Goal: Information Seeking & Learning: Learn about a topic

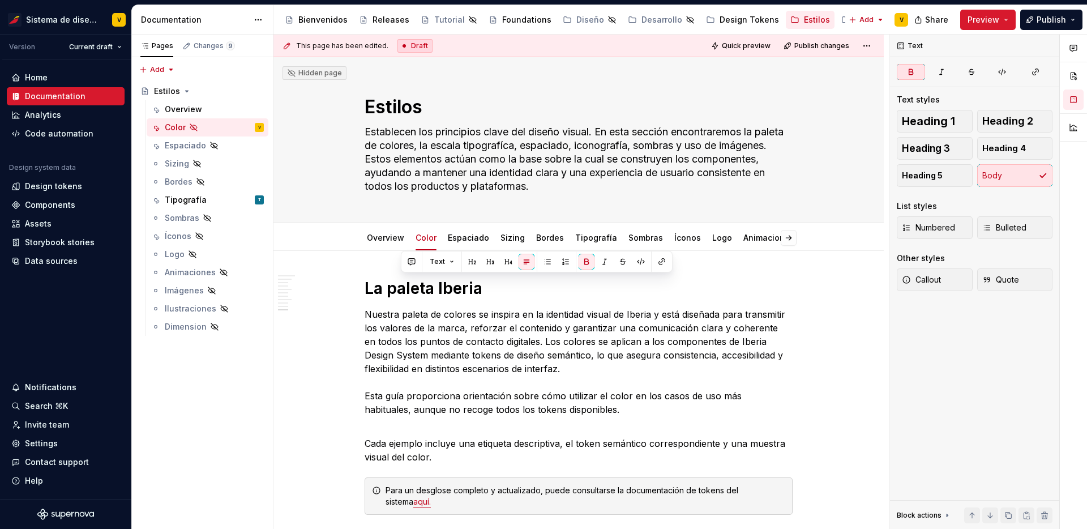
scroll to position [2229, 0]
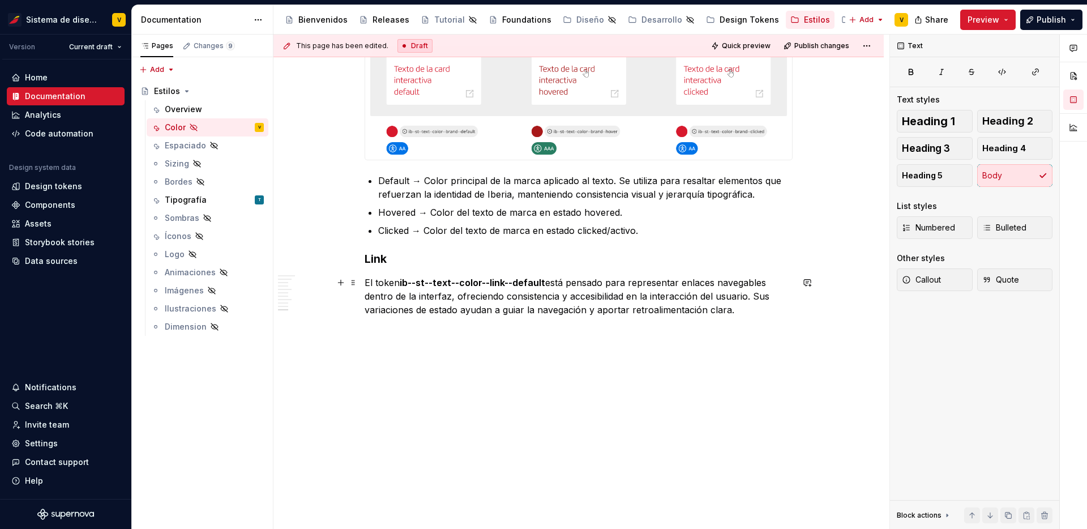
click at [571, 295] on p "El token ib--st--text--color--link--default está pensado para representar enlac…" at bounding box center [578, 296] width 428 height 41
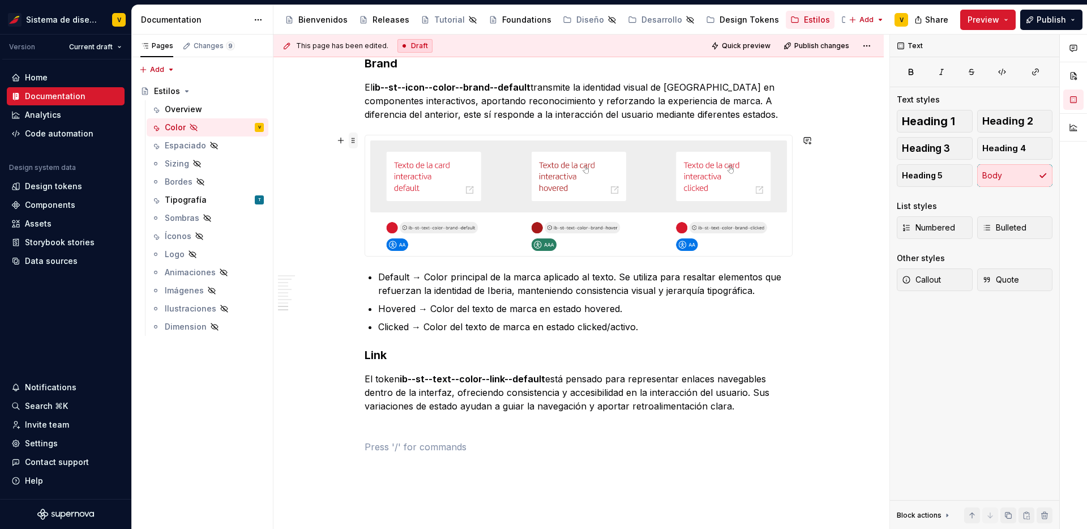
click at [352, 143] on span at bounding box center [353, 140] width 9 height 16
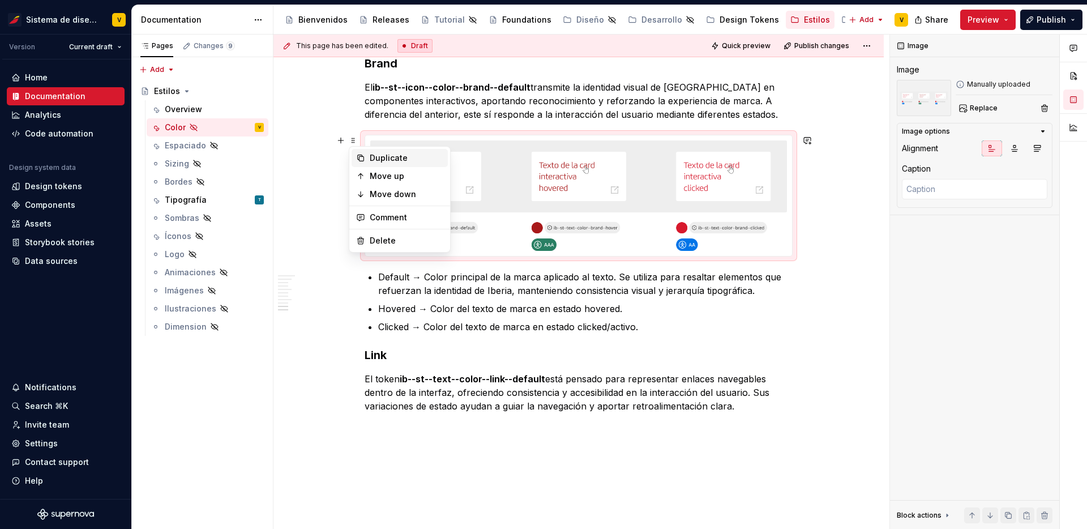
click at [381, 155] on div "Duplicate" at bounding box center [407, 157] width 74 height 11
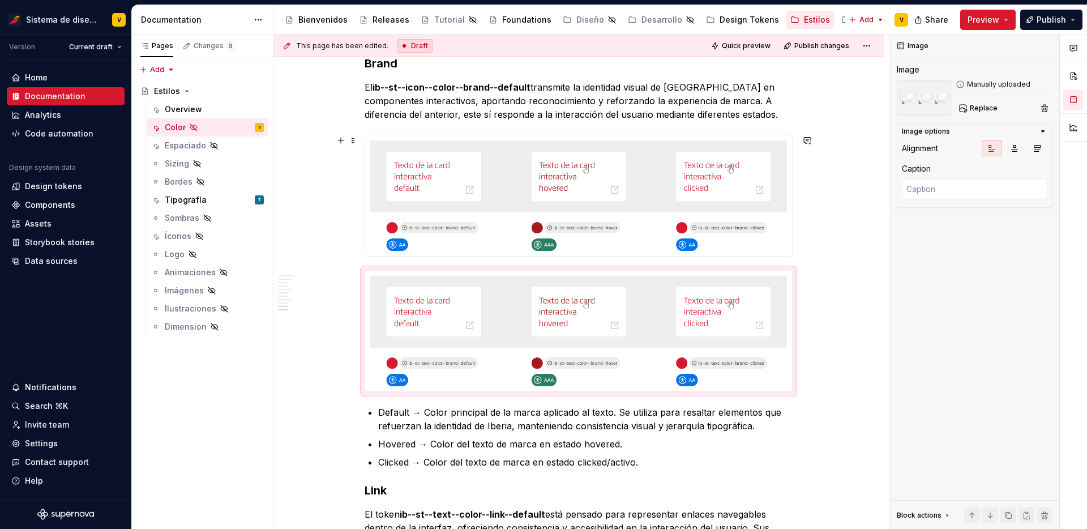
scroll to position [2296, 0]
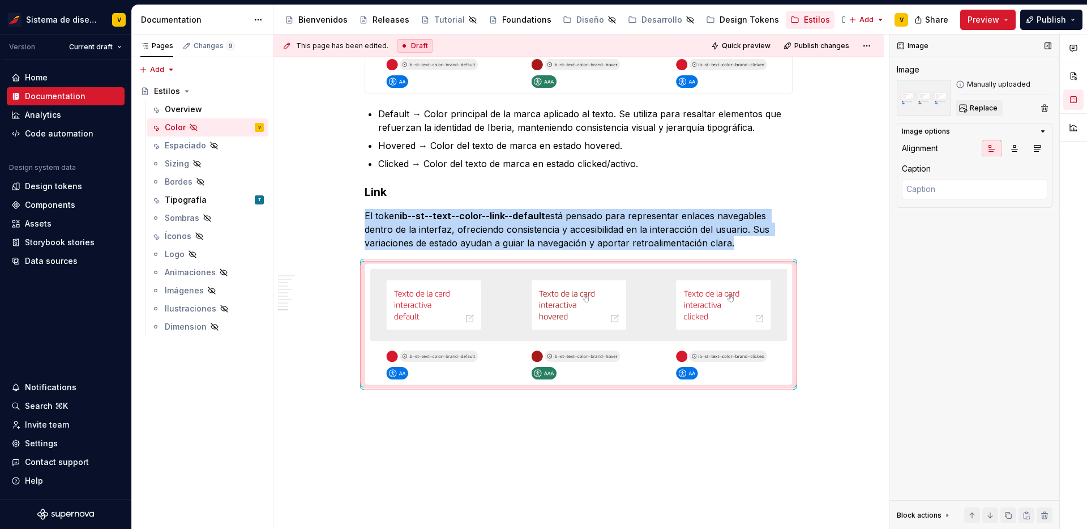
click at [983, 112] on span "Replace" at bounding box center [983, 108] width 28 height 9
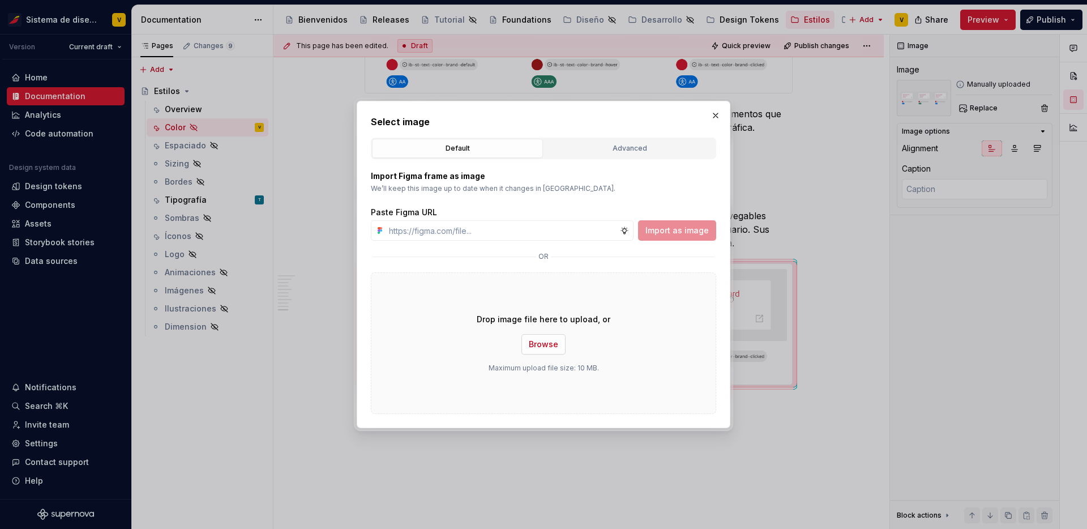
click at [543, 345] on span "Browse" at bounding box center [543, 343] width 29 height 11
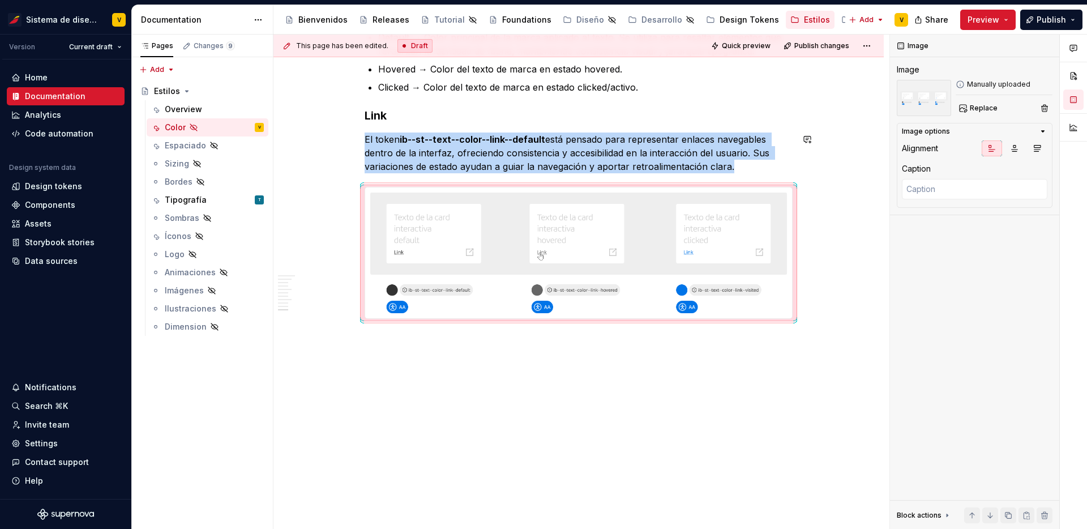
scroll to position [2183, 0]
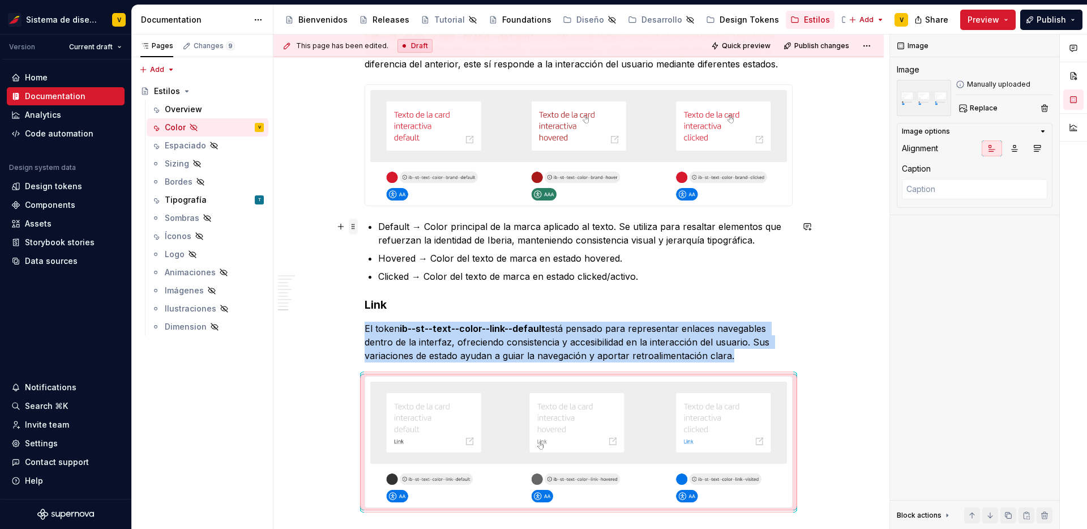
click at [354, 227] on span at bounding box center [353, 226] width 9 height 16
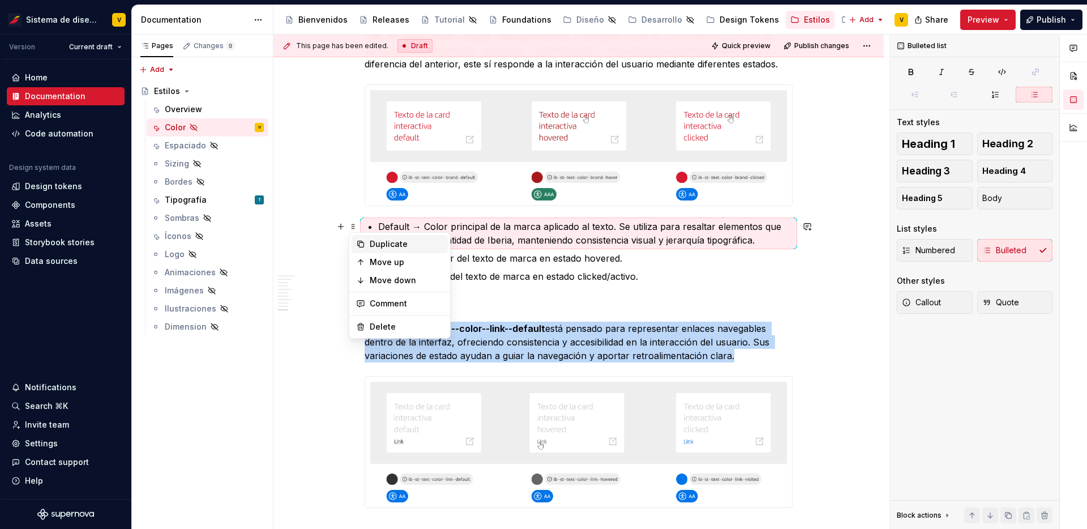
click at [367, 241] on div "Duplicate" at bounding box center [399, 244] width 96 height 18
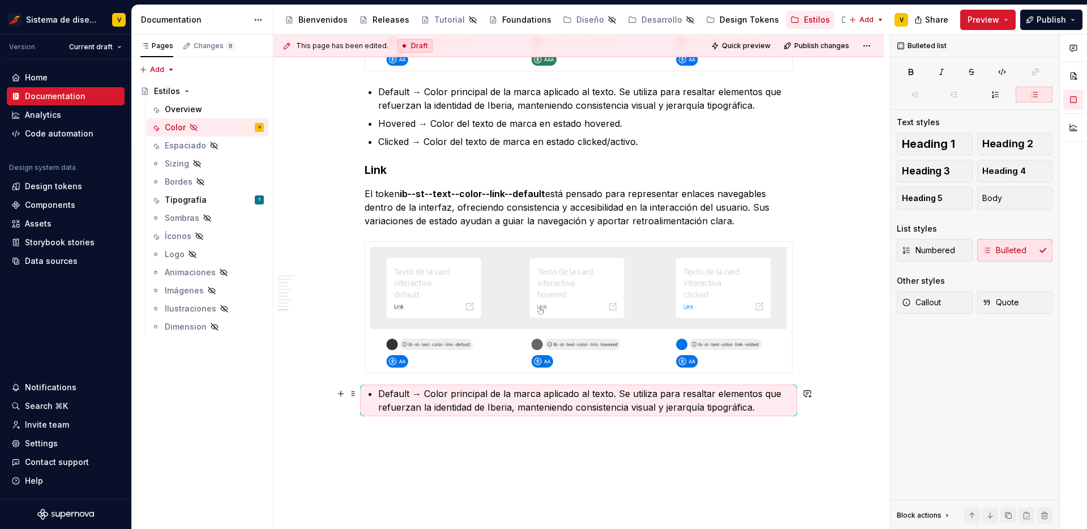
scroll to position [2396, 0]
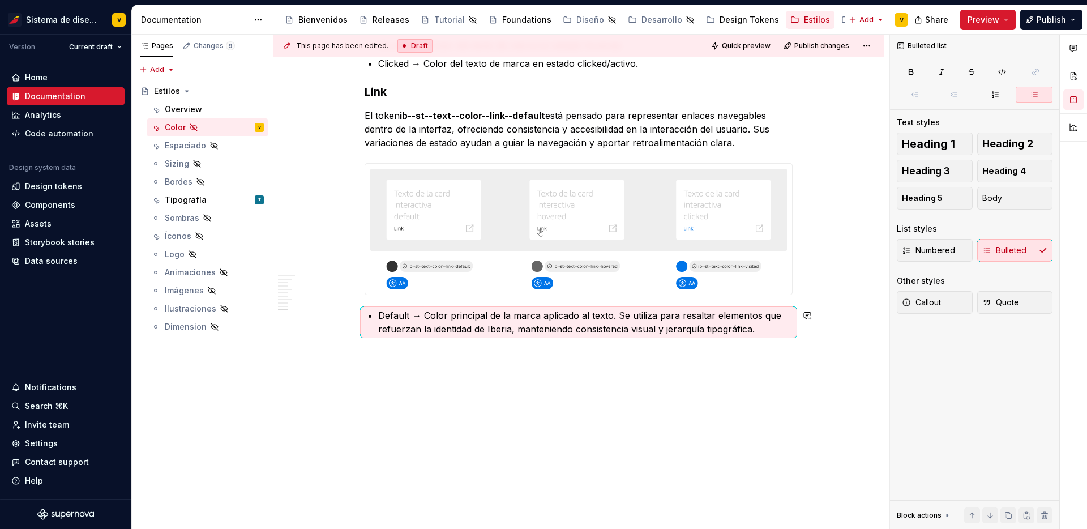
type textarea "*"
click at [452, 329] on p "Default → Color principal de la marca aplicado al texto. Se utiliza para resalt…" at bounding box center [585, 321] width 414 height 27
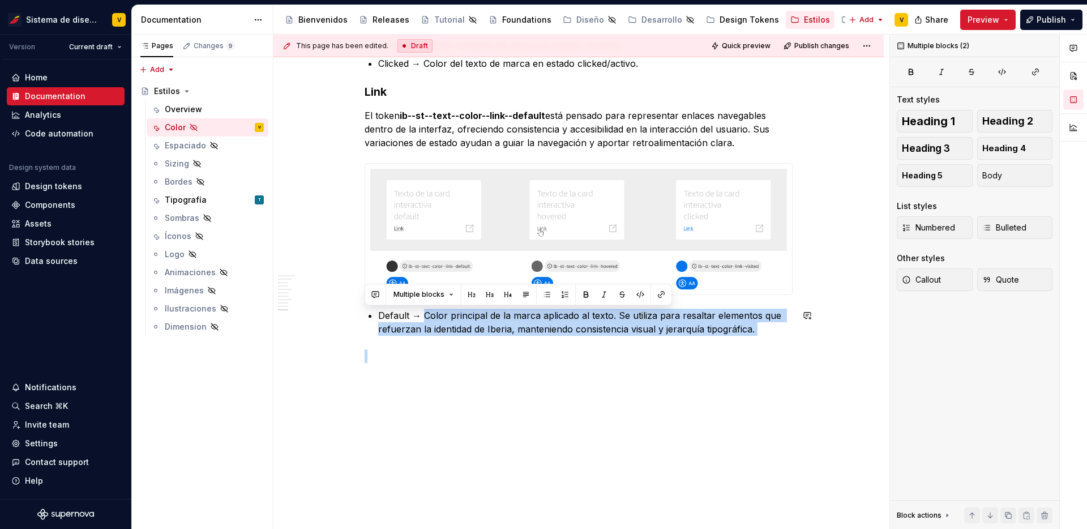
drag, startPoint x: 423, startPoint y: 313, endPoint x: 743, endPoint y: 344, distance: 321.2
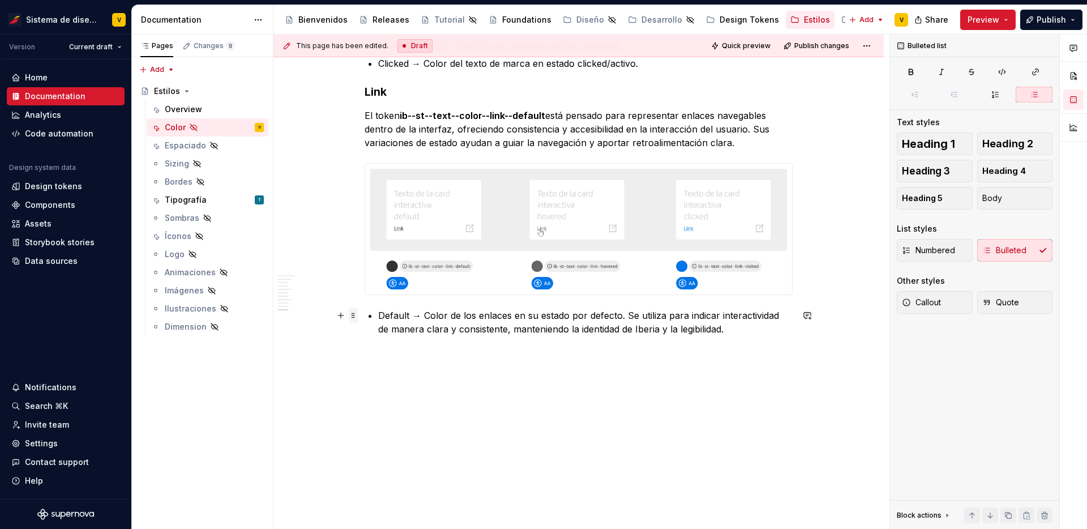
click at [353, 313] on span at bounding box center [353, 315] width 9 height 16
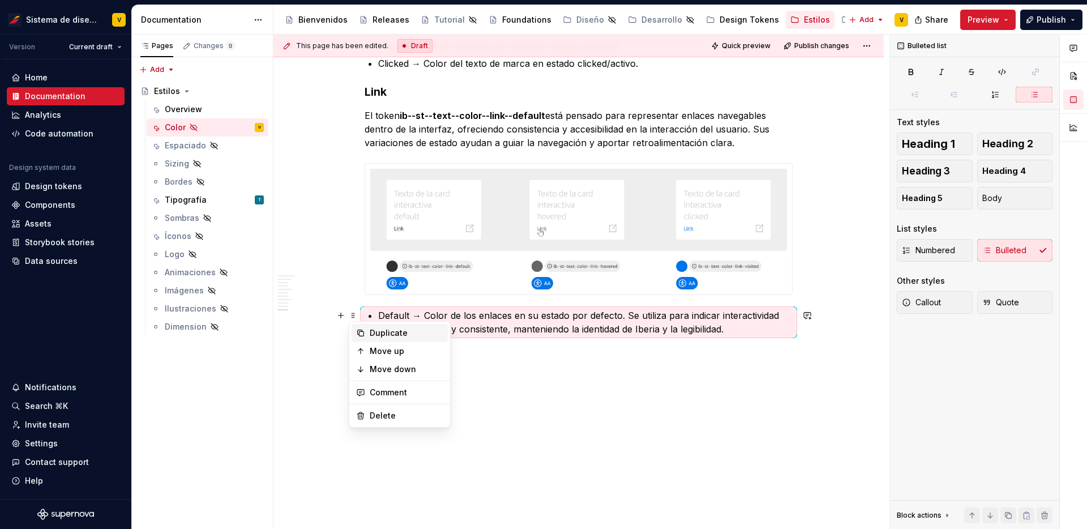
click at [388, 327] on div "Duplicate" at bounding box center [407, 332] width 74 height 11
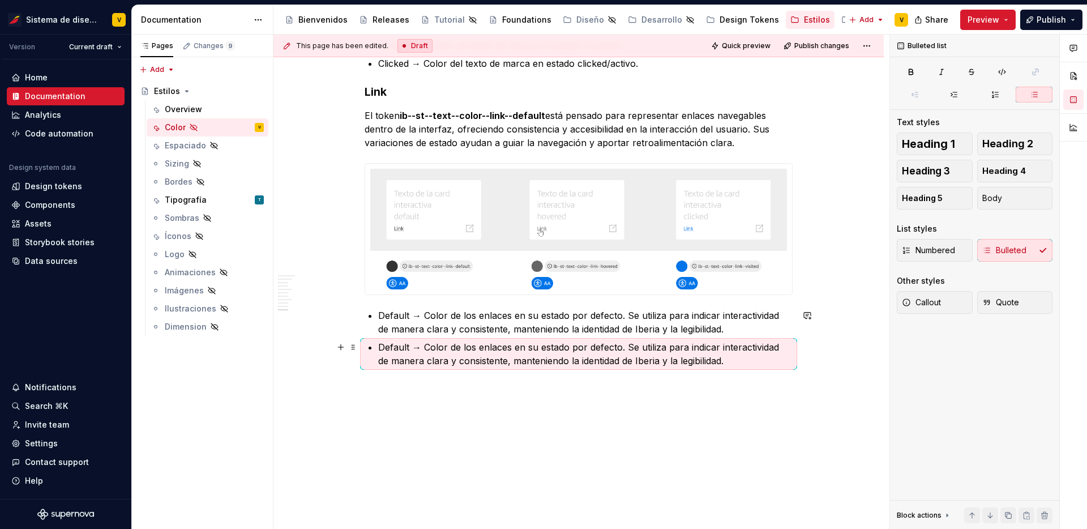
click at [398, 344] on p "Default → Color de los enlaces en su estado por defecto. Se utiliza para indica…" at bounding box center [585, 353] width 414 height 27
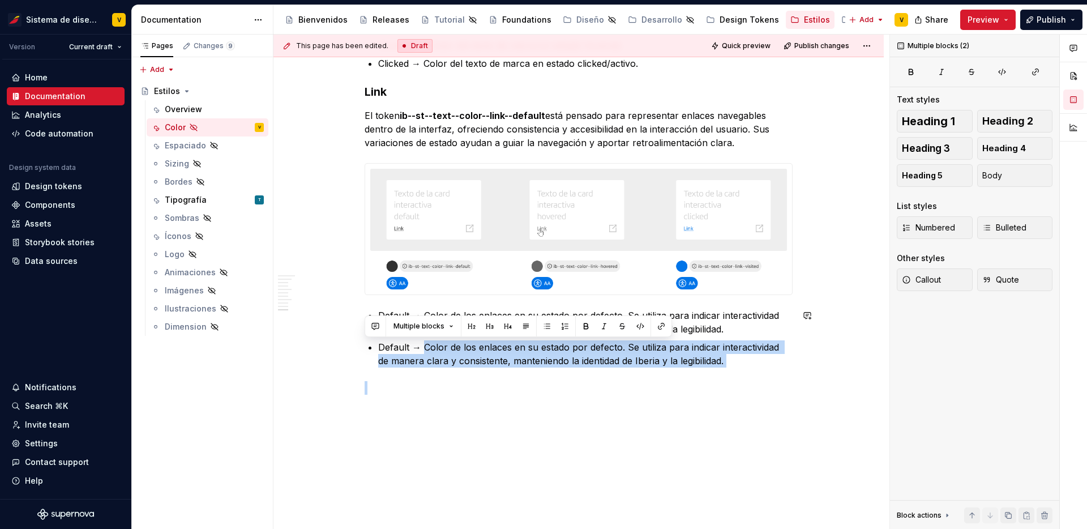
drag, startPoint x: 424, startPoint y: 347, endPoint x: 849, endPoint y: 443, distance: 435.8
paste div
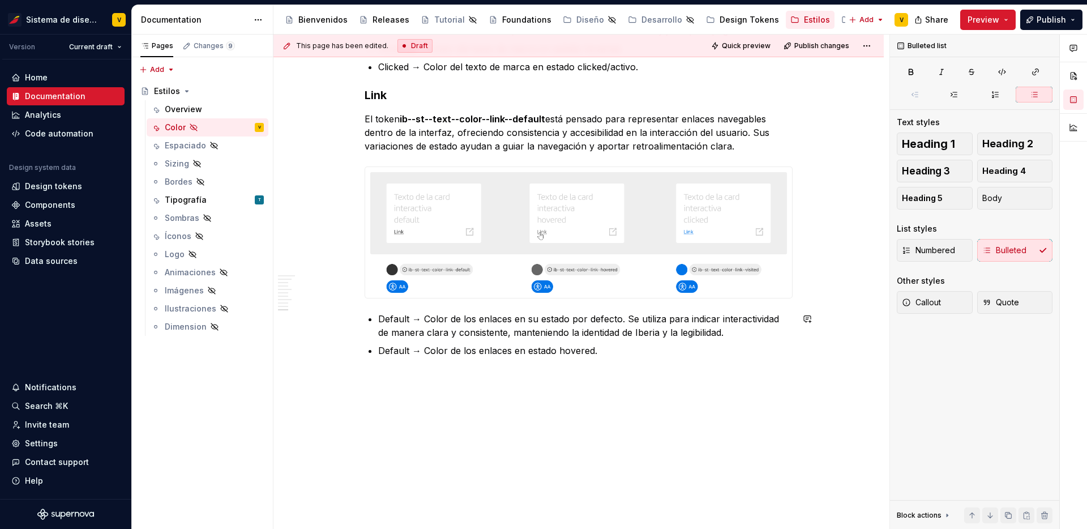
scroll to position [2393, 0]
drag, startPoint x: 408, startPoint y: 350, endPoint x: 378, endPoint y: 350, distance: 30.0
click at [378, 350] on p "Default → Color de los enlaces en estado hovered." at bounding box center [585, 351] width 414 height 14
click at [352, 347] on span at bounding box center [353, 350] width 9 height 16
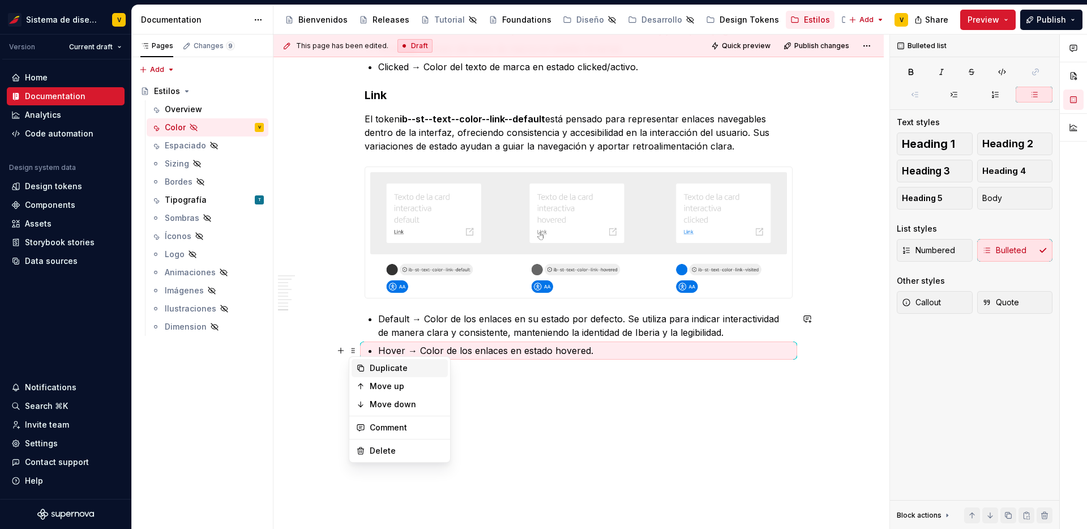
click at [384, 363] on div "Duplicate" at bounding box center [407, 367] width 74 height 11
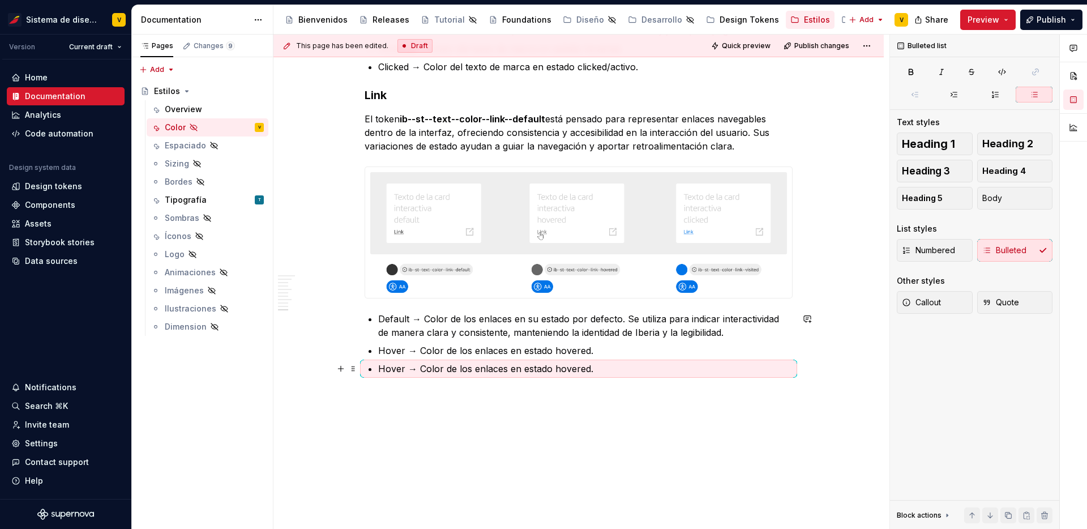
click at [389, 365] on p "Hover → Color de los enlaces en estado hovered." at bounding box center [585, 369] width 414 height 14
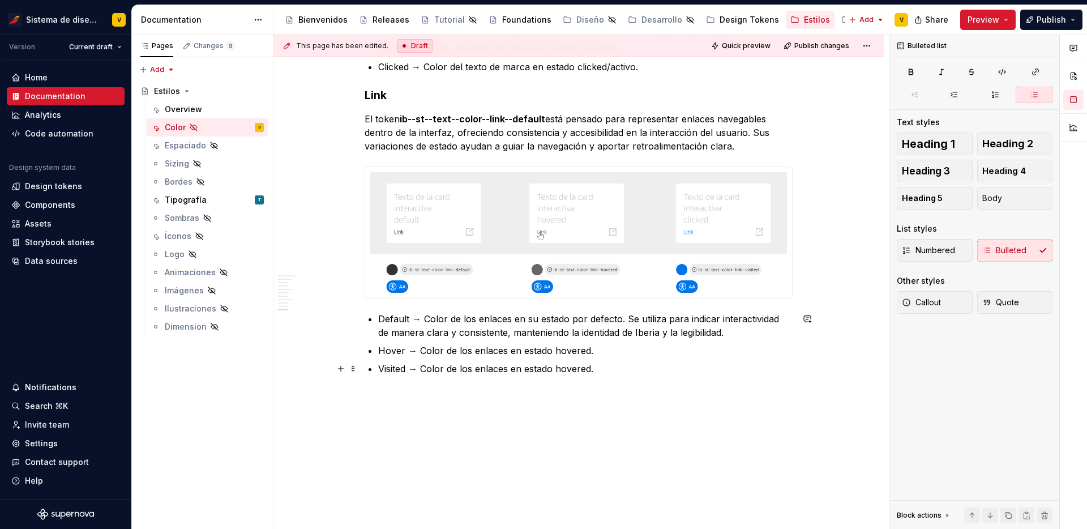
click at [492, 372] on p "Visited → Color de los enlaces en estado hovered." at bounding box center [585, 369] width 414 height 14
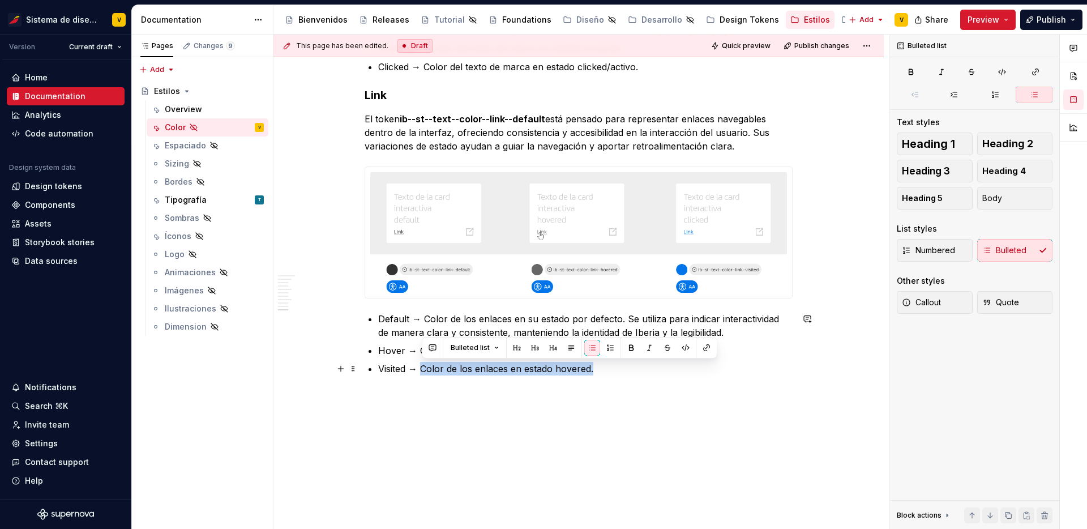
drag, startPoint x: 602, startPoint y: 371, endPoint x: 423, endPoint y: 363, distance: 178.4
click at [423, 363] on p "Visited → Color de los enlaces en estado hovered." at bounding box center [585, 369] width 414 height 14
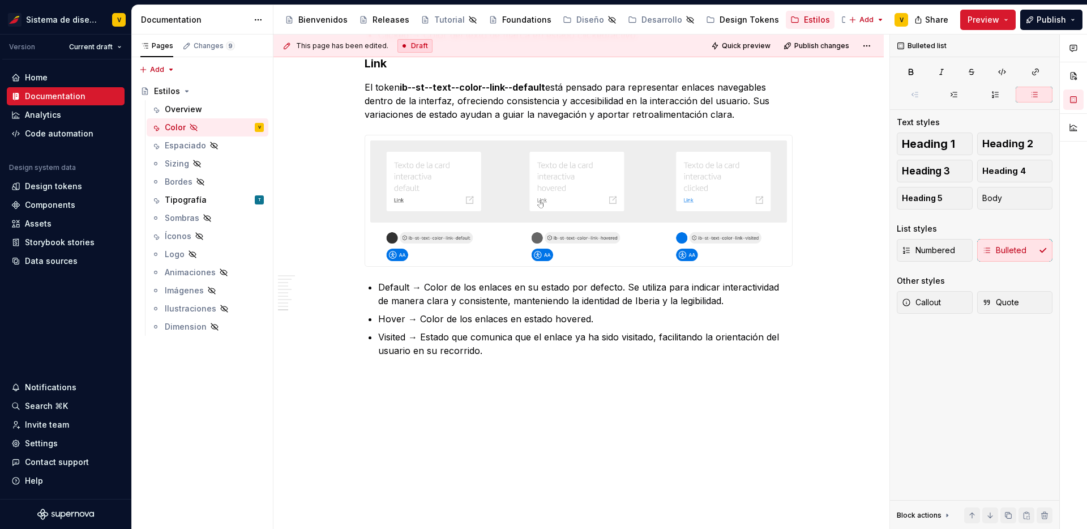
scroll to position [2318, 0]
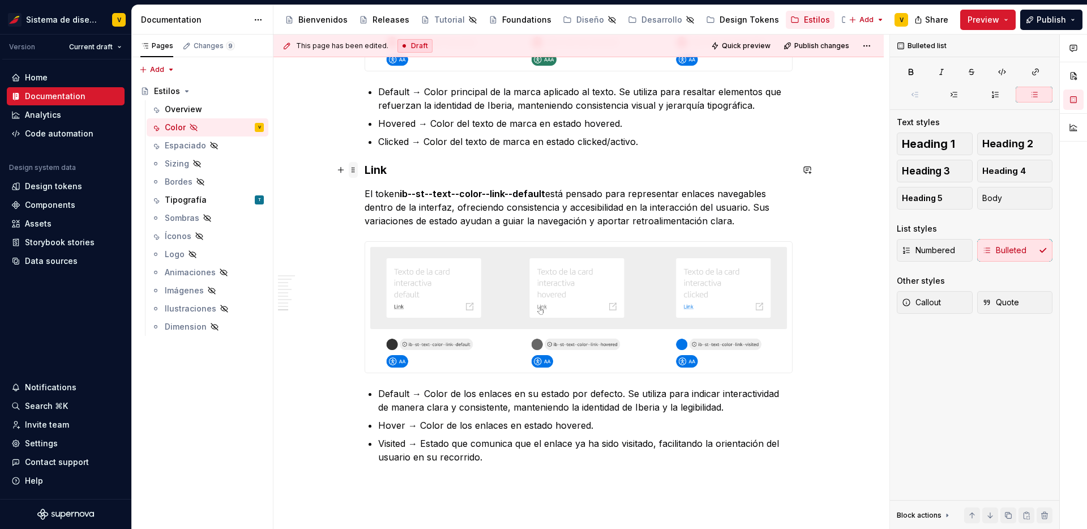
click at [353, 168] on span at bounding box center [353, 170] width 9 height 16
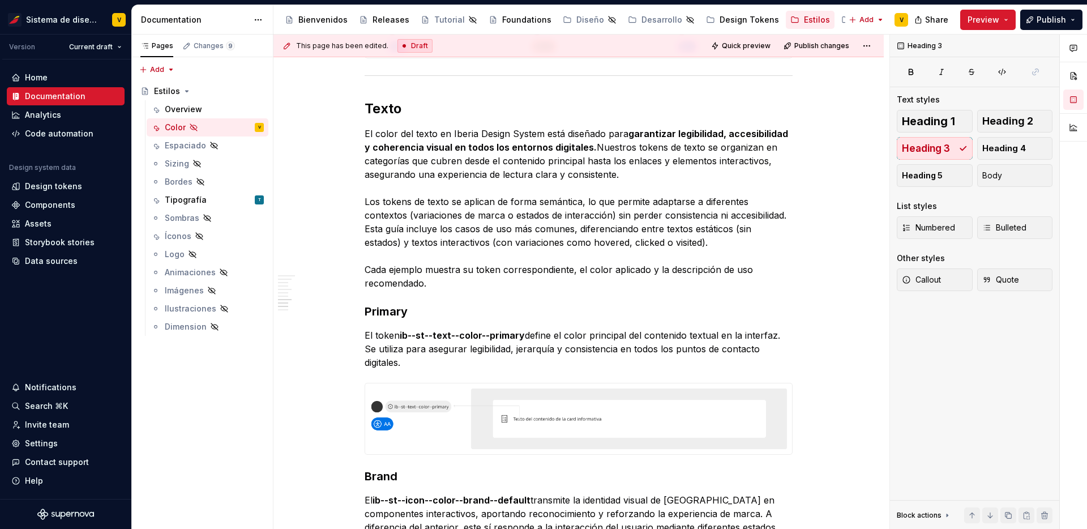
scroll to position [1706, 0]
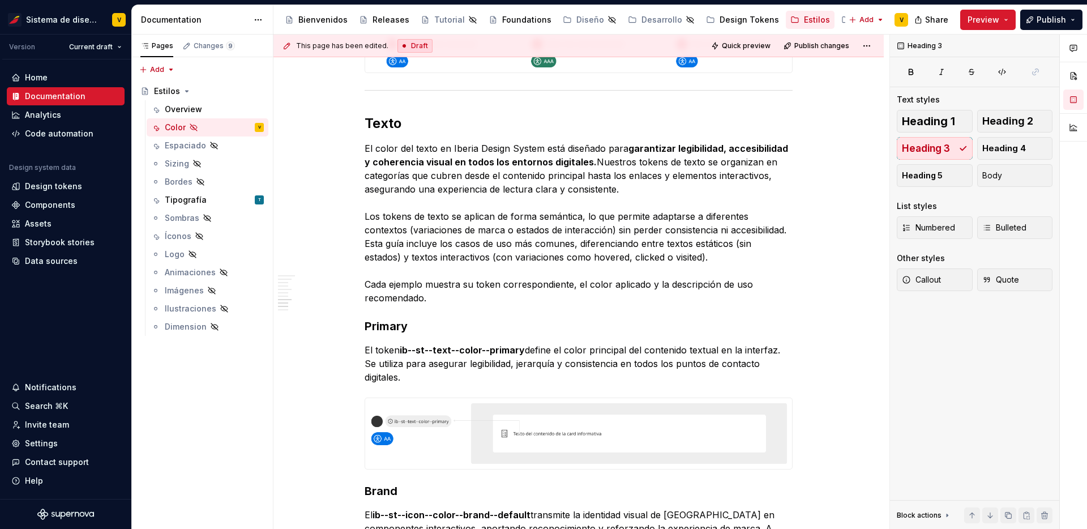
click at [351, 92] on span at bounding box center [353, 92] width 9 height 16
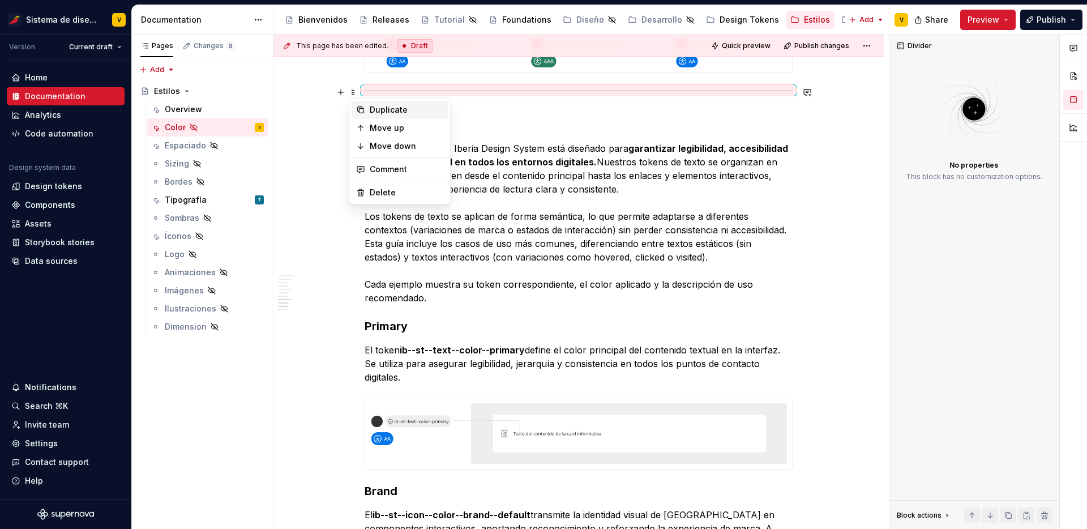
click at [365, 104] on div "Duplicate" at bounding box center [399, 110] width 96 height 18
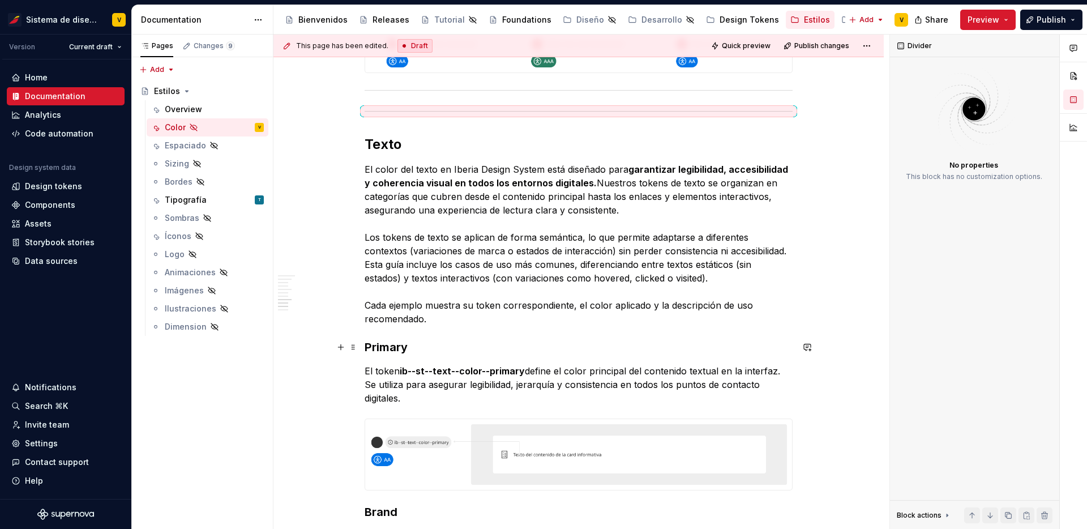
drag, startPoint x: 354, startPoint y: 111, endPoint x: 424, endPoint y: 310, distance: 210.5
drag, startPoint x: 353, startPoint y: 113, endPoint x: 392, endPoint y: 241, distance: 133.0
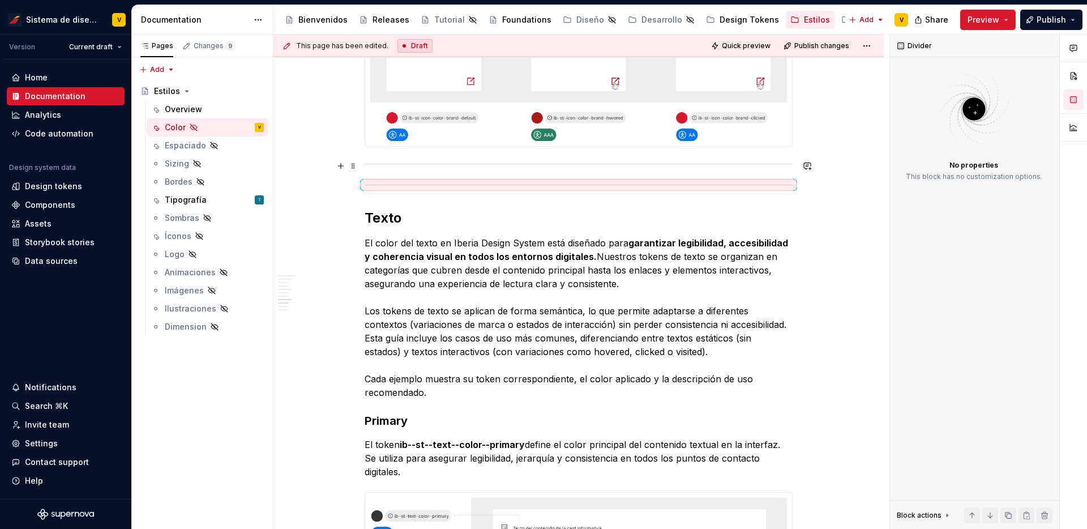
scroll to position [1690, 0]
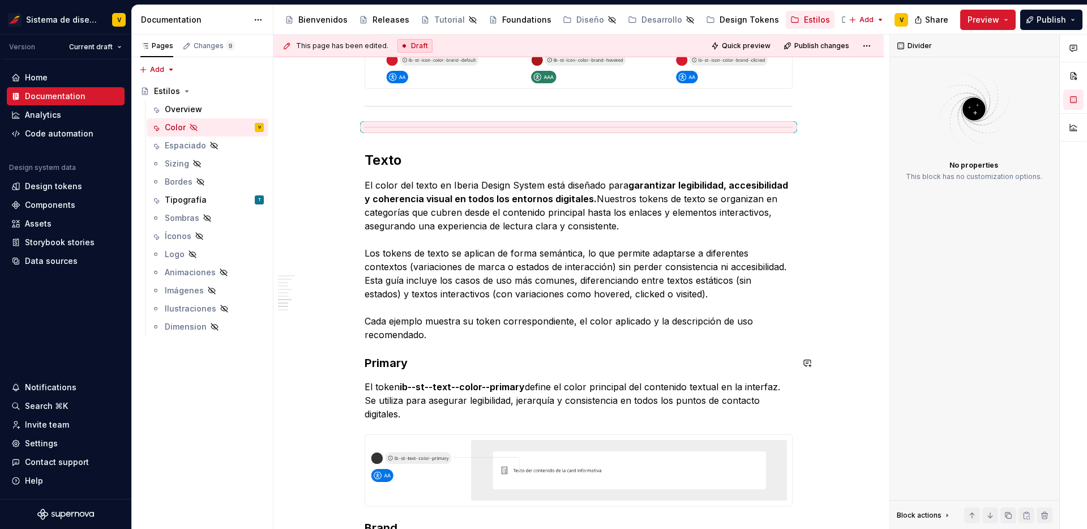
drag, startPoint x: 354, startPoint y: 129, endPoint x: 376, endPoint y: 293, distance: 165.7
drag, startPoint x: 354, startPoint y: 129, endPoint x: 374, endPoint y: 248, distance: 120.6
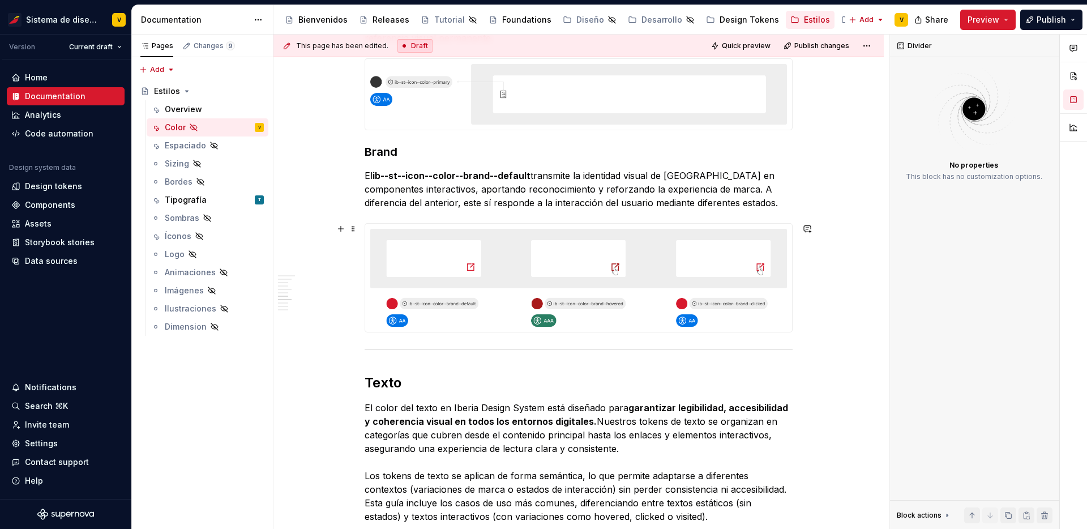
scroll to position [1613, 0]
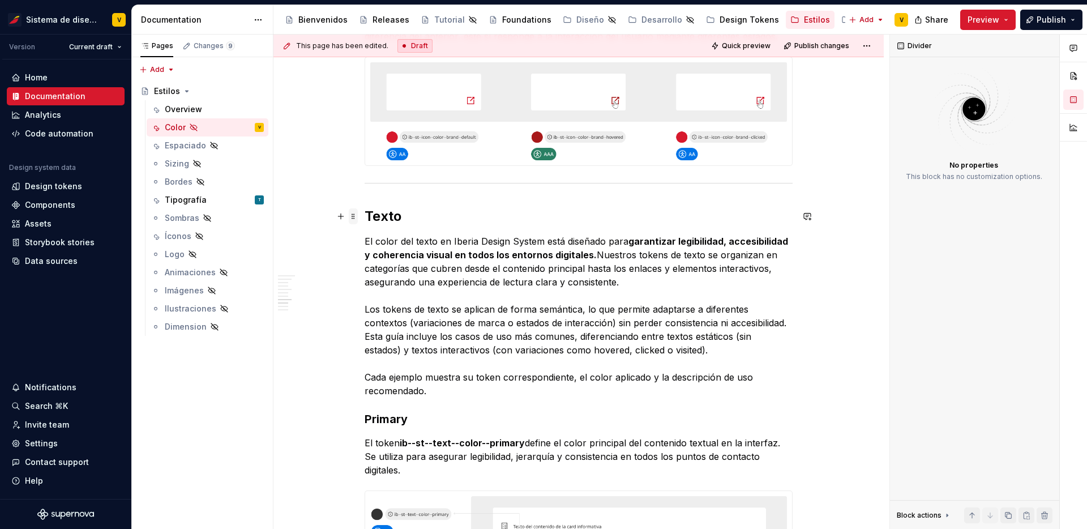
click at [355, 218] on span at bounding box center [353, 216] width 9 height 16
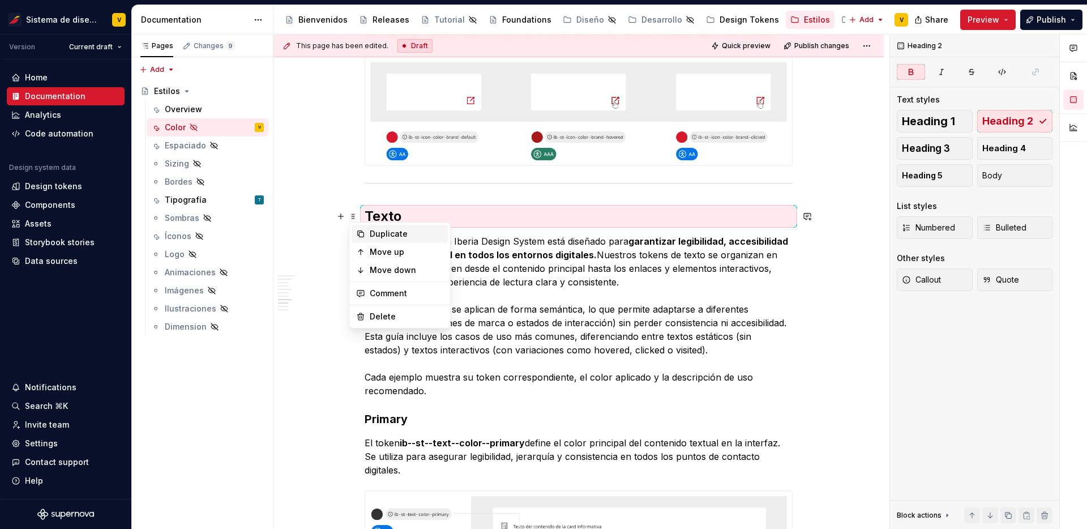
click at [364, 228] on div "Duplicate" at bounding box center [399, 234] width 96 height 18
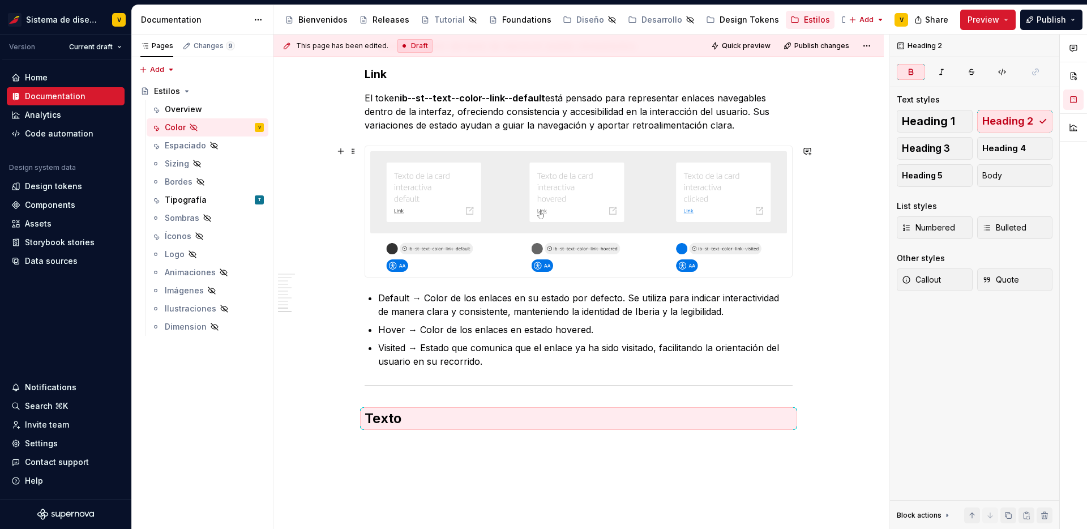
scroll to position [2310, 0]
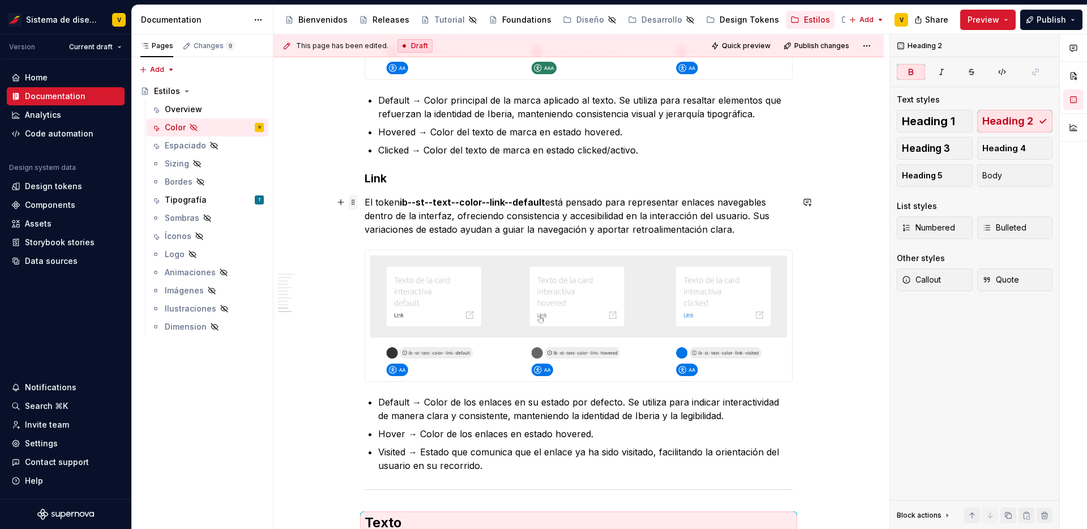
click at [351, 205] on span at bounding box center [353, 202] width 9 height 16
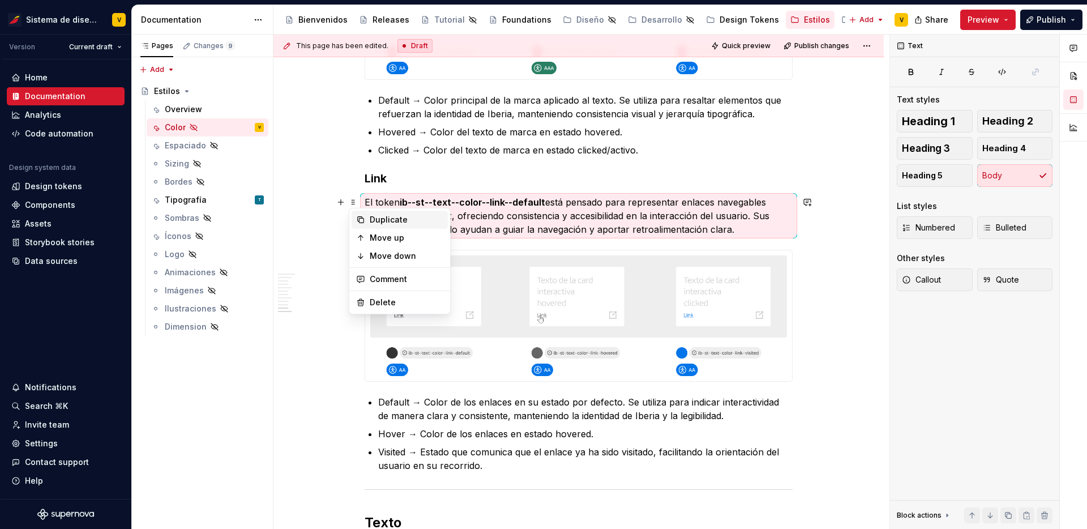
click at [376, 218] on div "Duplicate" at bounding box center [407, 219] width 74 height 11
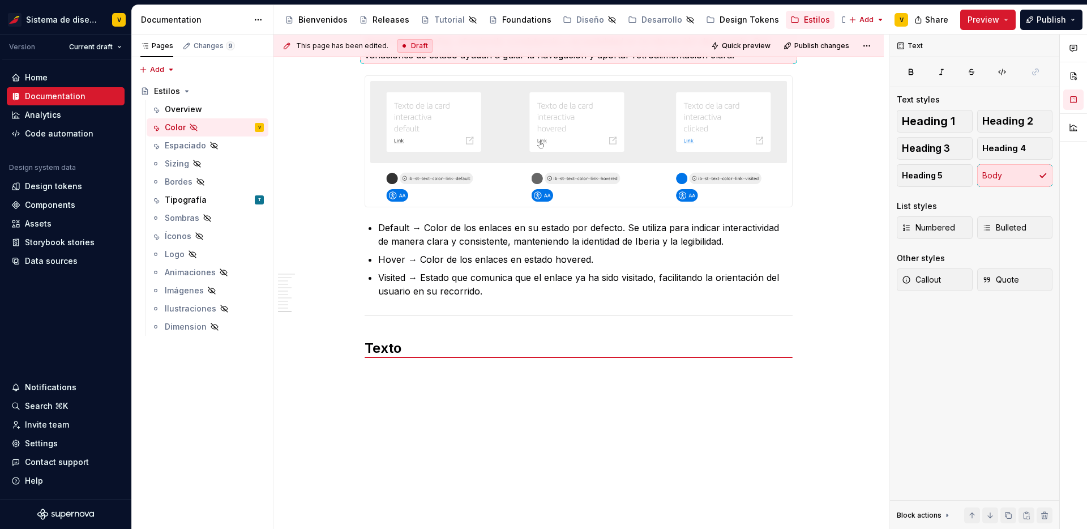
scroll to position [2484, 0]
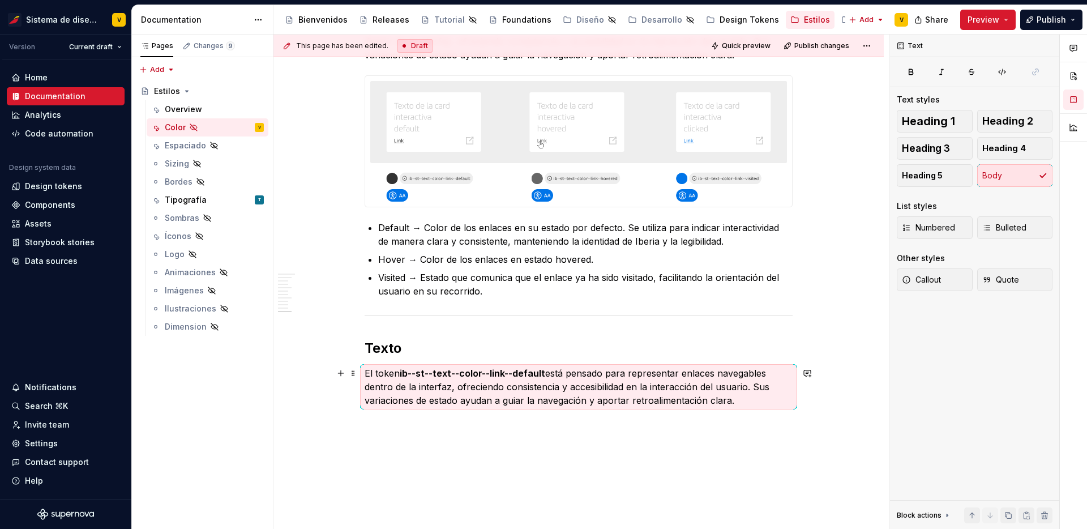
click at [382, 372] on p "El token ib--st--text--color--link--default está pensado para representar enlac…" at bounding box center [578, 386] width 428 height 41
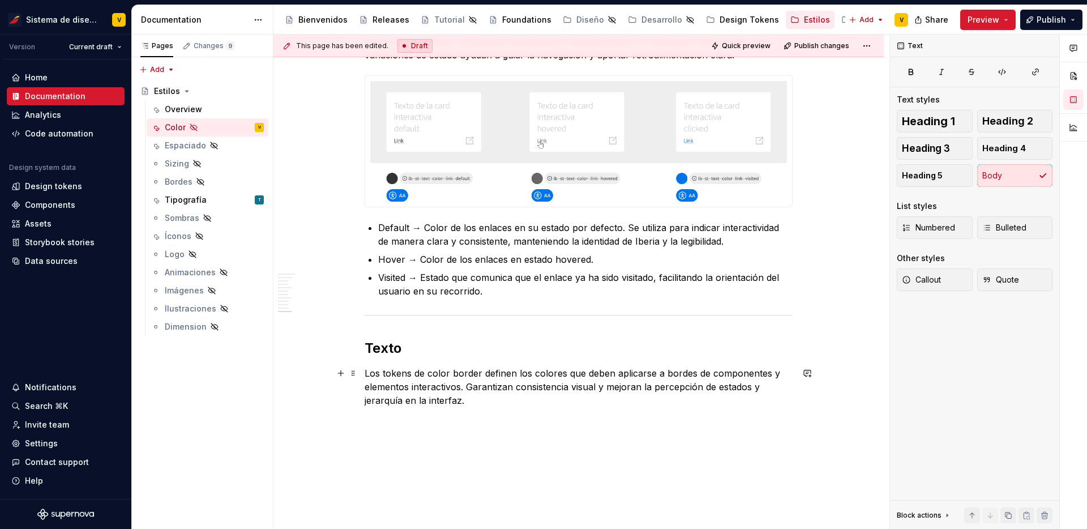
scroll to position [2498, 0]
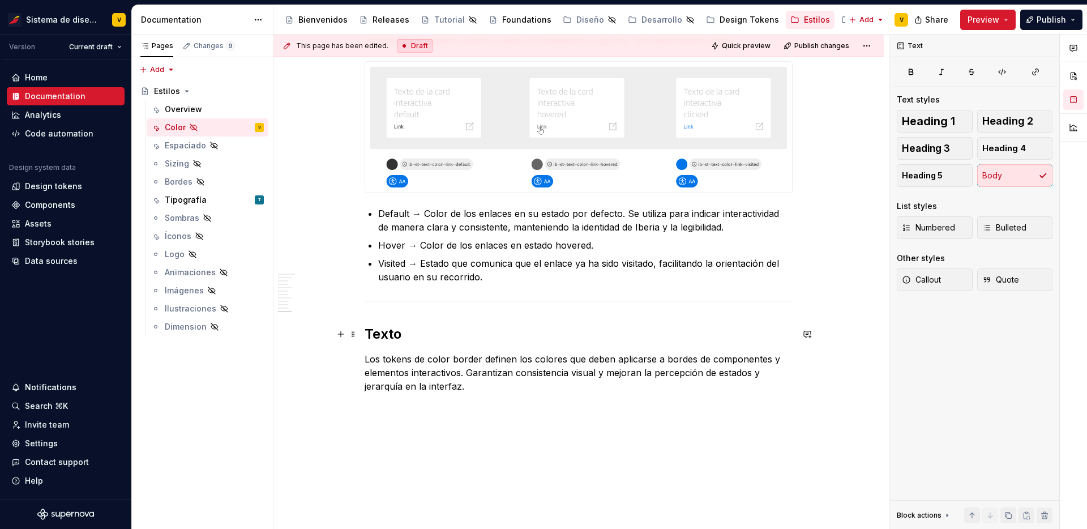
click at [387, 336] on strong "Texto" at bounding box center [382, 333] width 37 height 16
click at [497, 391] on p "Los tokens de color border definen los colores que deben aplicarse a bordes de …" at bounding box center [578, 372] width 428 height 41
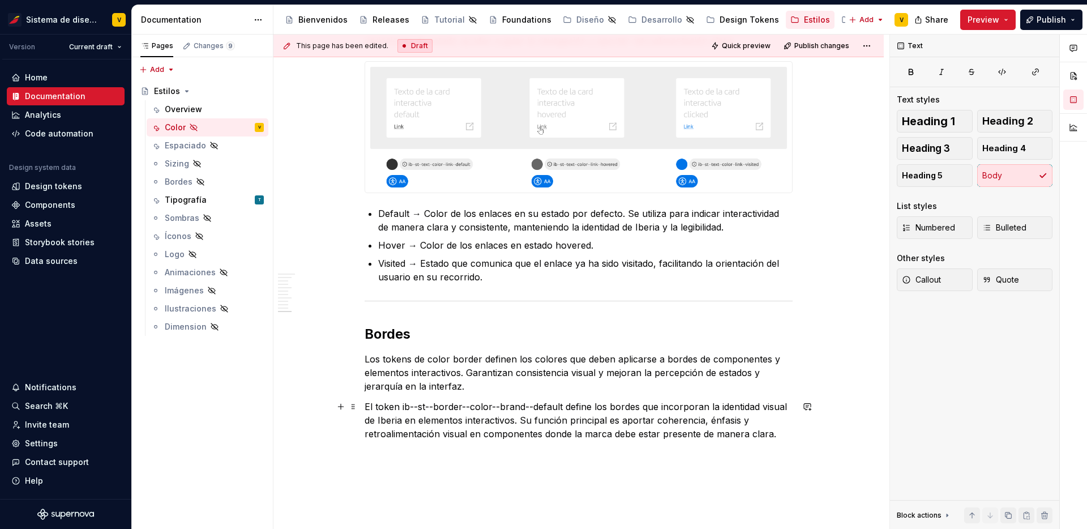
scroll to position [2581, 0]
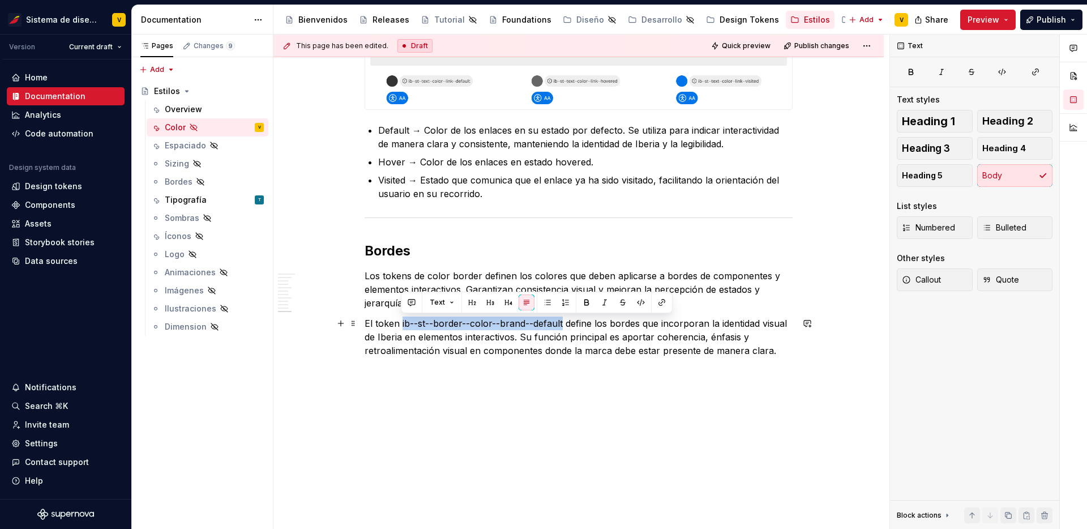
drag, startPoint x: 400, startPoint y: 324, endPoint x: 561, endPoint y: 323, distance: 161.3
click at [561, 323] on p "El token ib--st--border--color--brand--default define los bordes que incorporan…" at bounding box center [578, 336] width 428 height 41
click at [582, 299] on button "button" at bounding box center [586, 302] width 16 height 16
click at [467, 351] on p "El token ib--st--border--color--brand--default define los bordes que incorporan…" at bounding box center [578, 336] width 428 height 41
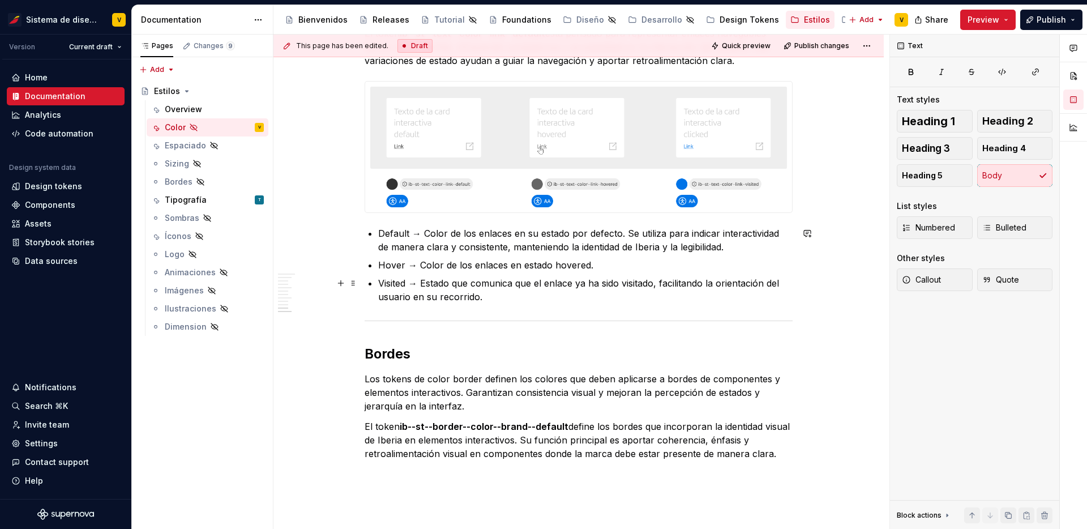
scroll to position [2420, 0]
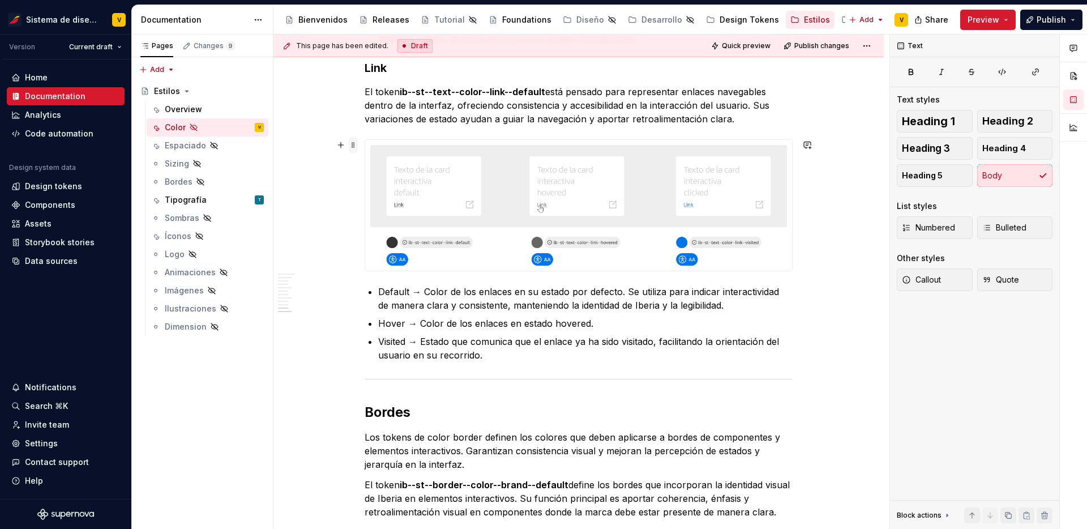
click at [351, 145] on span at bounding box center [353, 145] width 9 height 16
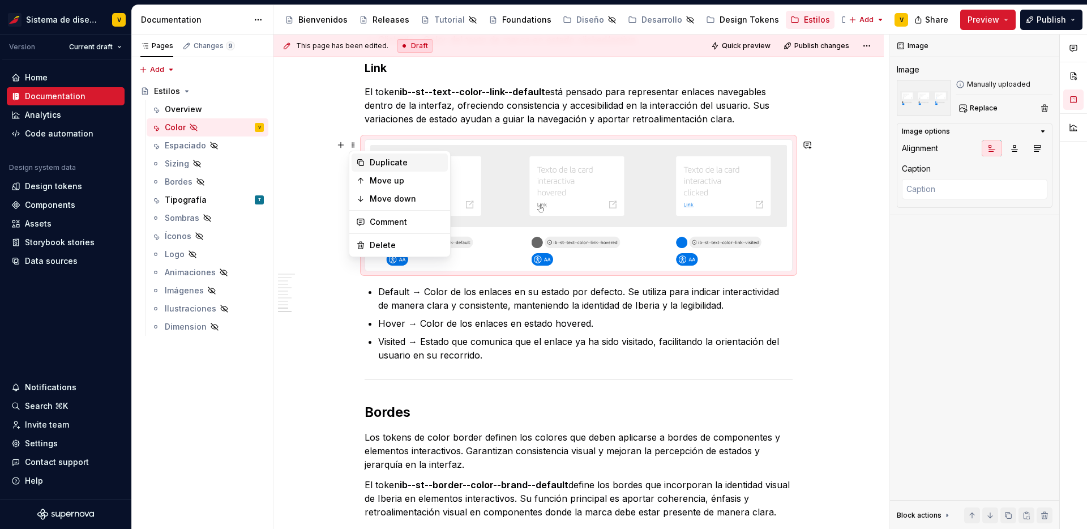
click at [357, 161] on icon at bounding box center [360, 162] width 9 height 9
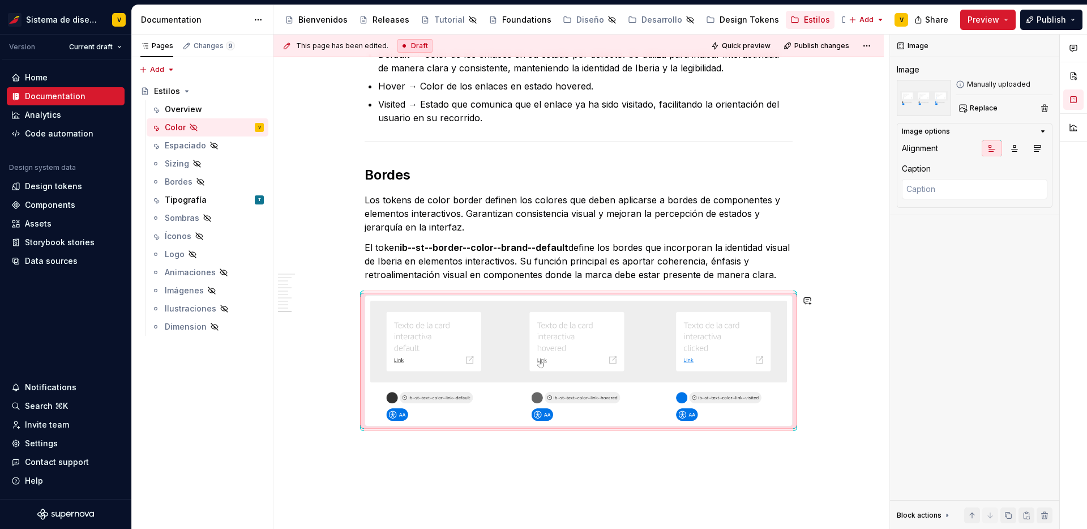
scroll to position [2711, 0]
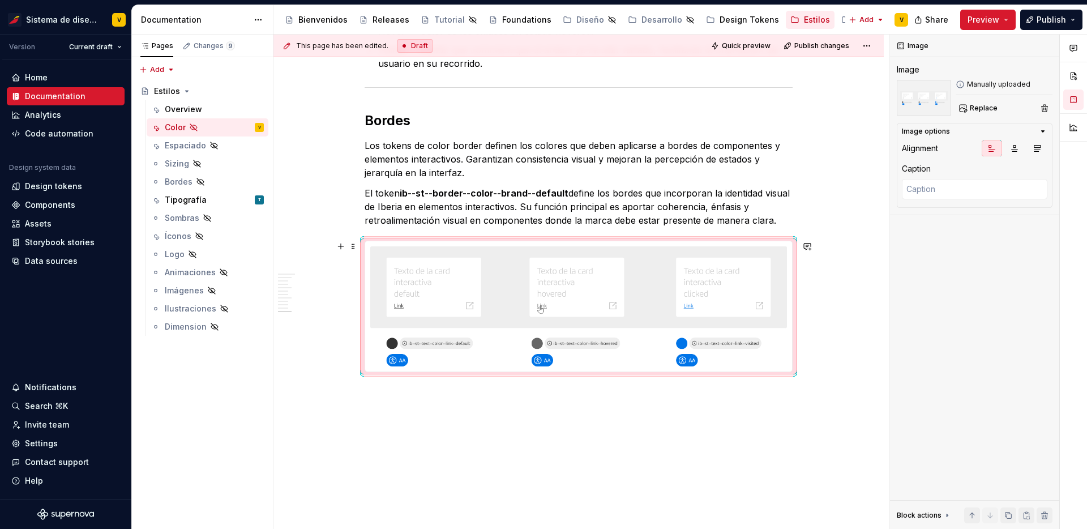
click at [480, 336] on img at bounding box center [578, 306] width 427 height 131
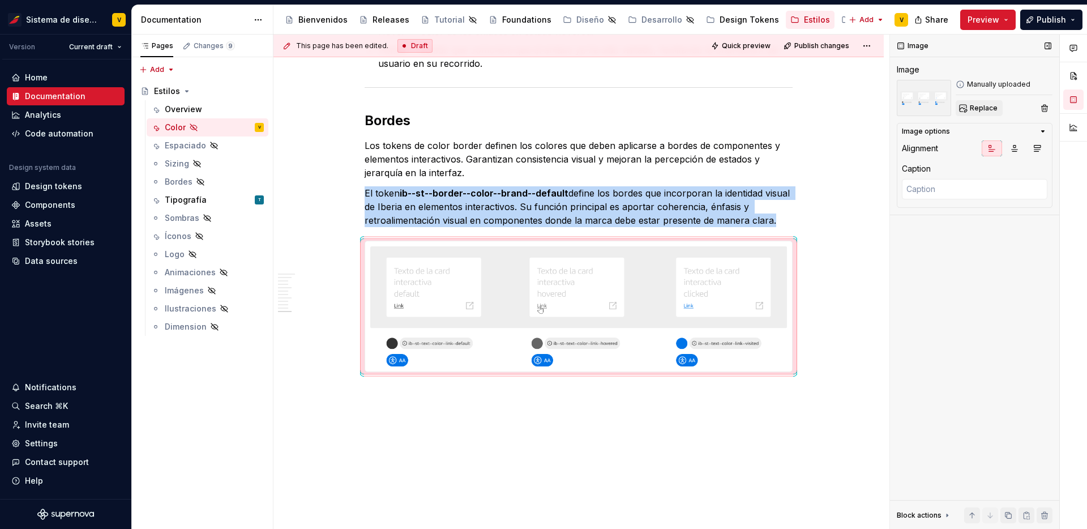
click at [986, 108] on span "Replace" at bounding box center [983, 108] width 28 height 9
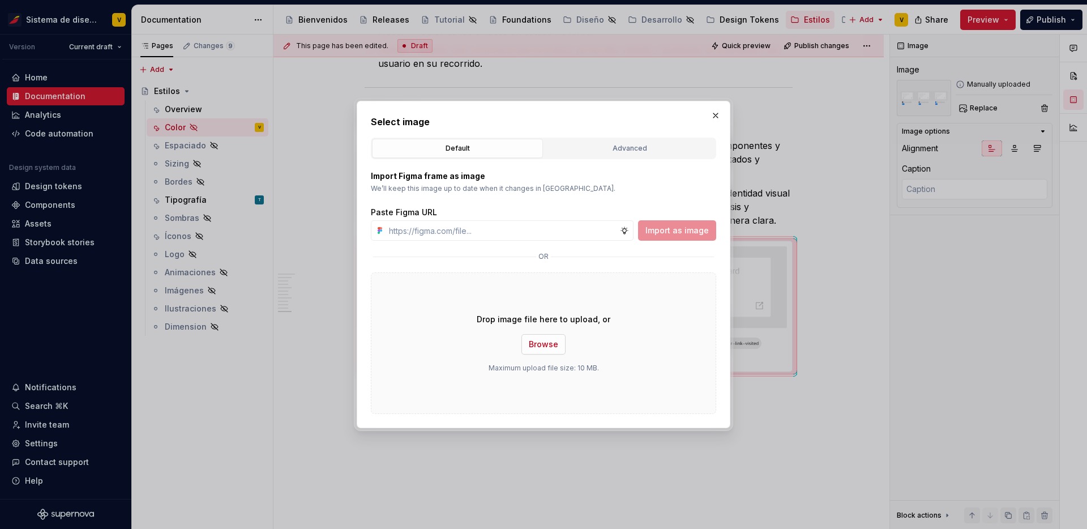
click at [541, 344] on span "Browse" at bounding box center [543, 343] width 29 height 11
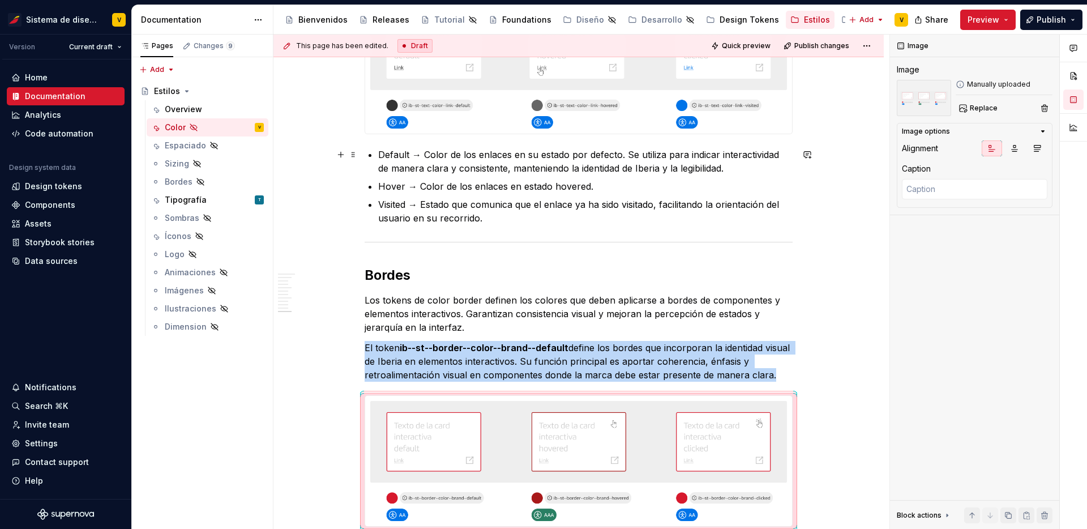
scroll to position [2727, 0]
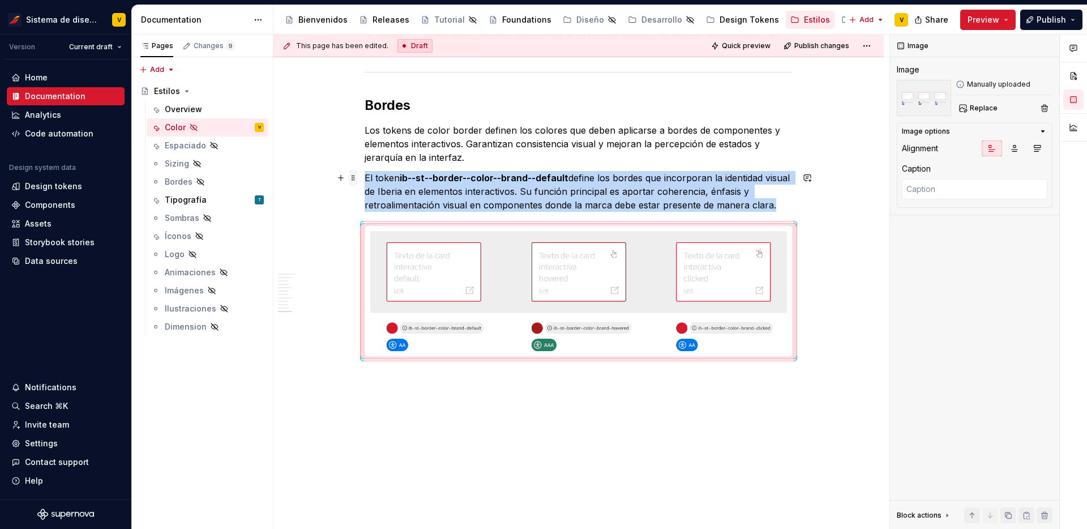
click at [353, 177] on span at bounding box center [353, 178] width 9 height 16
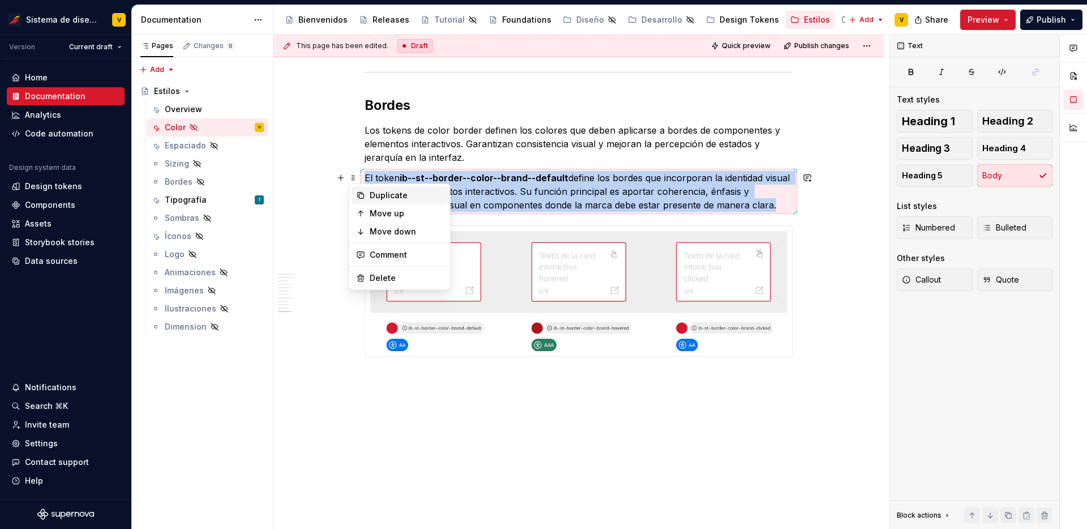
click at [358, 193] on icon at bounding box center [361, 195] width 6 height 6
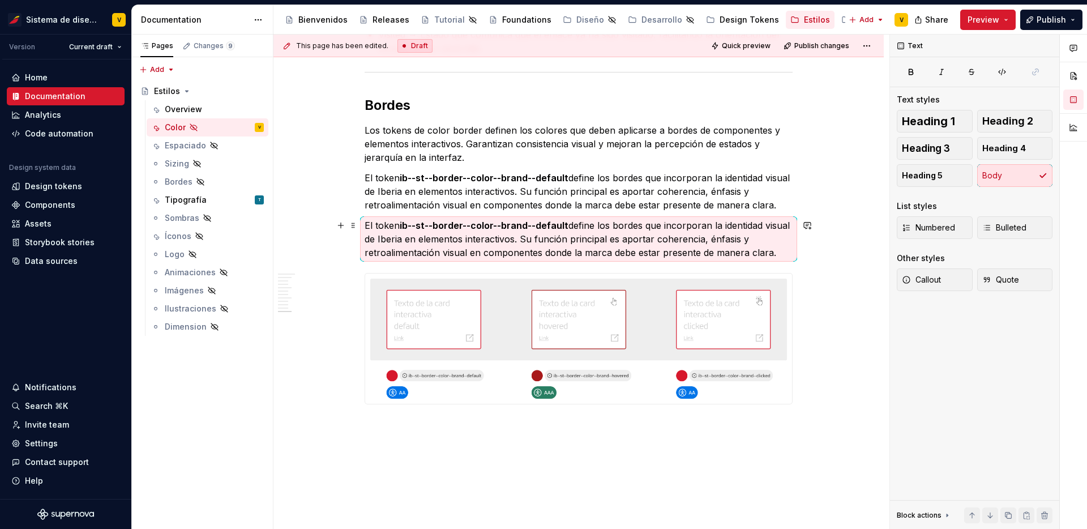
scroll to position [2774, 0]
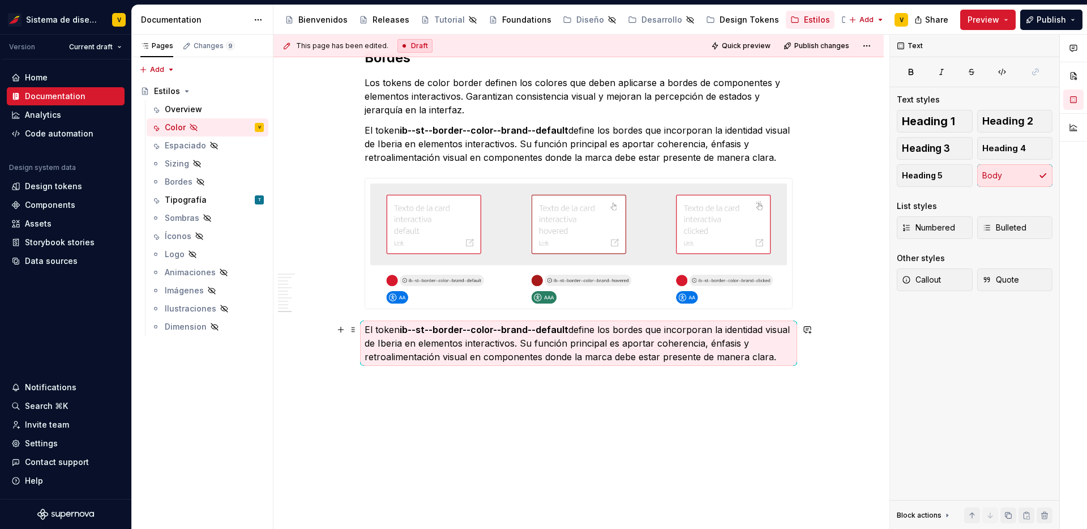
click at [389, 348] on p "El token ib--st--border--color--brand--default define los bordes que incorporan…" at bounding box center [578, 343] width 428 height 41
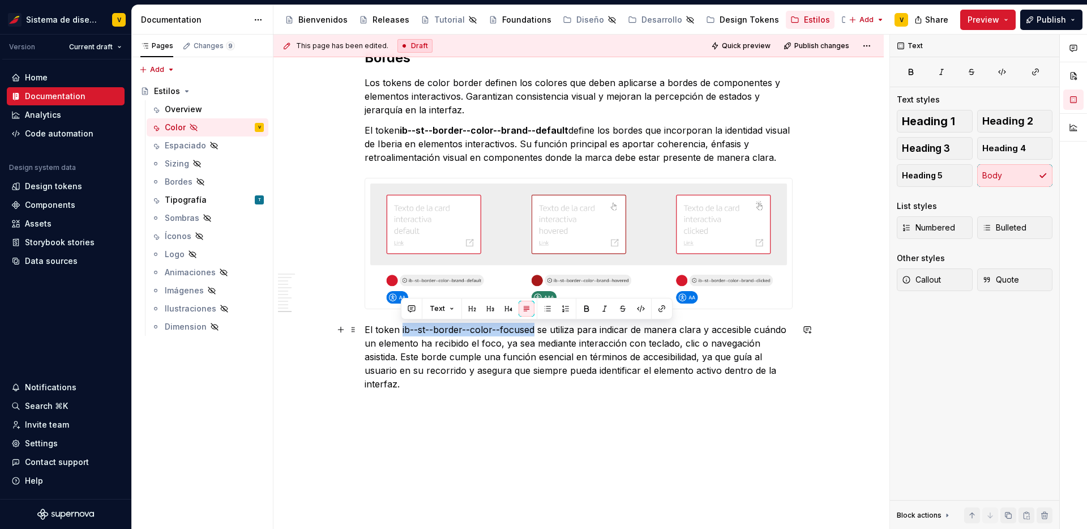
drag, startPoint x: 401, startPoint y: 329, endPoint x: 533, endPoint y: 330, distance: 131.9
click at [533, 330] on p "El token ib--st--border--color--focused se utiliza para indicar de manera clara…" at bounding box center [578, 357] width 428 height 68
click at [911, 70] on icon "button" at bounding box center [910, 71] width 9 height 9
click at [627, 375] on p "El token ib--st--border--color--focused se utiliza para indicar de manera clara…" at bounding box center [578, 357] width 428 height 68
click at [338, 179] on button "button" at bounding box center [341, 183] width 16 height 16
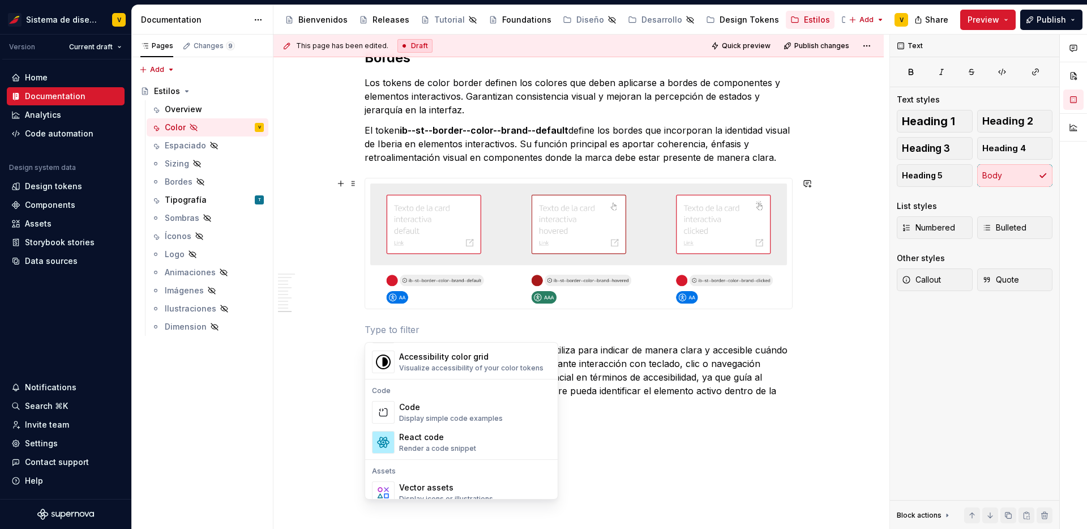
scroll to position [1127, 0]
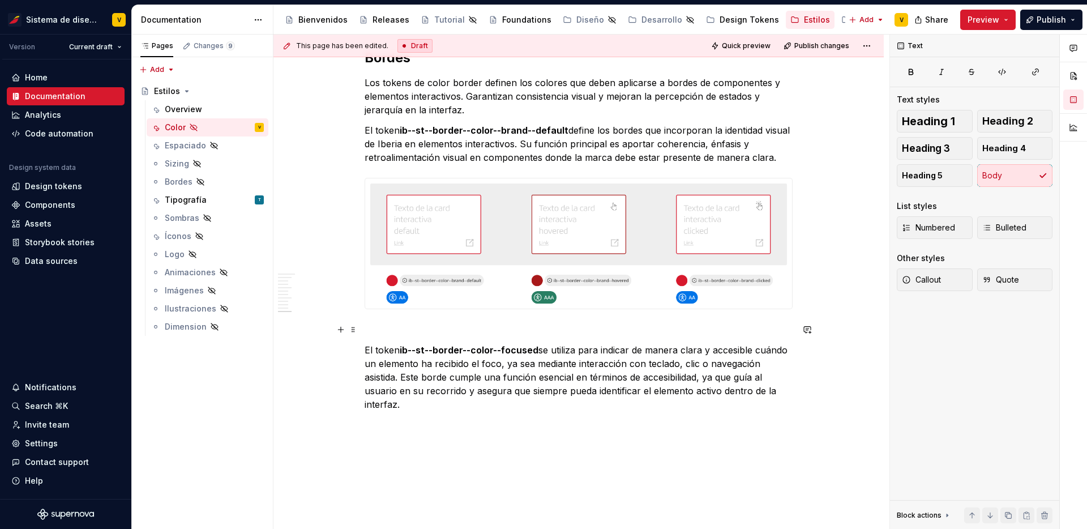
click at [380, 329] on p at bounding box center [578, 330] width 428 height 14
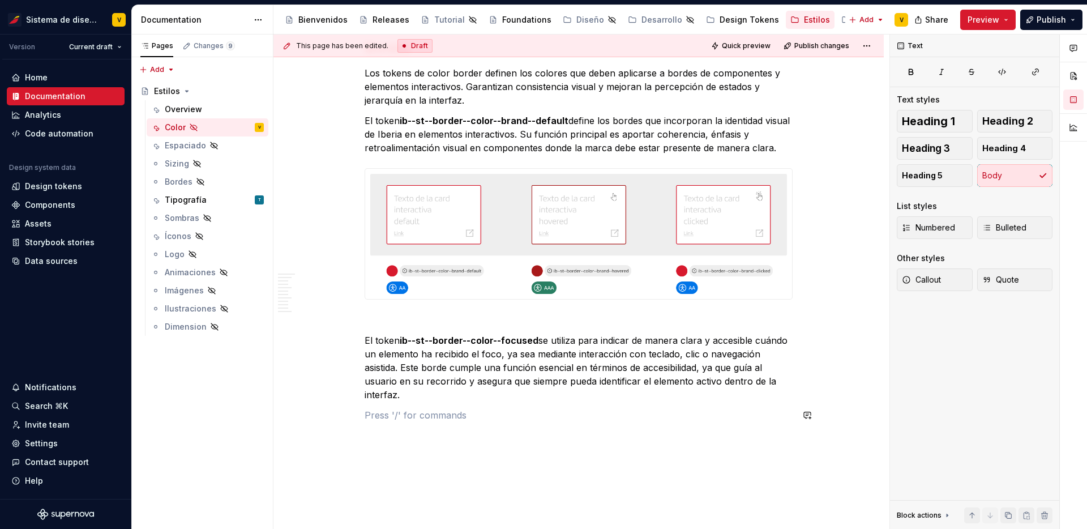
scroll to position [2849, 0]
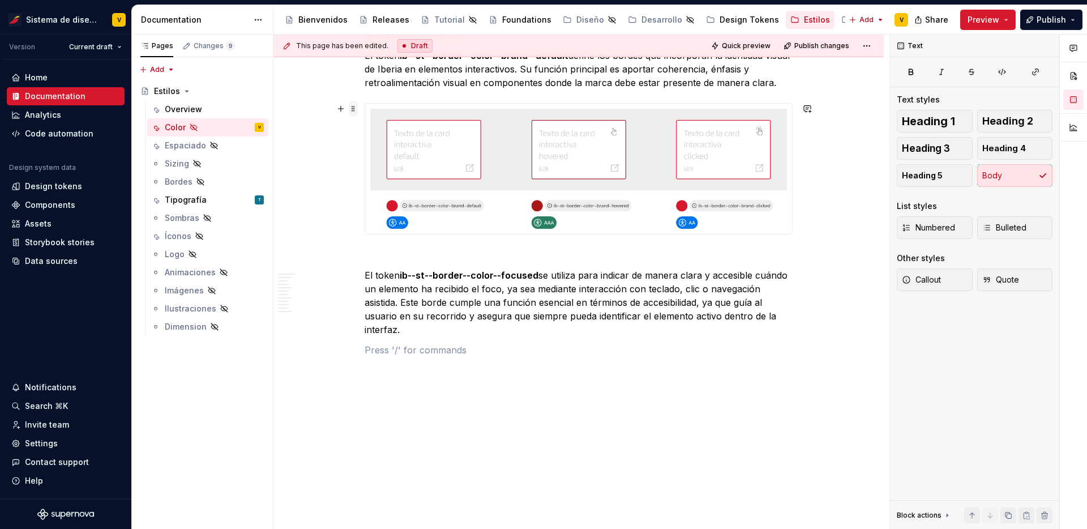
click at [353, 108] on span at bounding box center [353, 109] width 9 height 16
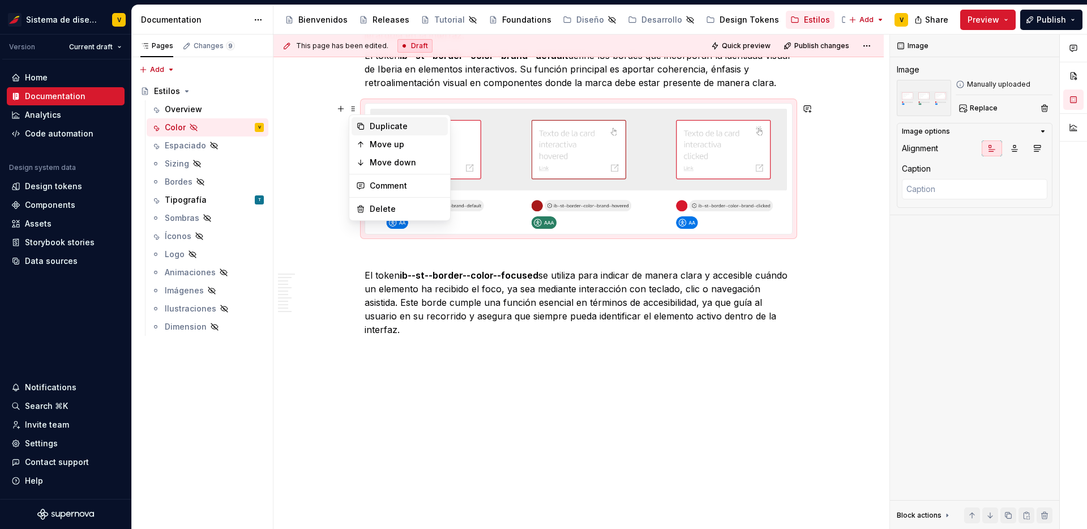
click at [372, 127] on div "Duplicate" at bounding box center [407, 126] width 74 height 11
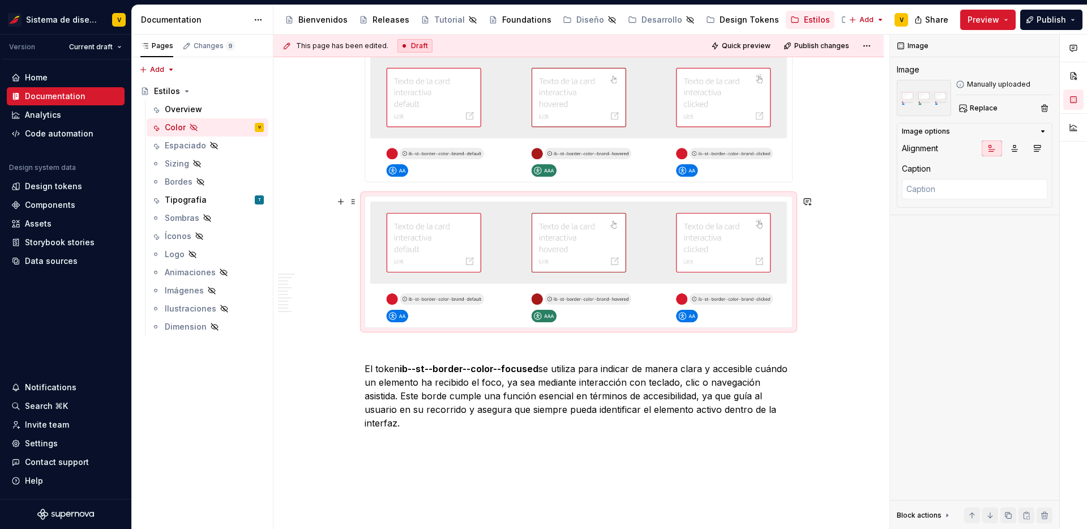
scroll to position [2908, 0]
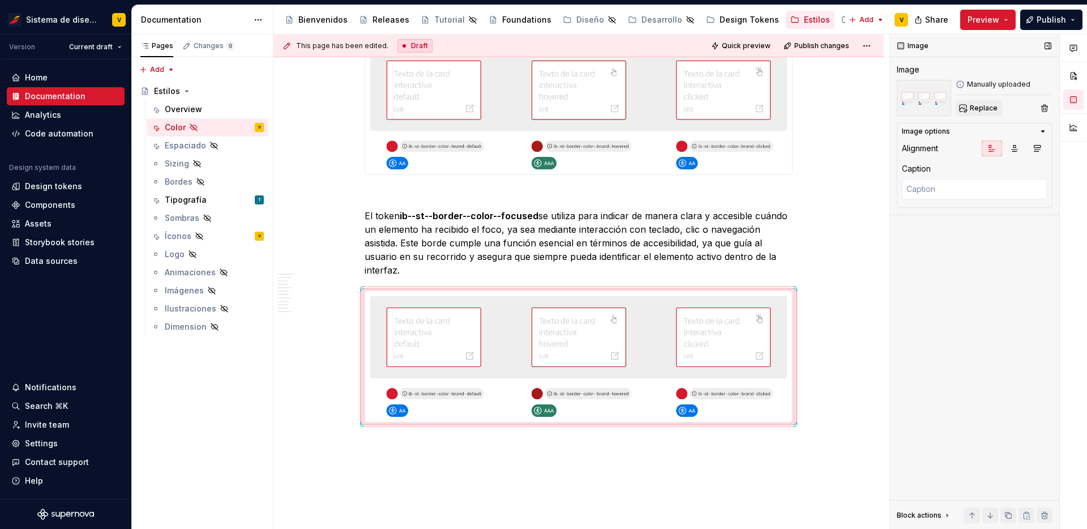
click at [967, 109] on button "Replace" at bounding box center [978, 108] width 47 height 16
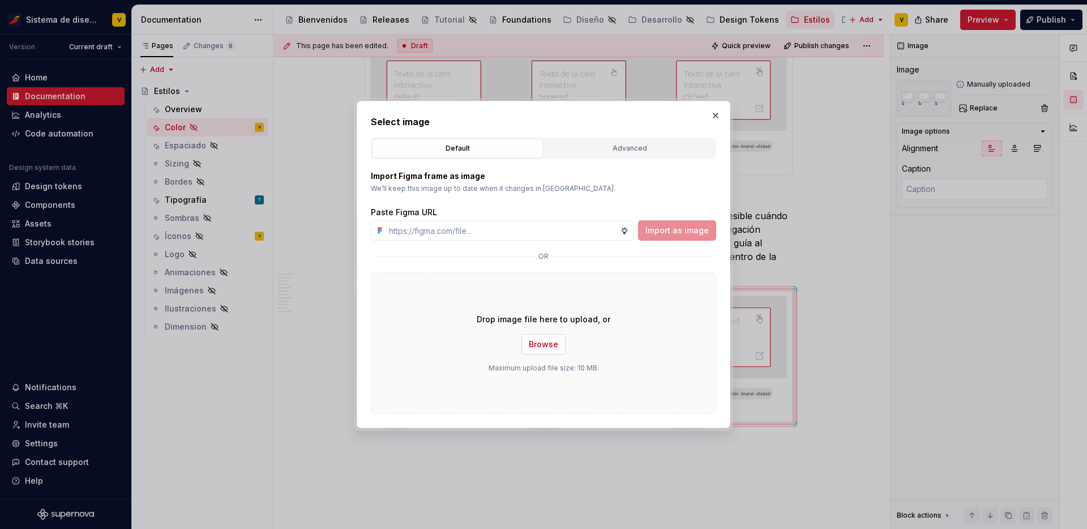
click at [546, 337] on button "Browse" at bounding box center [543, 344] width 44 height 20
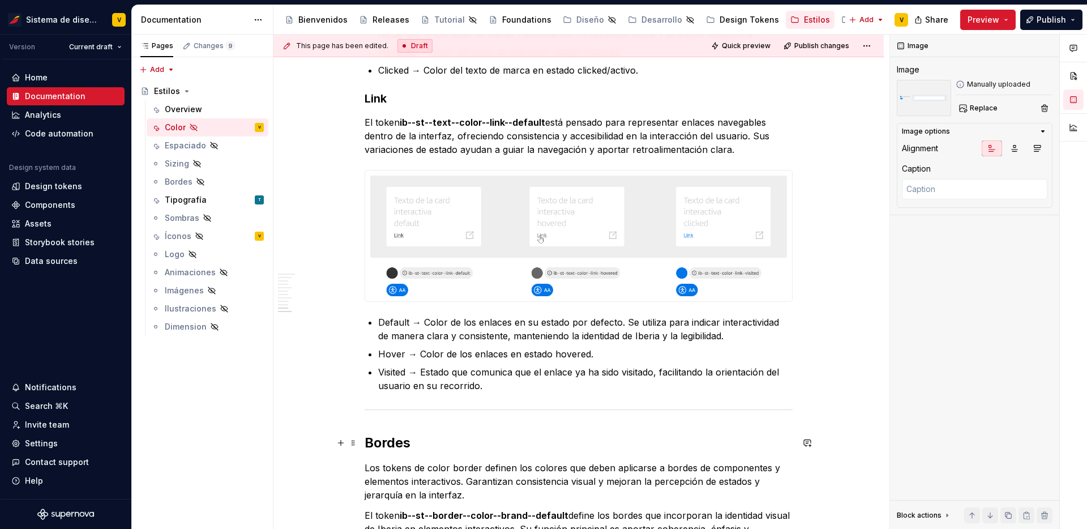
scroll to position [2317, 0]
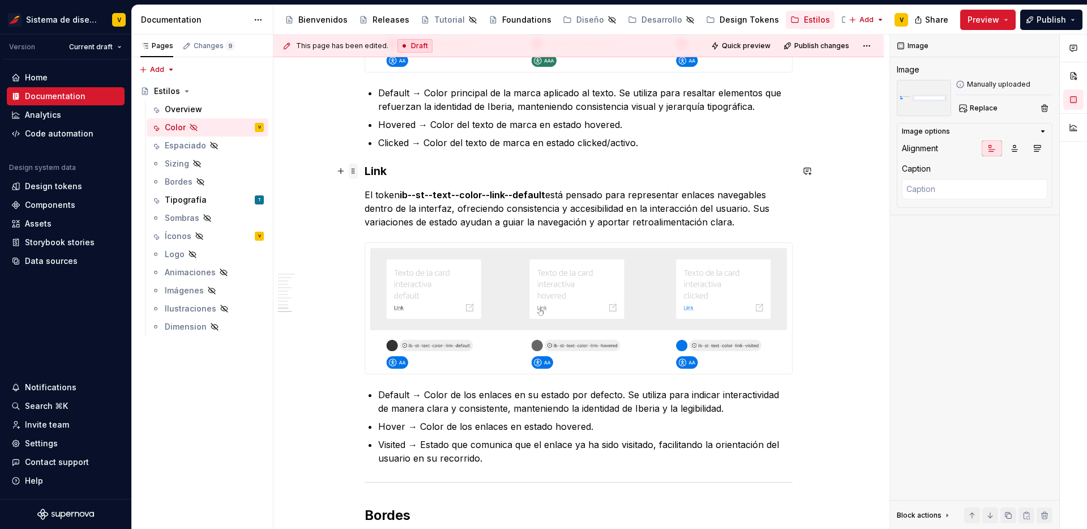
click at [350, 173] on span at bounding box center [353, 171] width 9 height 16
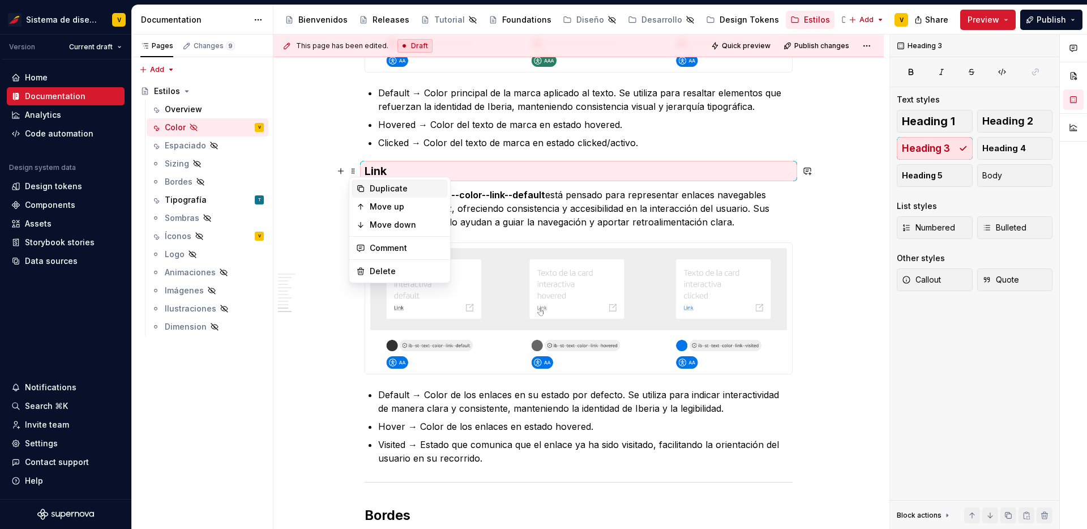
click at [372, 185] on div "Duplicate" at bounding box center [407, 188] width 74 height 11
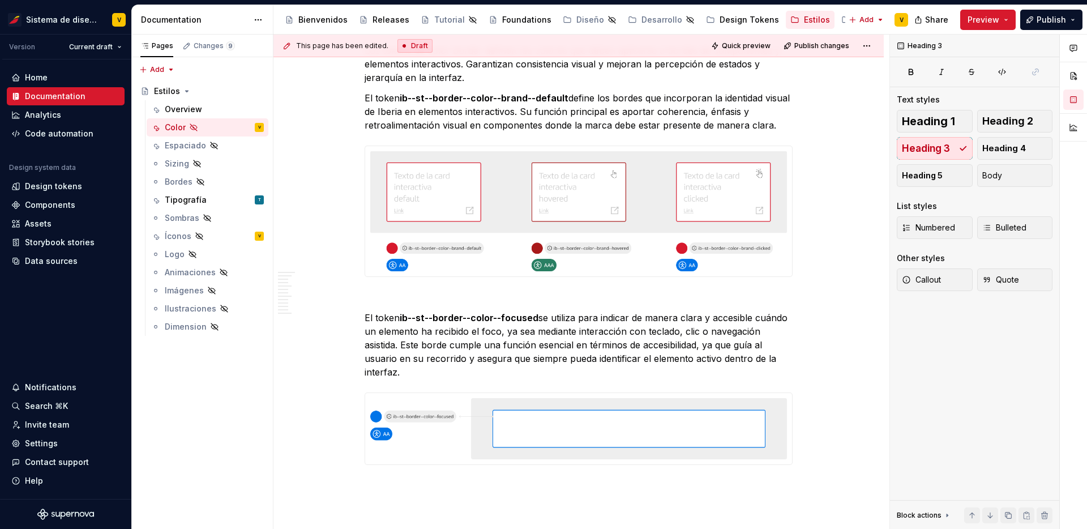
scroll to position [2831, 0]
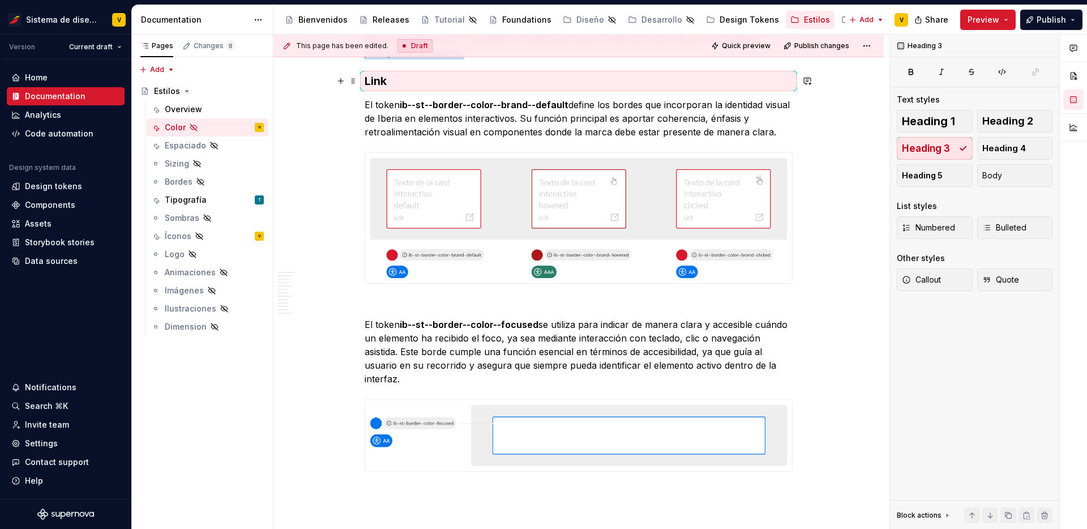
click at [384, 80] on h3 "Link" at bounding box center [578, 81] width 428 height 16
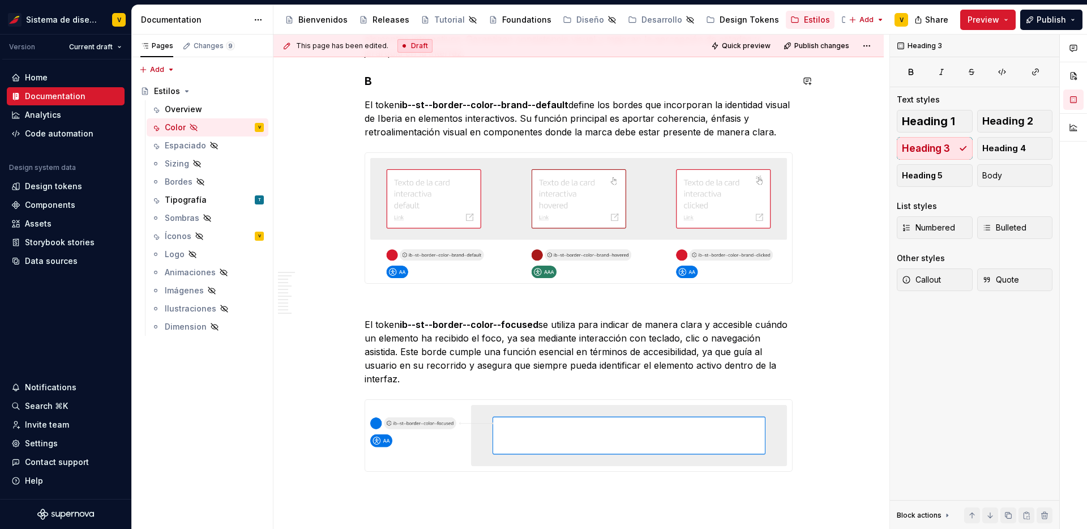
scroll to position [2814, 0]
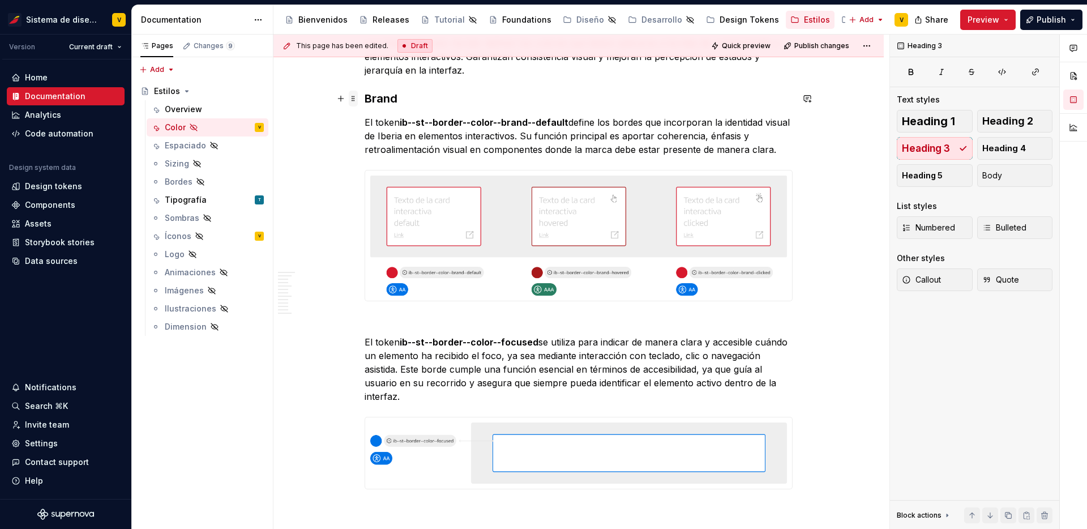
click at [355, 100] on span at bounding box center [353, 99] width 9 height 16
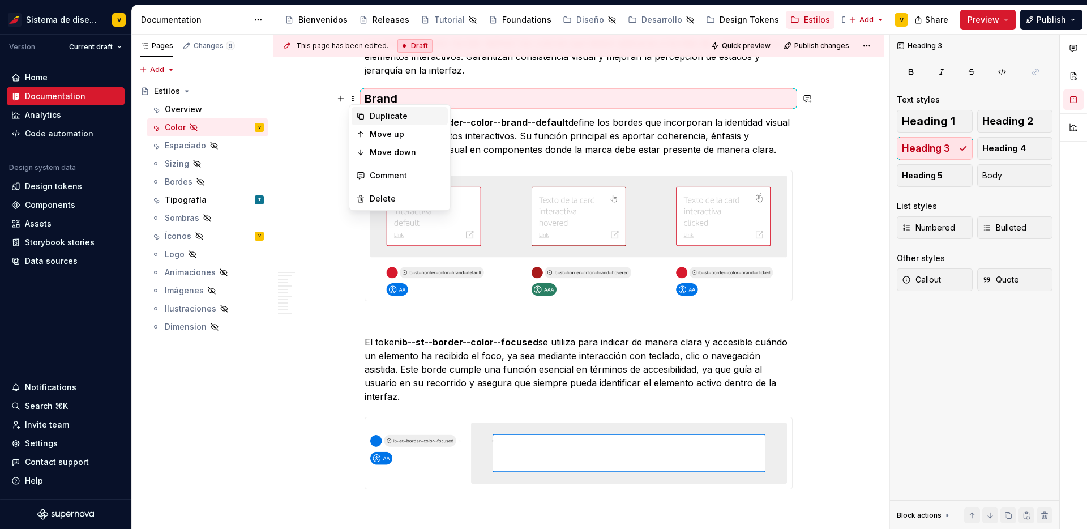
click at [380, 117] on div "Duplicate" at bounding box center [407, 115] width 74 height 11
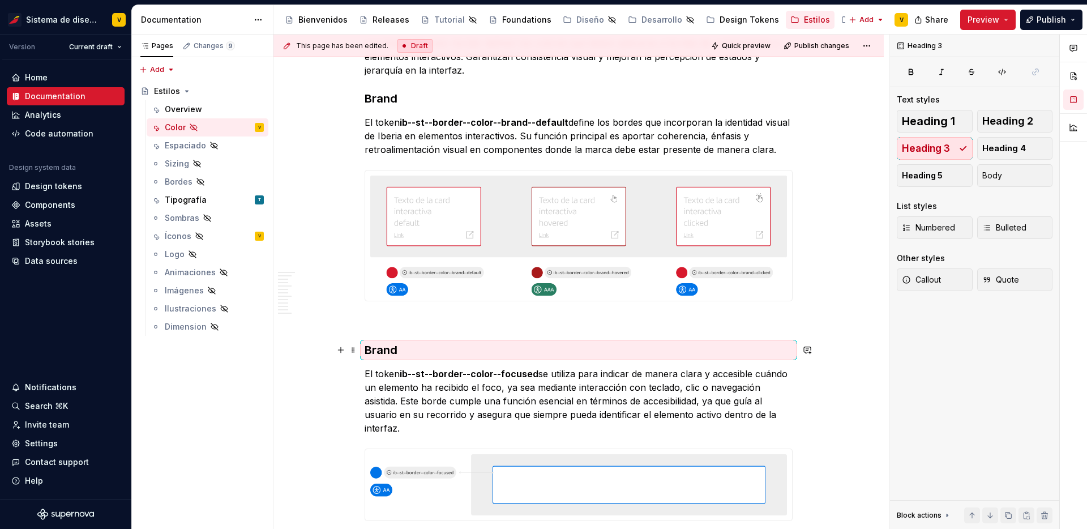
click at [371, 353] on h3 "Brand" at bounding box center [578, 350] width 428 height 16
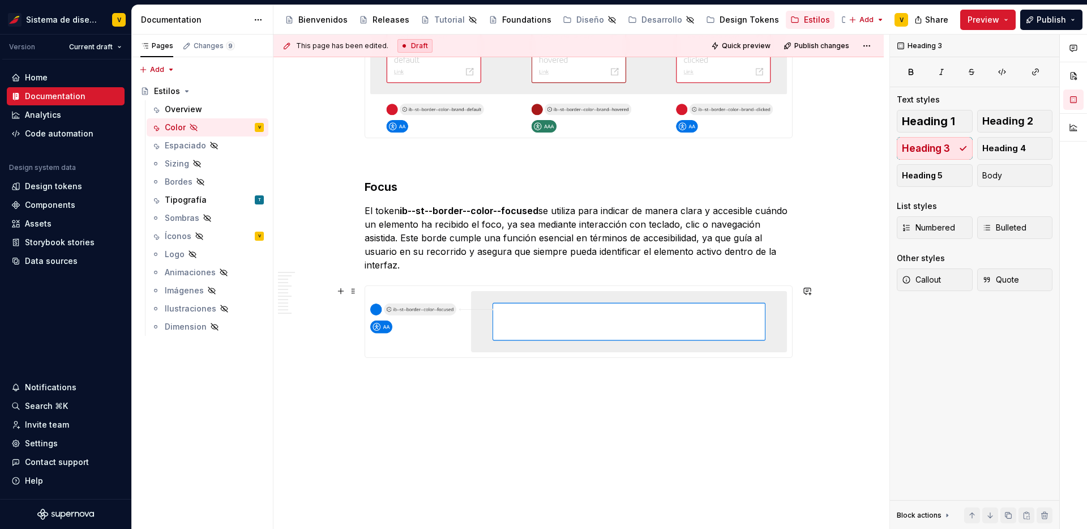
scroll to position [2984, 0]
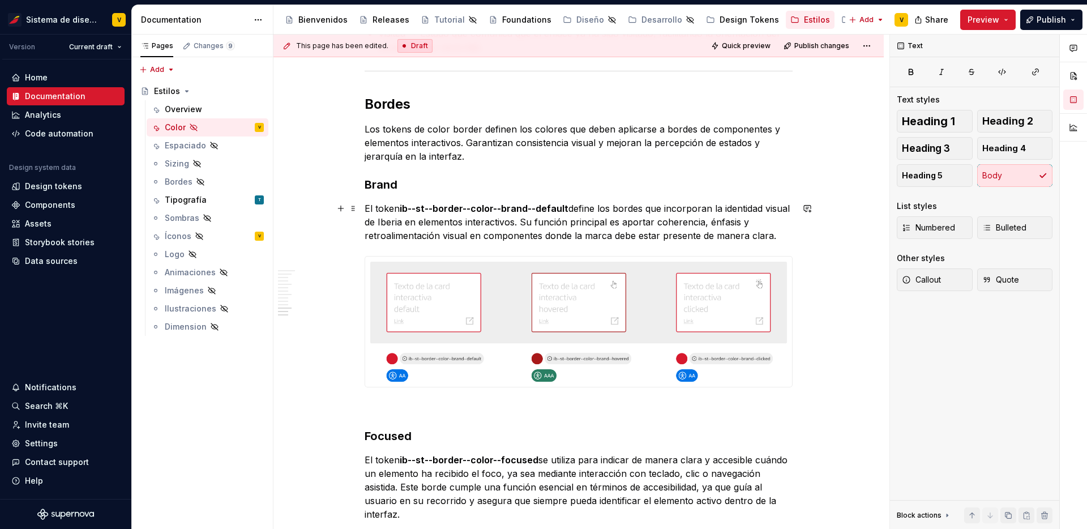
scroll to position [2629, 0]
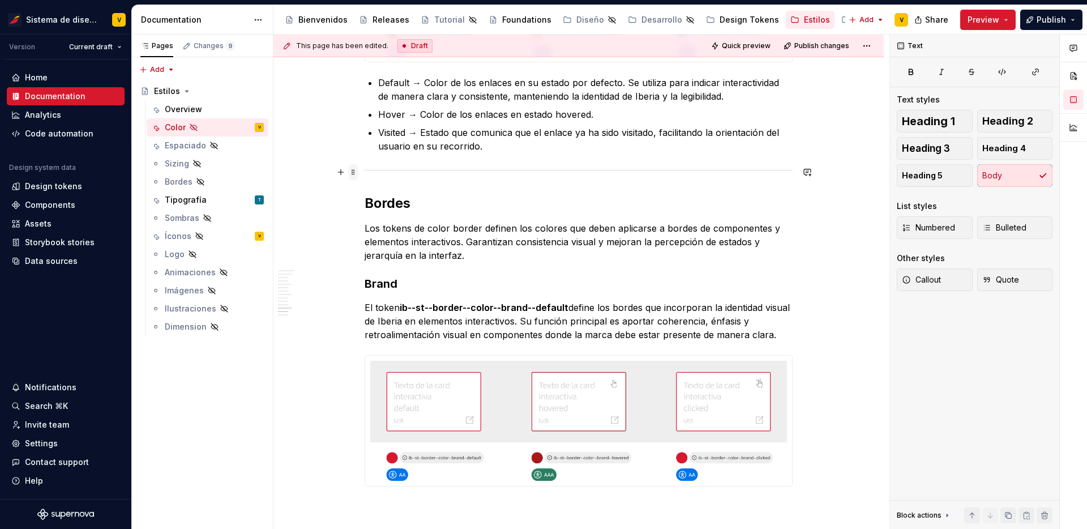
click at [351, 172] on span at bounding box center [353, 172] width 9 height 16
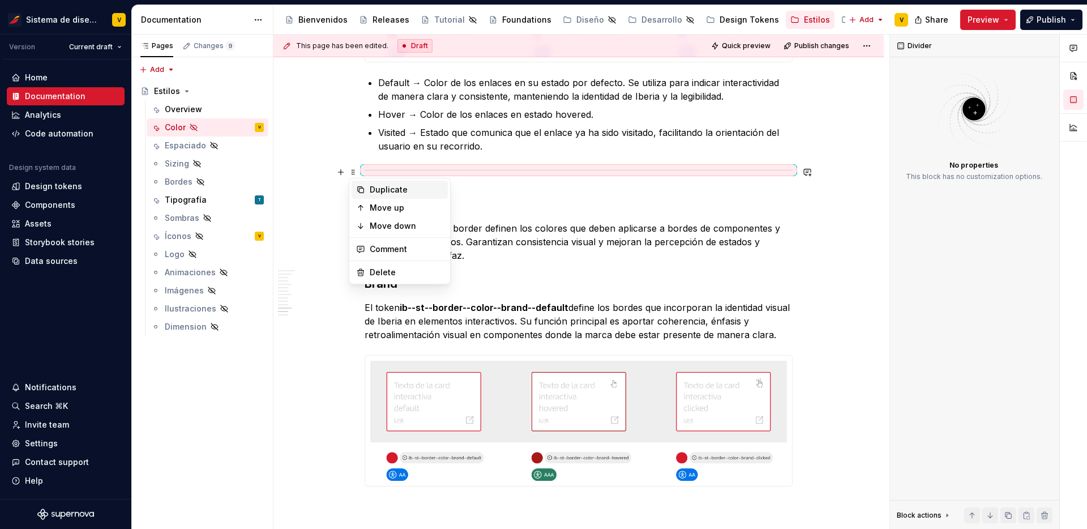
click at [370, 188] on div "Duplicate" at bounding box center [407, 189] width 74 height 11
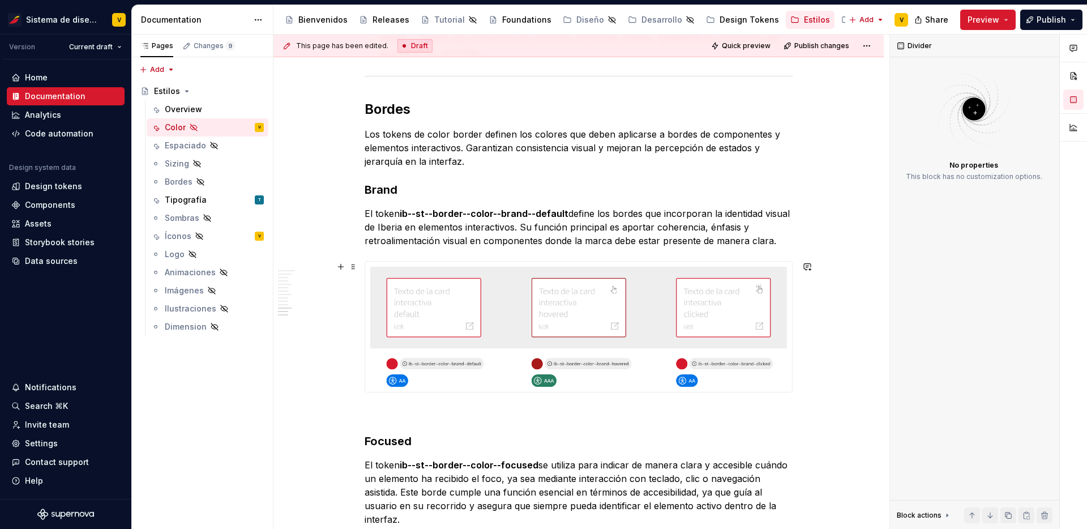
scroll to position [2591, 0]
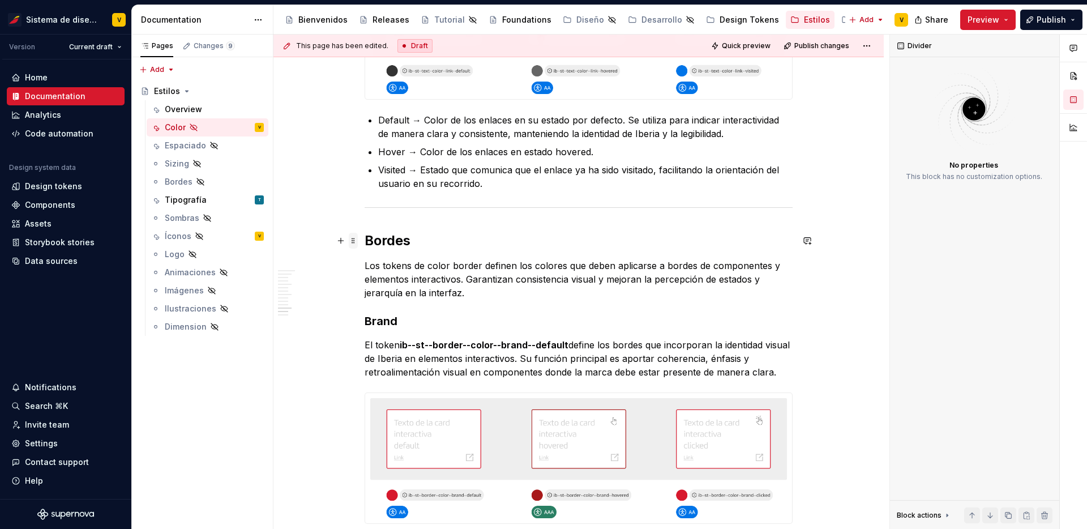
click at [351, 239] on span at bounding box center [353, 241] width 9 height 16
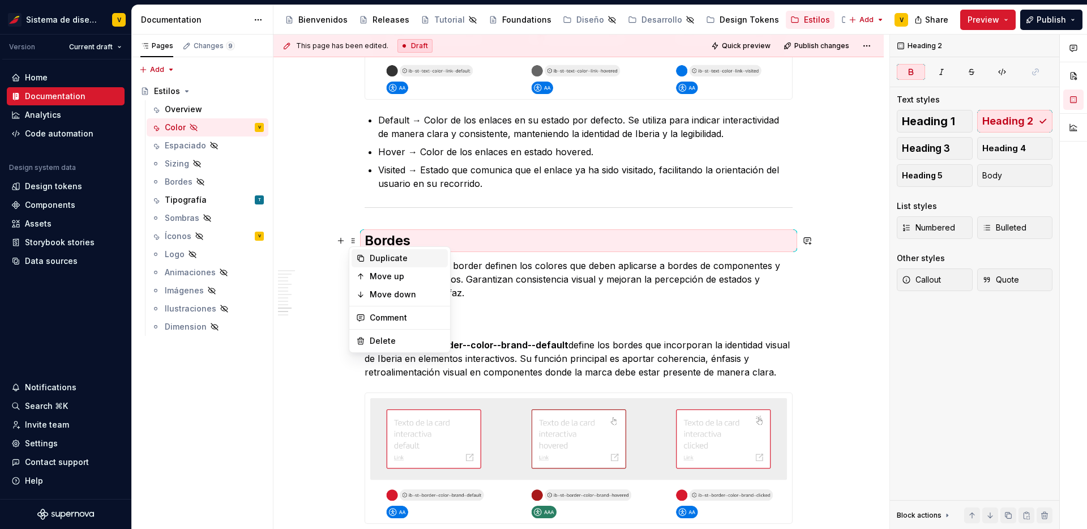
click at [382, 259] on div "Duplicate" at bounding box center [407, 257] width 74 height 11
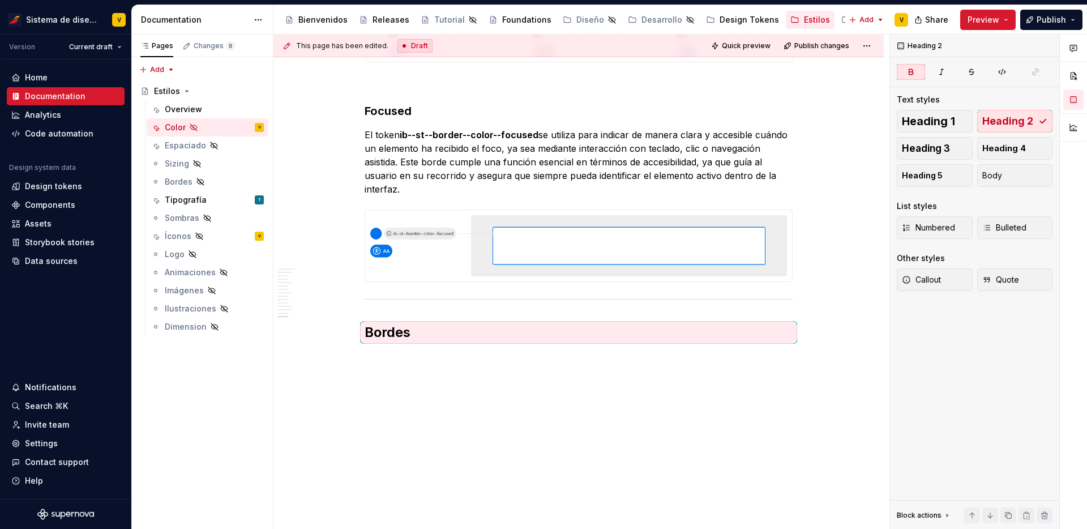
scroll to position [3025, 0]
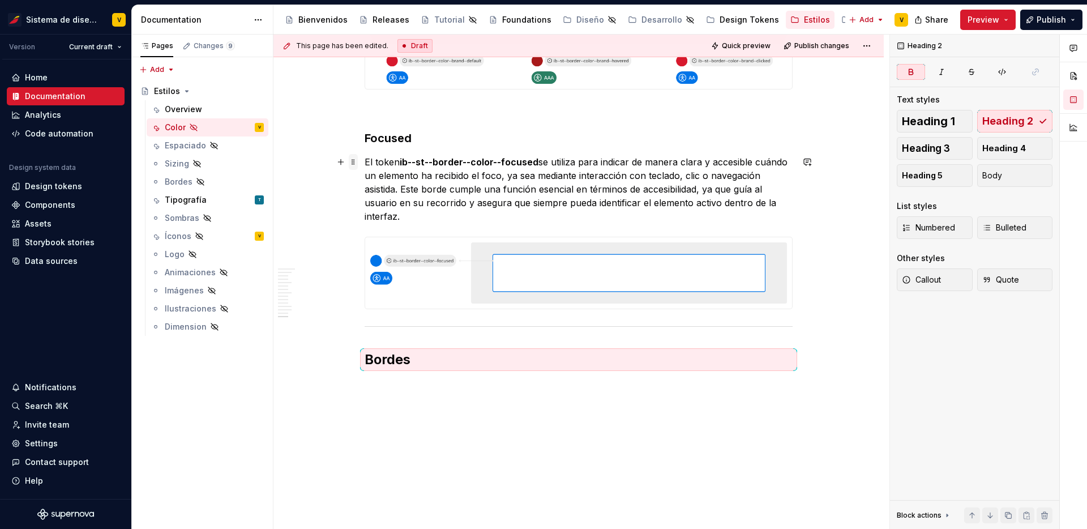
click at [351, 157] on span at bounding box center [353, 162] width 9 height 16
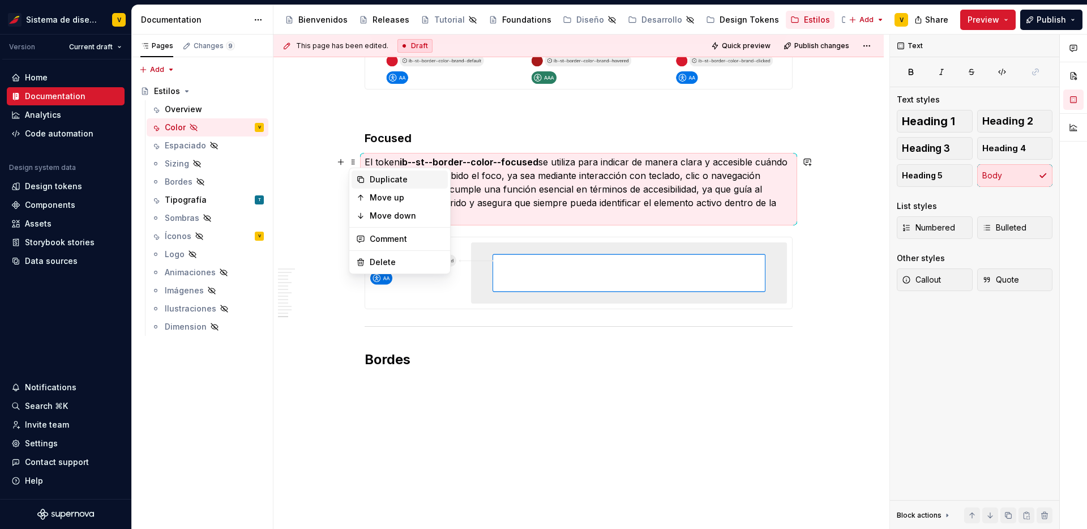
click at [359, 175] on icon at bounding box center [360, 179] width 9 height 9
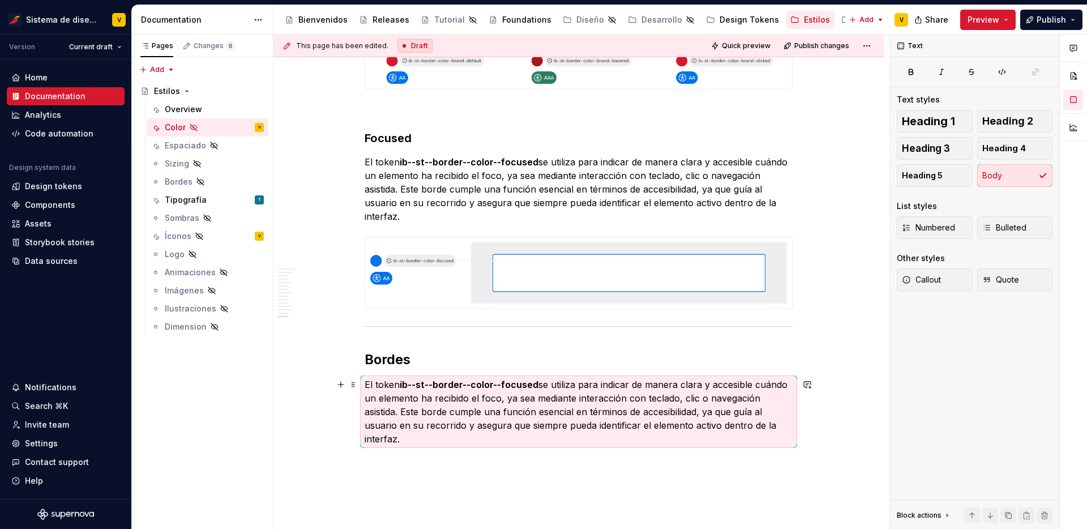
click at [406, 405] on p "El token ib--st--border--color--focused se utiliza para indicar de manera clara…" at bounding box center [578, 411] width 428 height 68
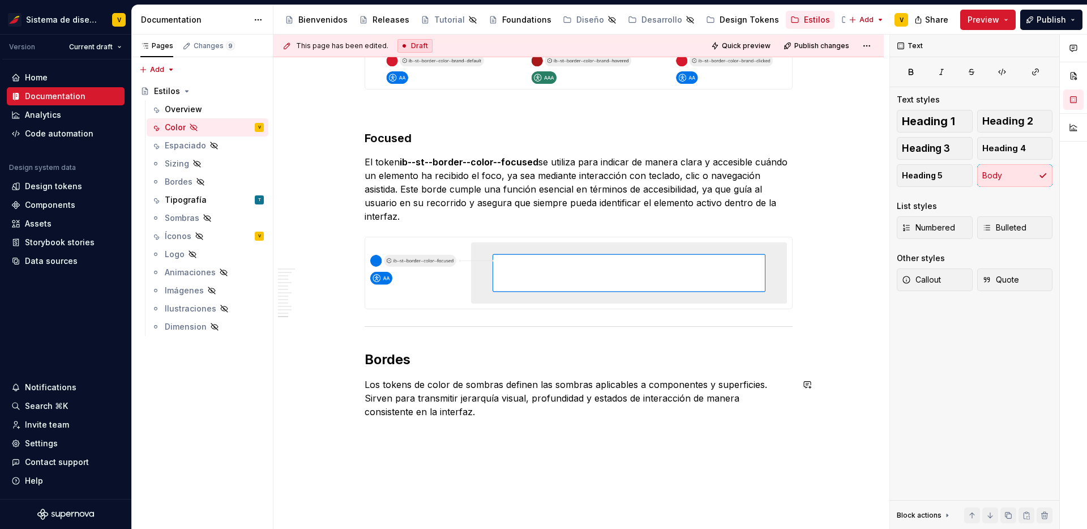
scroll to position [3107, 0]
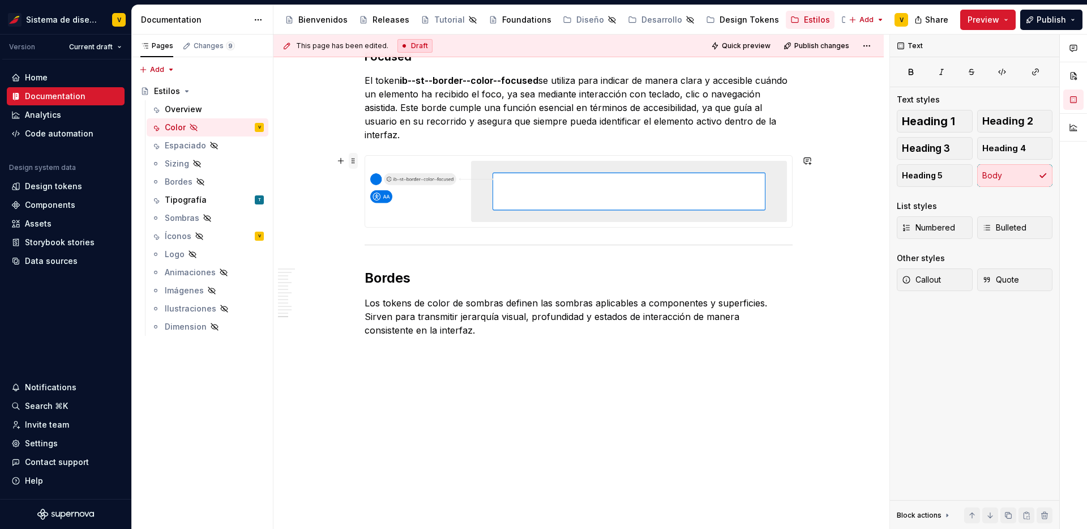
click at [351, 164] on span at bounding box center [353, 161] width 9 height 16
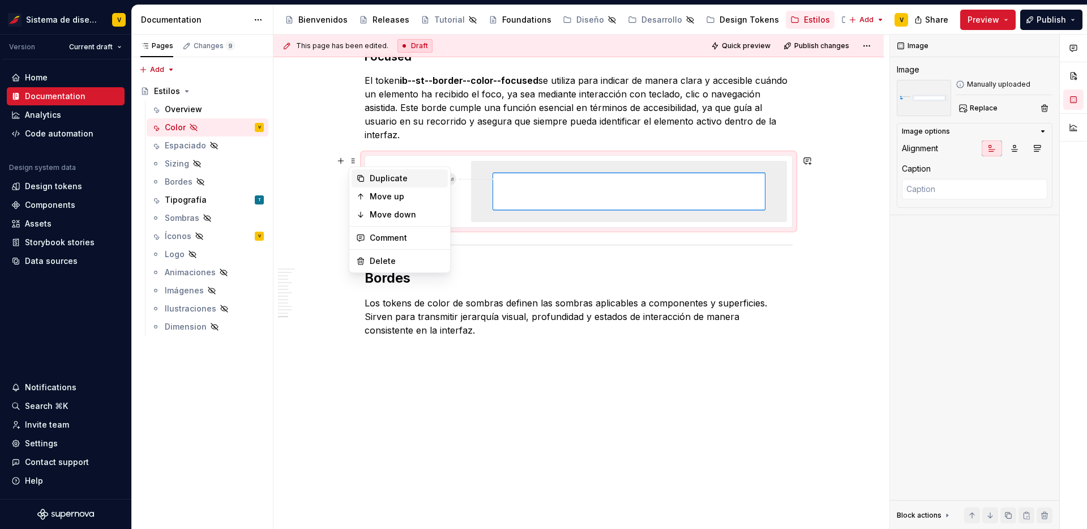
click at [375, 177] on div "Duplicate" at bounding box center [407, 178] width 74 height 11
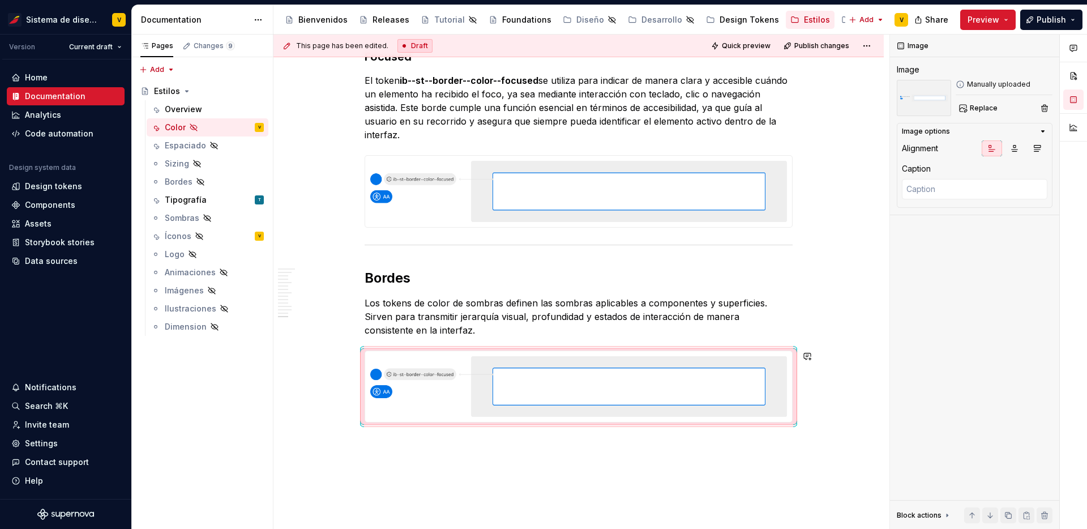
scroll to position [3199, 0]
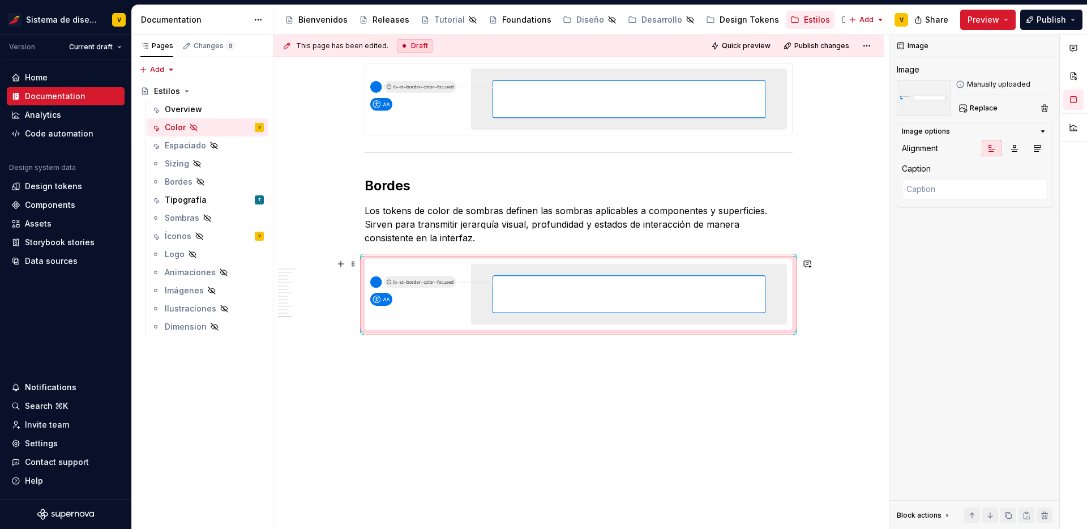
click at [504, 299] on img at bounding box center [578, 294] width 427 height 71
click at [978, 106] on span "Replace" at bounding box center [983, 108] width 28 height 9
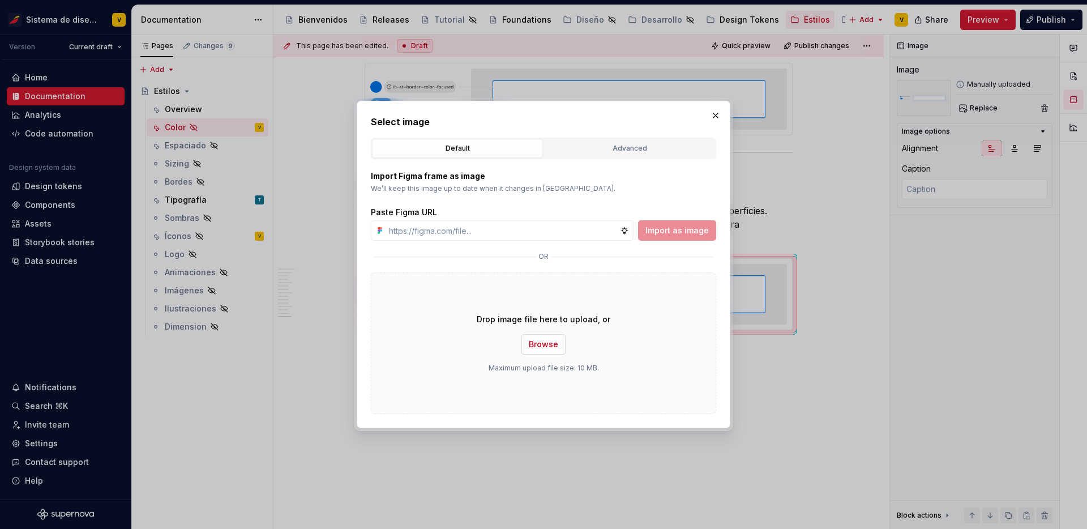
click at [539, 346] on span "Browse" at bounding box center [543, 343] width 29 height 11
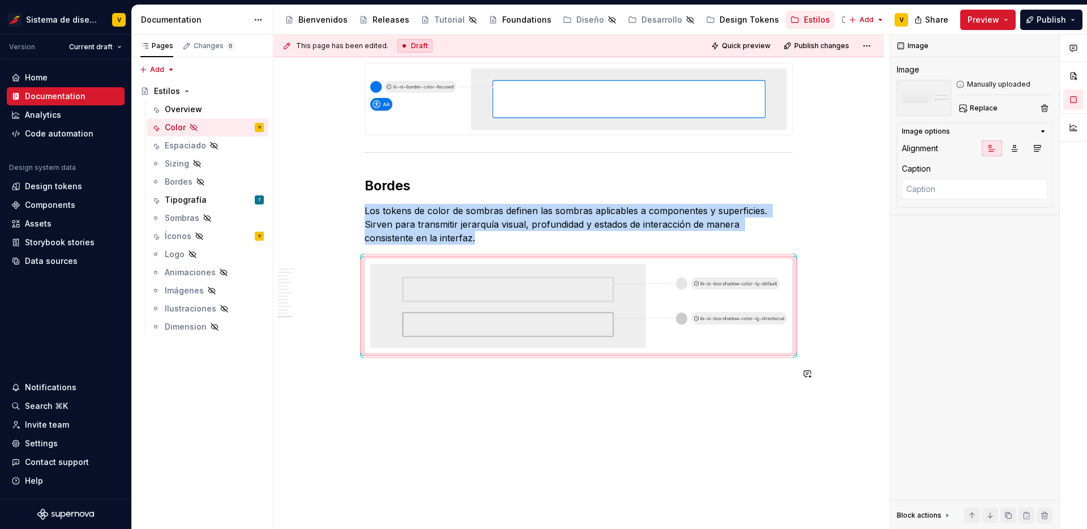
scroll to position [3223, 0]
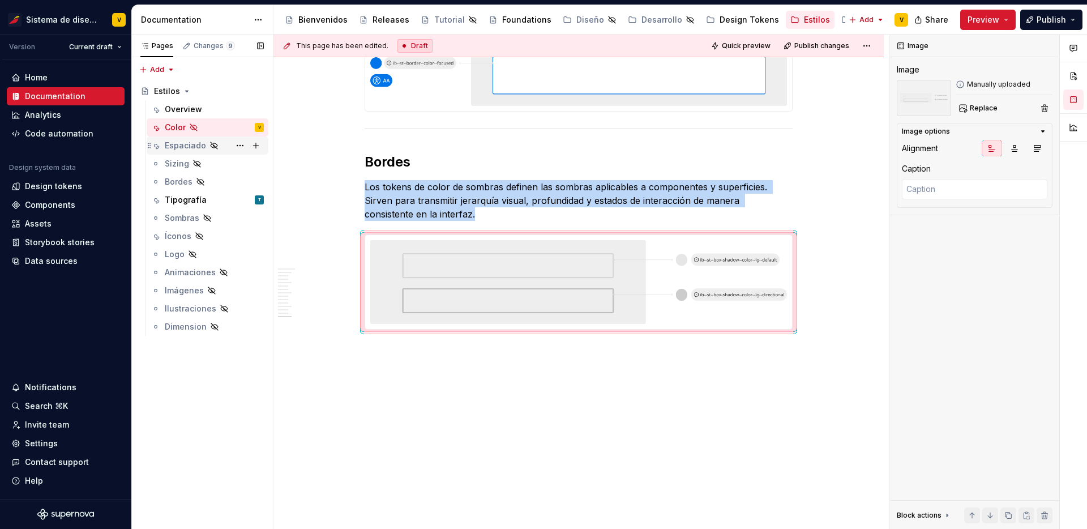
click at [191, 144] on div "Espaciado" at bounding box center [185, 145] width 41 height 11
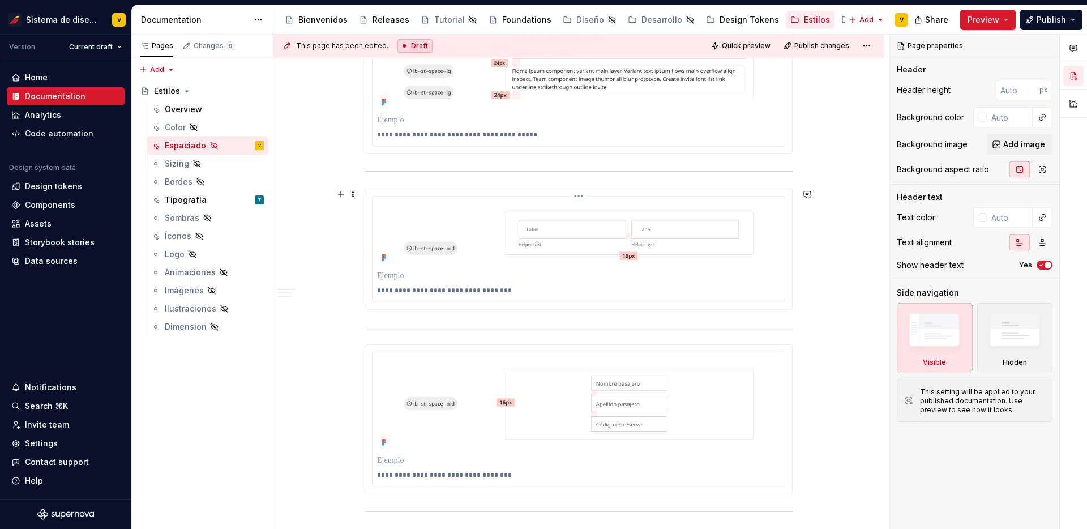
scroll to position [1016, 0]
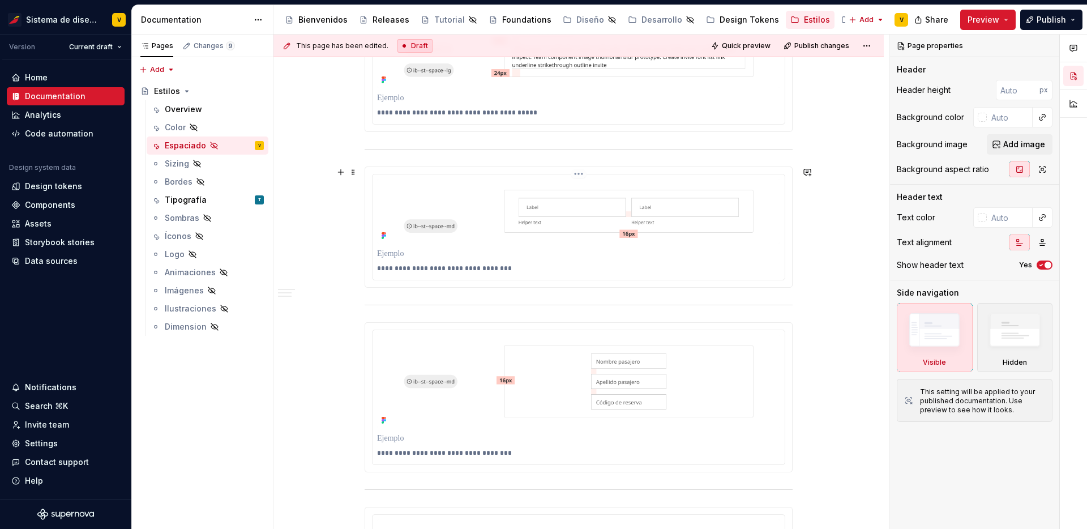
click at [415, 268] on p "**********" at bounding box center [578, 268] width 403 height 9
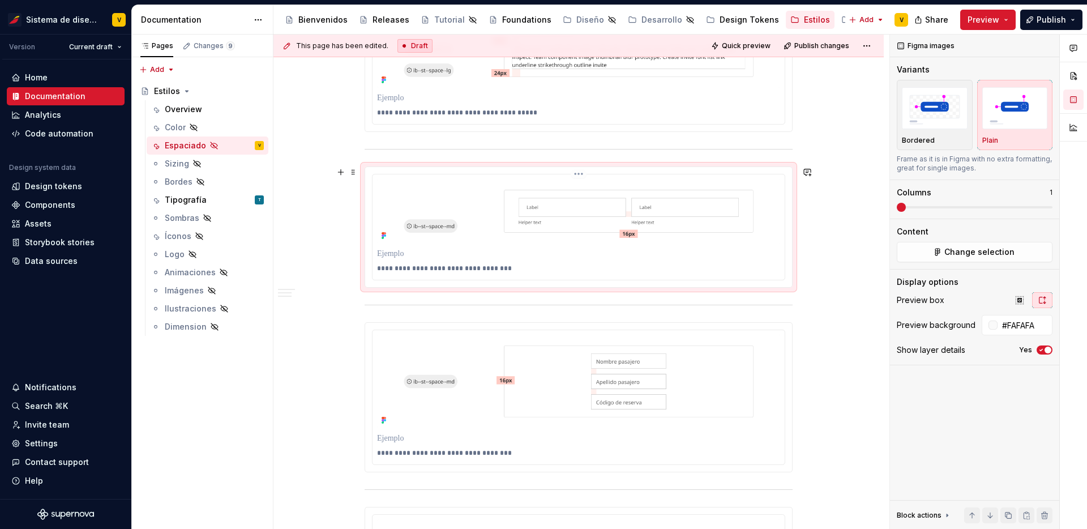
click at [323, 355] on div "Espaciado El sistema de espaciado de Iberia define la distancia y la proporción…" at bounding box center [578, 158] width 610 height 1848
click at [467, 238] on img at bounding box center [578, 211] width 403 height 64
click at [869, 241] on div "Espaciado El sistema de espaciado de Iberia define la distancia y la proporción…" at bounding box center [578, 158] width 610 height 1848
click at [628, 237] on img at bounding box center [578, 211] width 403 height 64
click at [385, 255] on p at bounding box center [578, 253] width 403 height 11
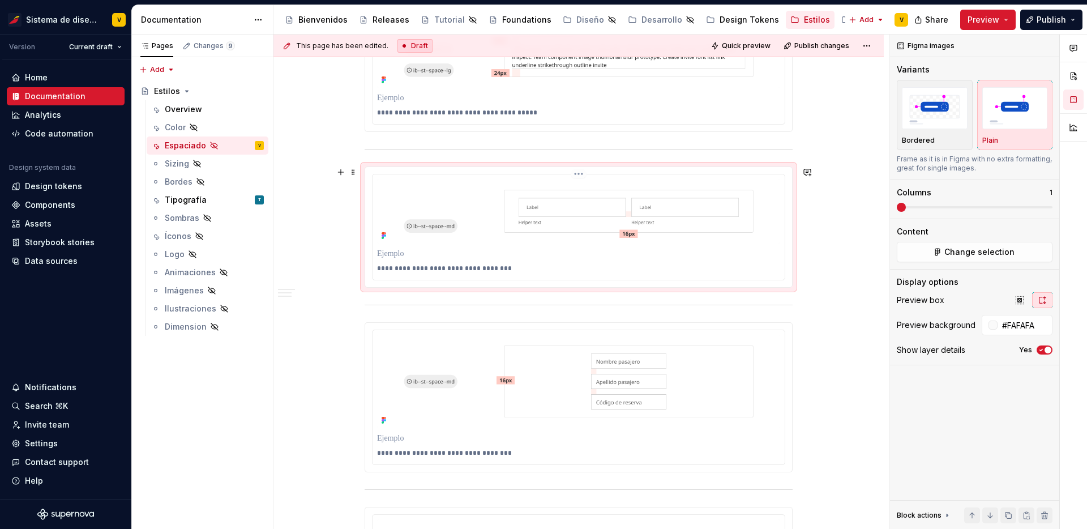
click at [385, 255] on p at bounding box center [578, 253] width 403 height 11
click at [390, 232] on img at bounding box center [578, 211] width 403 height 64
click at [310, 340] on div "Espaciado El sistema de espaciado de Iberia define la distancia y la proporción…" at bounding box center [578, 158] width 610 height 1848
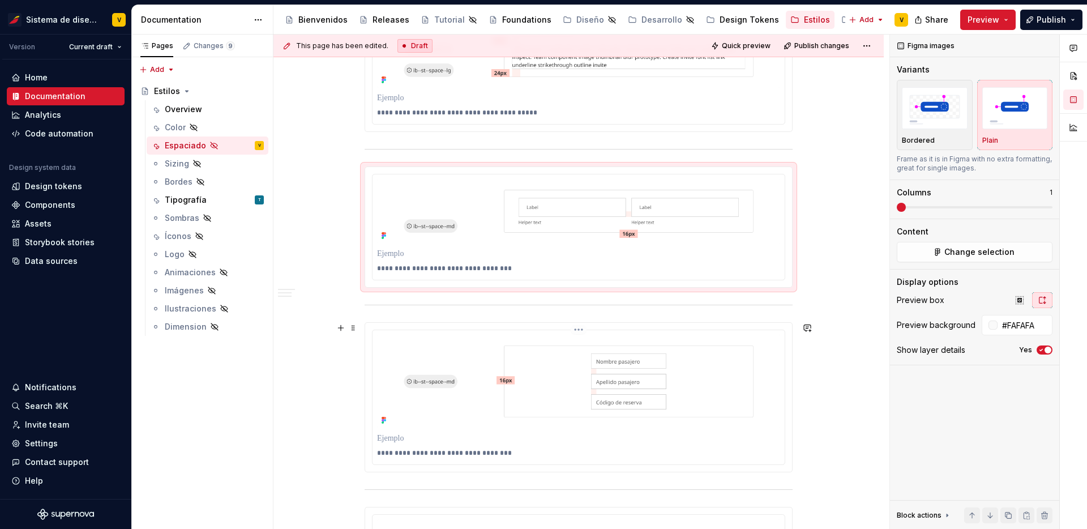
click at [428, 452] on p "**********" at bounding box center [578, 452] width 403 height 9
click at [277, 475] on div "Espaciado El sistema de espaciado de Iberia define la distancia y la proporción…" at bounding box center [578, 158] width 610 height 1848
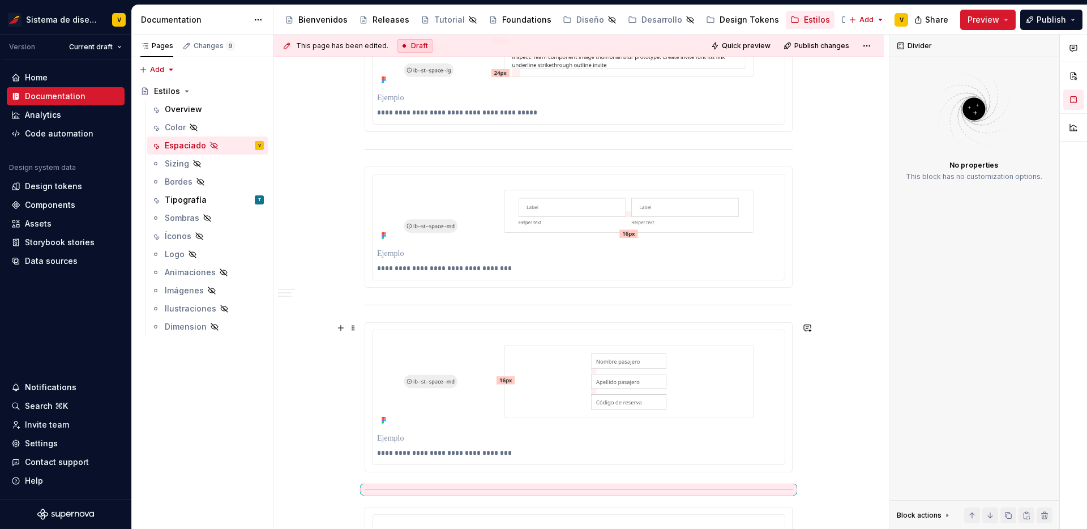
click at [289, 439] on div "Espaciado El sistema de espaciado de Iberia define la distancia y la proporción…" at bounding box center [578, 158] width 610 height 1848
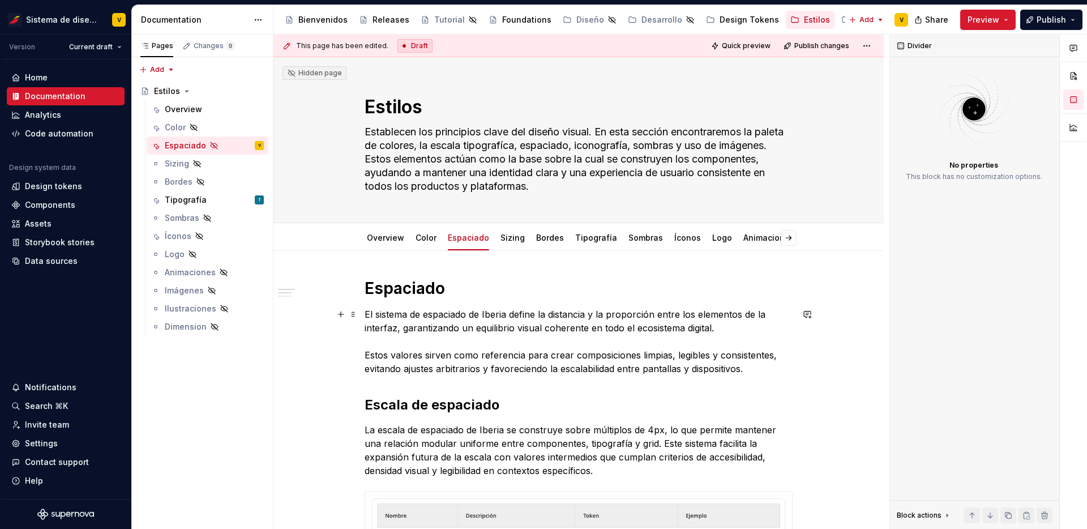
scroll to position [14, 0]
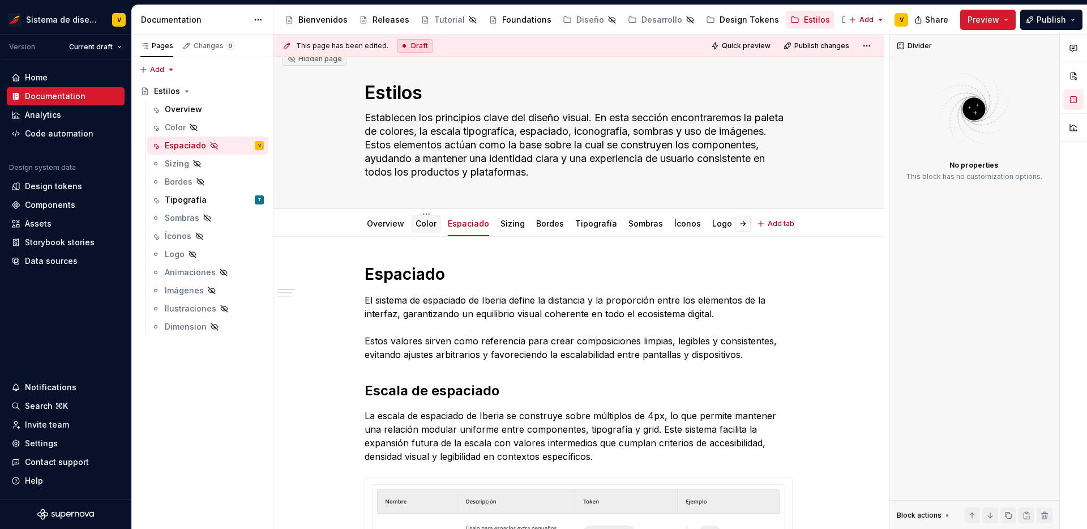
click at [418, 222] on link "Color" at bounding box center [425, 223] width 21 height 10
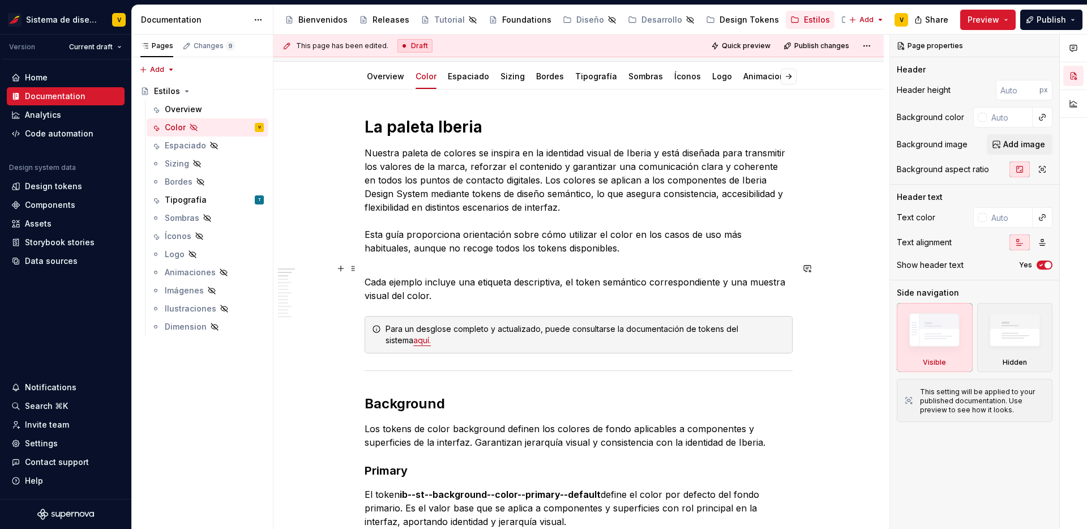
scroll to position [183, 0]
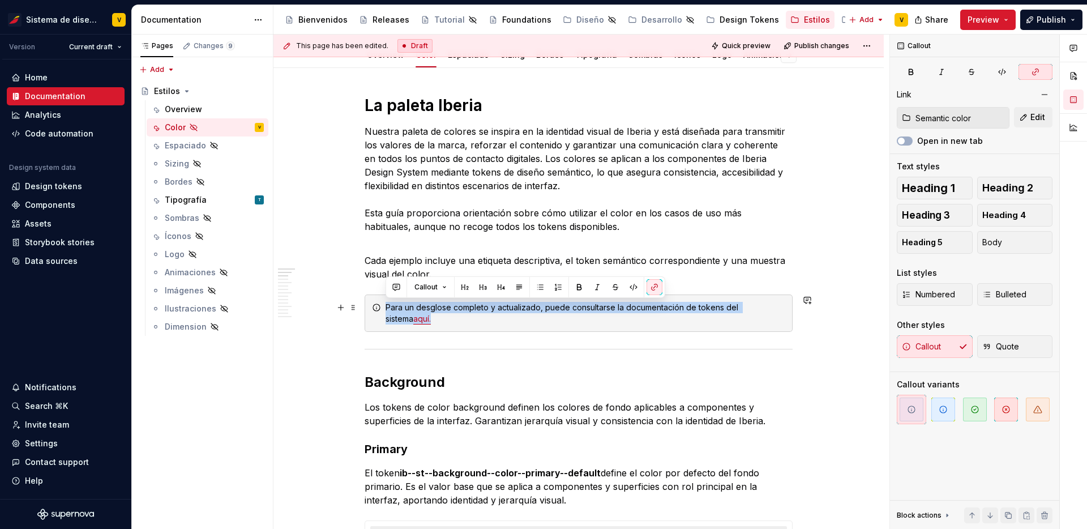
drag, startPoint x: 383, startPoint y: 308, endPoint x: 433, endPoint y: 319, distance: 51.4
click at [433, 319] on div "Para un desglose completo y actualizado, puede consultarse la documentación de …" at bounding box center [578, 312] width 428 height 37
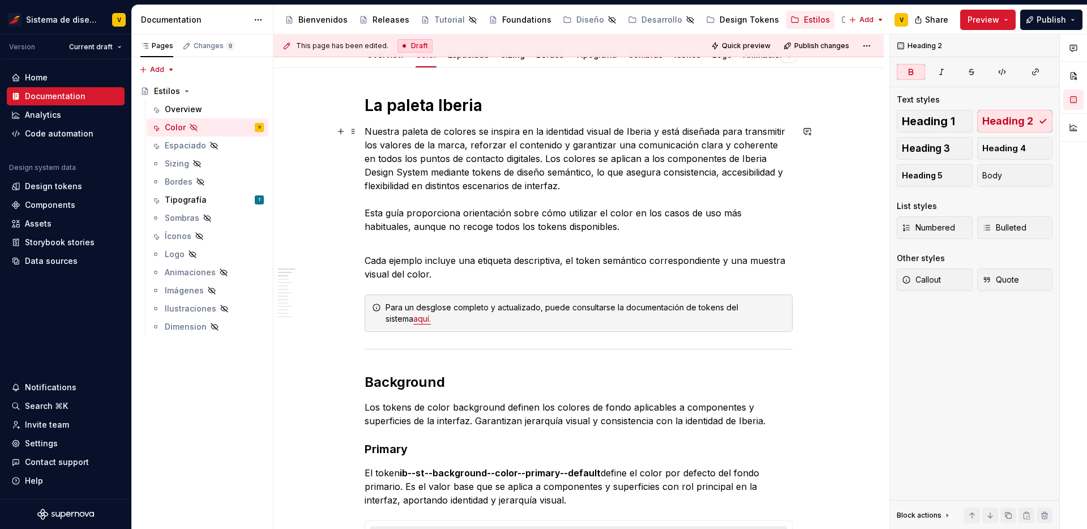
click at [415, 216] on p "Nuestra paleta de colores se inspira en la identidad visual de Iberia y está di…" at bounding box center [578, 179] width 428 height 109
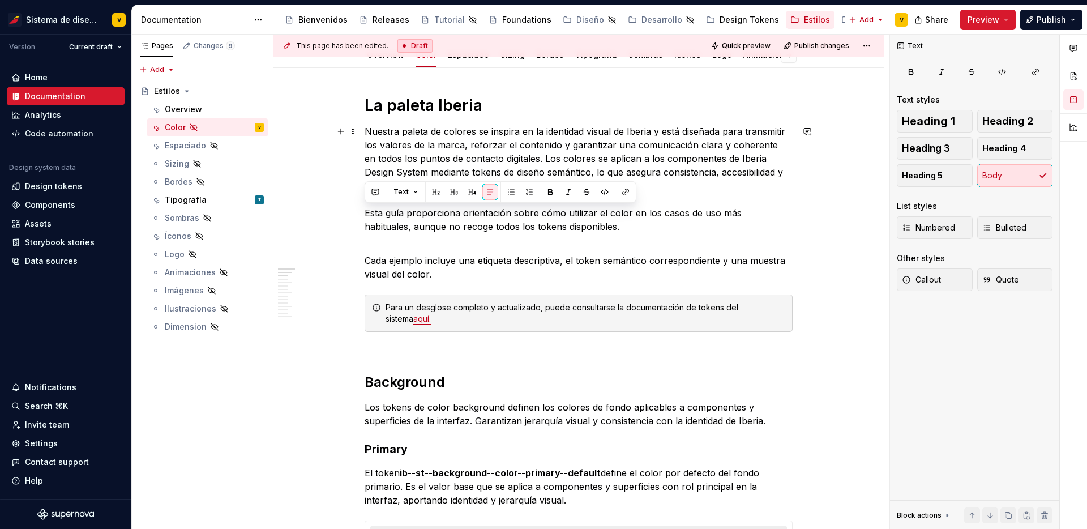
drag, startPoint x: 365, startPoint y: 209, endPoint x: 603, endPoint y: 226, distance: 238.9
click at [603, 226] on p "Nuestra paleta de colores se inspira en la identidad visual de Iberia y está di…" at bounding box center [578, 179] width 428 height 109
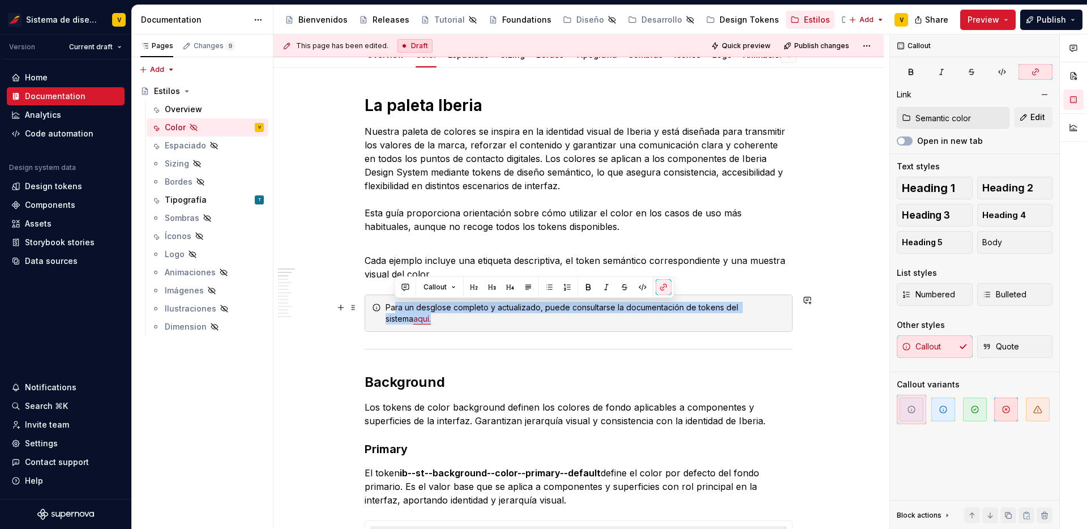
drag, startPoint x: 394, startPoint y: 310, endPoint x: 465, endPoint y: 318, distance: 70.7
click at [465, 318] on div "Para un desglose completo y actualizado, puede consultarse la documentación de …" at bounding box center [585, 313] width 400 height 23
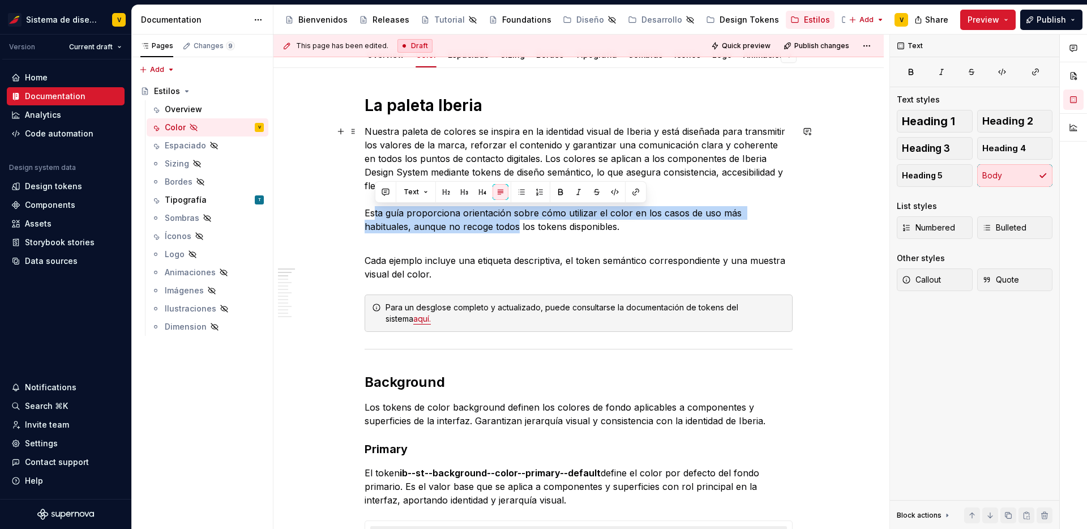
drag, startPoint x: 374, startPoint y: 212, endPoint x: 466, endPoint y: 231, distance: 94.7
click at [466, 231] on p "Nuestra paleta de colores se inspira en la identidad visual de Iberia y está di…" at bounding box center [578, 179] width 428 height 109
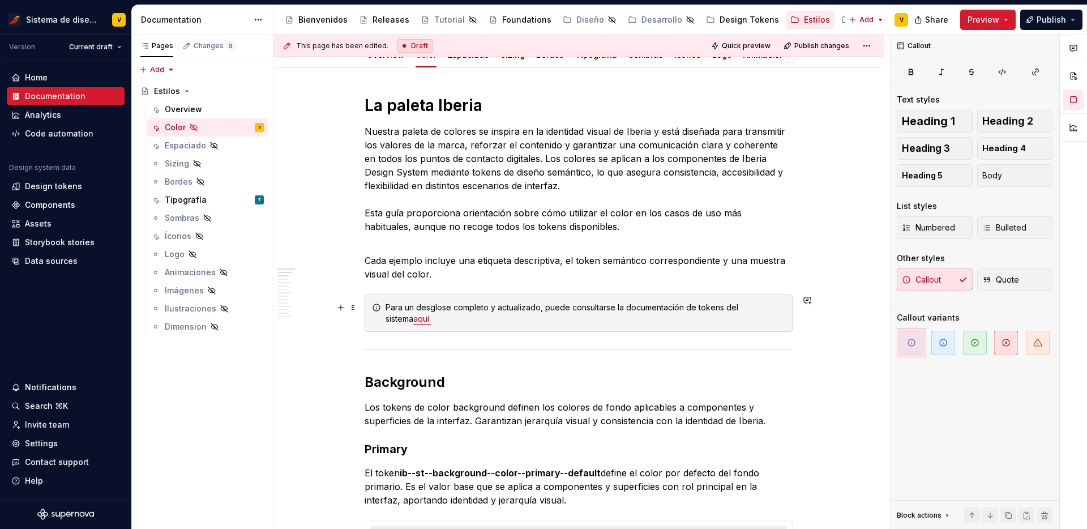
click at [415, 312] on div "Para un desglose completo y actualizado, puede consultarse la documentación de …" at bounding box center [585, 313] width 400 height 23
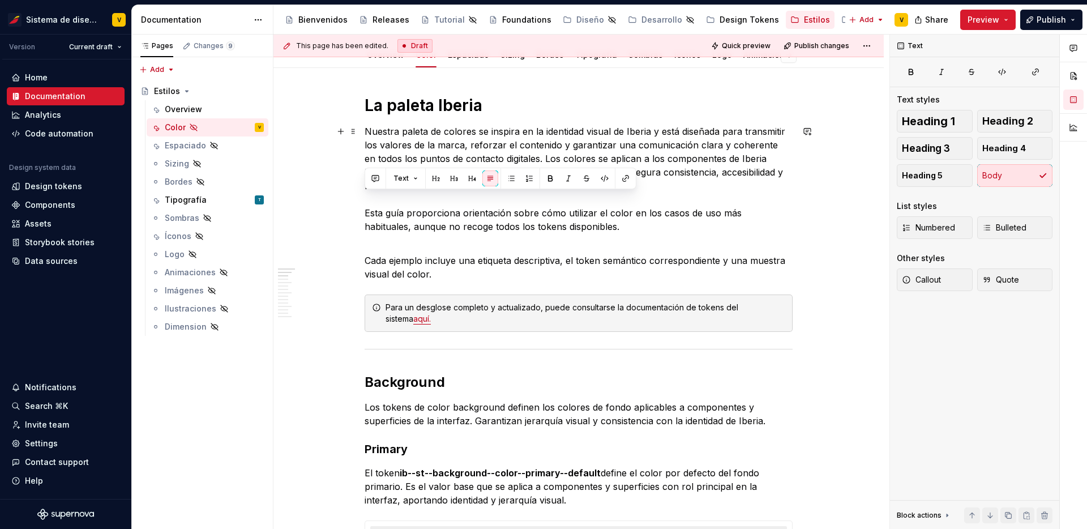
drag, startPoint x: 559, startPoint y: 227, endPoint x: 326, endPoint y: 205, distance: 234.2
click at [387, 226] on p "Nuestra paleta de colores se inspira en la identidad visual de Iberia y está di…" at bounding box center [578, 179] width 428 height 109
drag, startPoint x: 570, startPoint y: 229, endPoint x: 306, endPoint y: 213, distance: 264.8
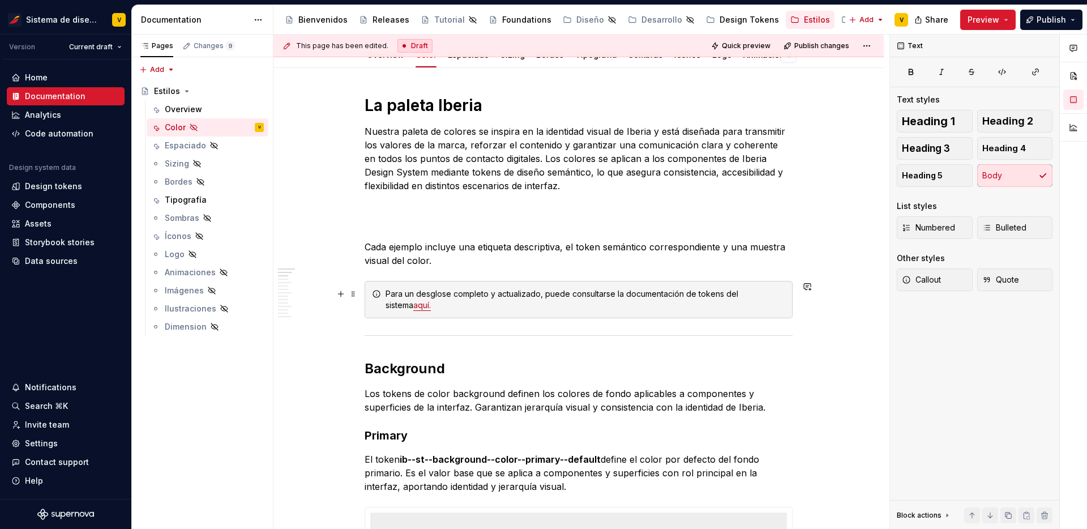
click at [388, 293] on div "Para un desglose completo y actualizado, puede consultarse la documentación de …" at bounding box center [585, 299] width 400 height 23
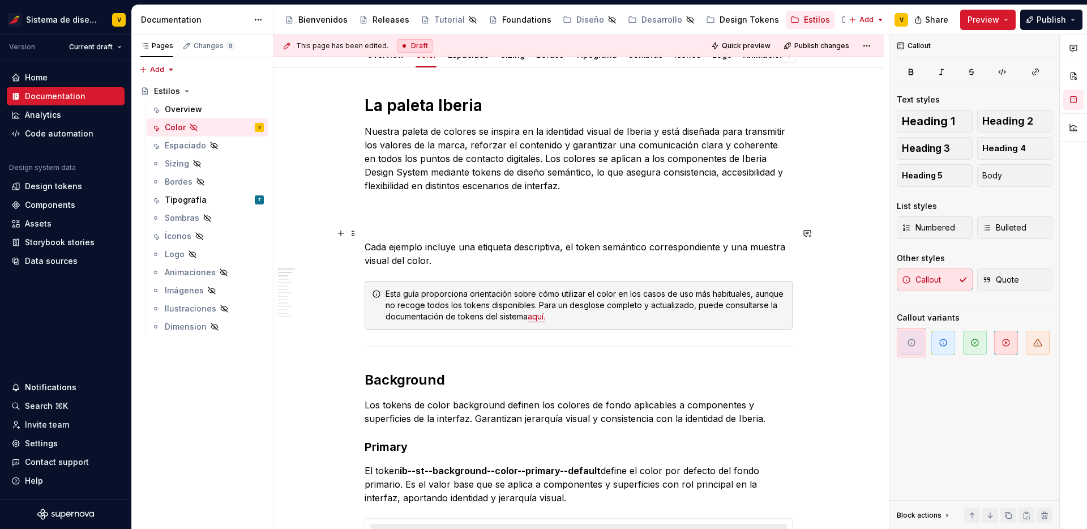
click at [385, 229] on p "Cada ejemplo incluye una etiqueta descriptiva, el token semántico correspondien…" at bounding box center [578, 246] width 428 height 41
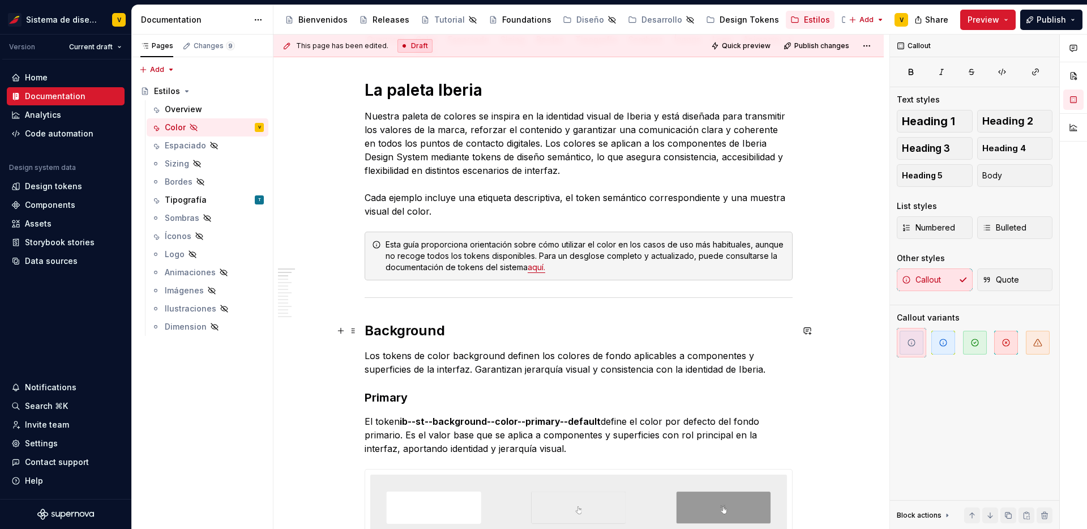
scroll to position [244, 0]
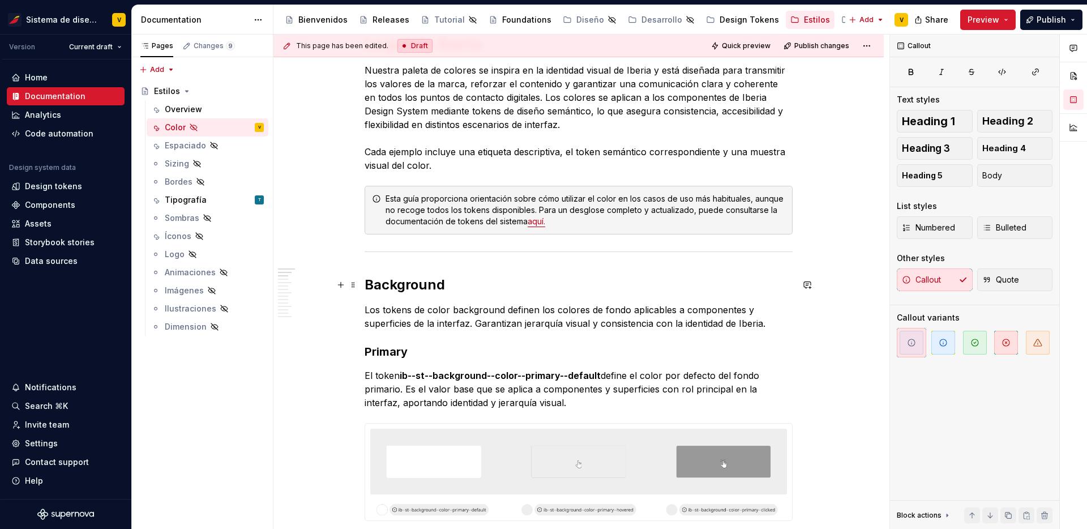
click at [405, 285] on strong "Background" at bounding box center [404, 284] width 80 height 16
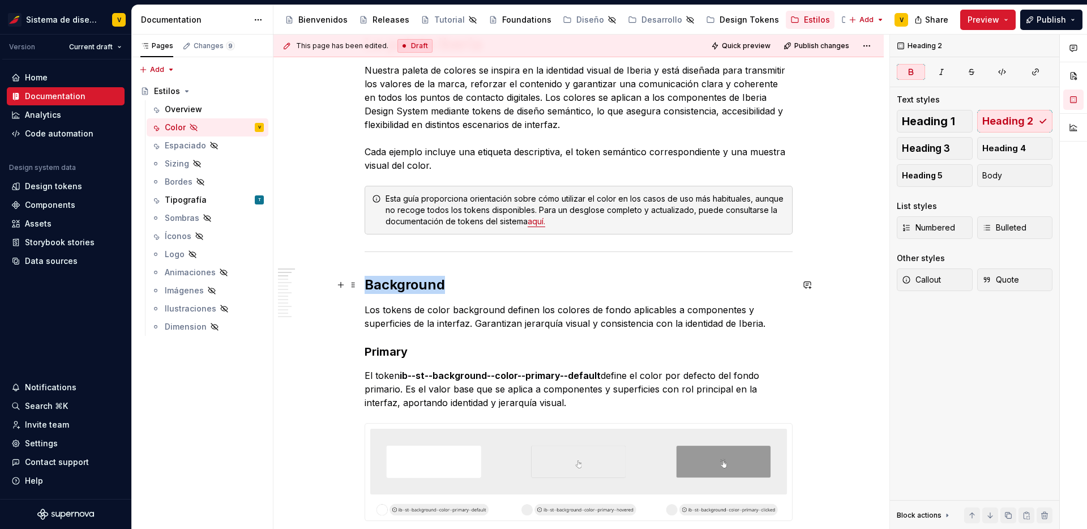
click at [405, 285] on strong "Background" at bounding box center [404, 284] width 80 height 16
click at [390, 348] on strong "Primary" at bounding box center [385, 352] width 43 height 14
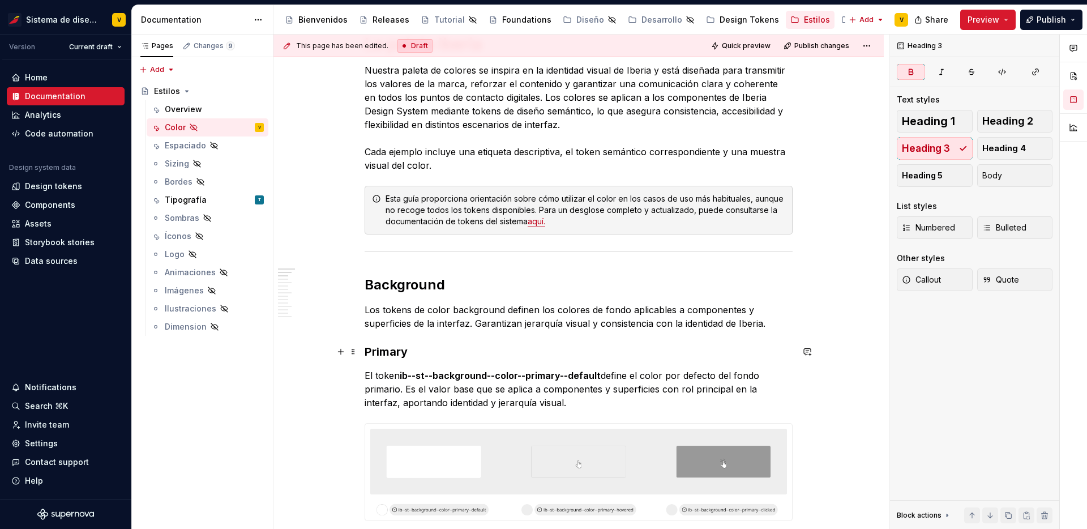
click at [390, 348] on strong "Primary" at bounding box center [385, 352] width 43 height 14
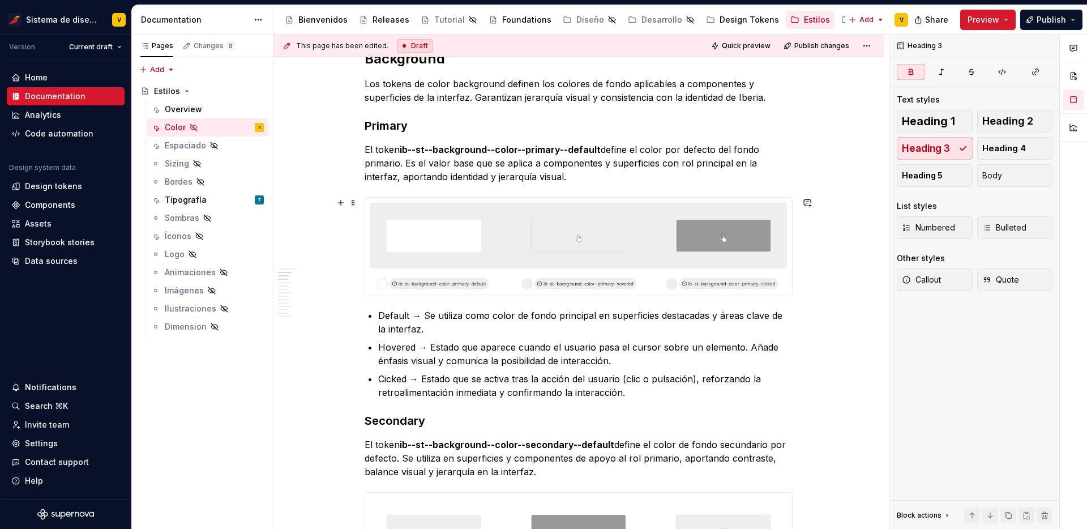
scroll to position [484, 0]
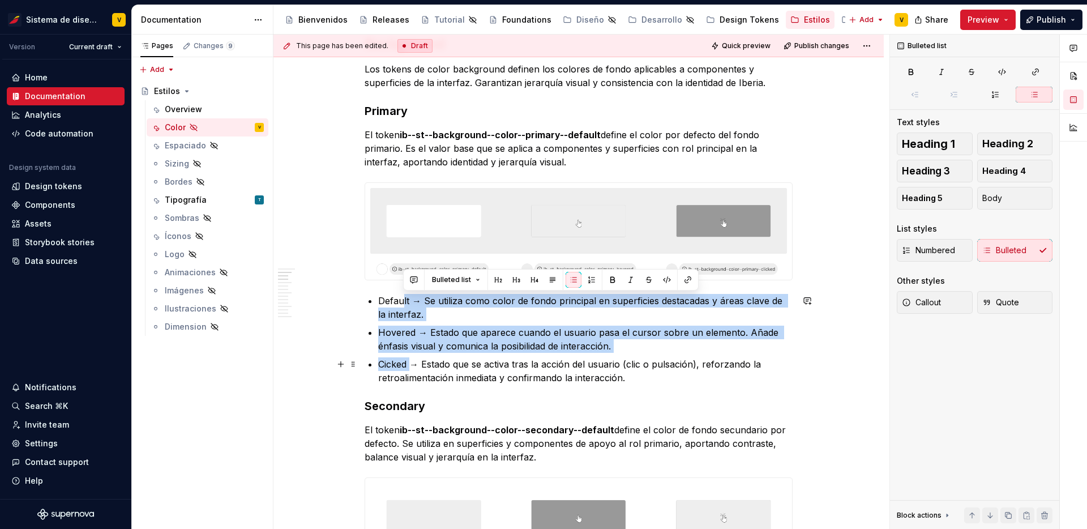
drag, startPoint x: 402, startPoint y: 303, endPoint x: 412, endPoint y: 370, distance: 67.0
click at [412, 370] on ul "Default → Se utiliza como color de fondo principal en superficies destacadas y …" at bounding box center [585, 339] width 414 height 91
click at [412, 370] on p "Cicked → Estado que se activa tras la acción del usuario (clic o pulsación), re…" at bounding box center [585, 370] width 414 height 27
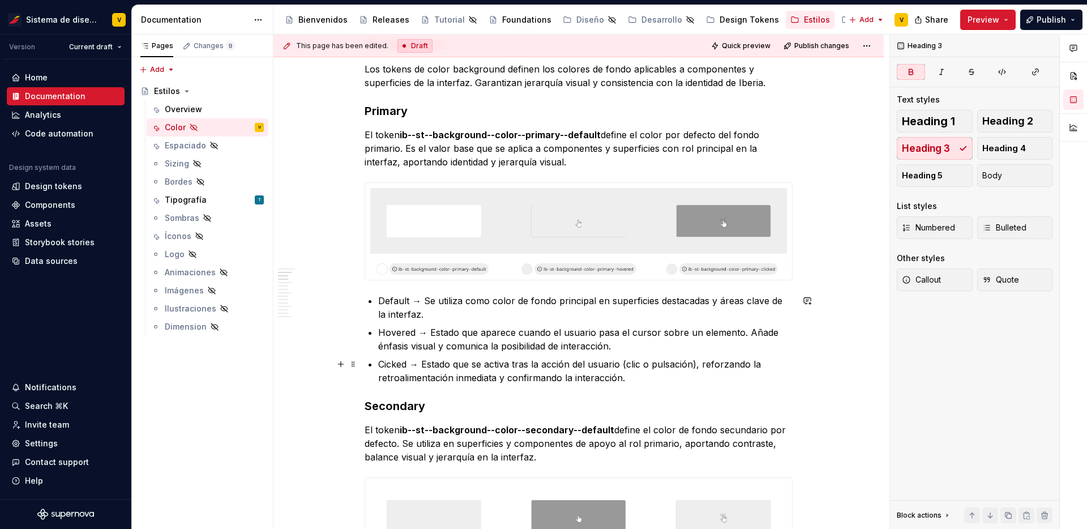
click at [467, 369] on p "Cicked → Estado que se activa tras la acción del usuario (clic o pulsación), re…" at bounding box center [585, 370] width 414 height 27
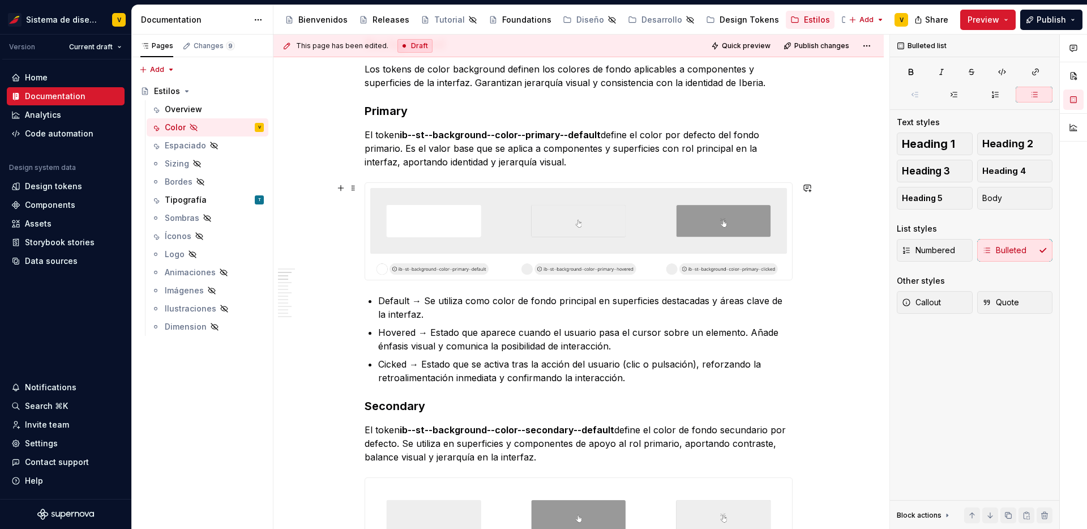
type textarea "*"
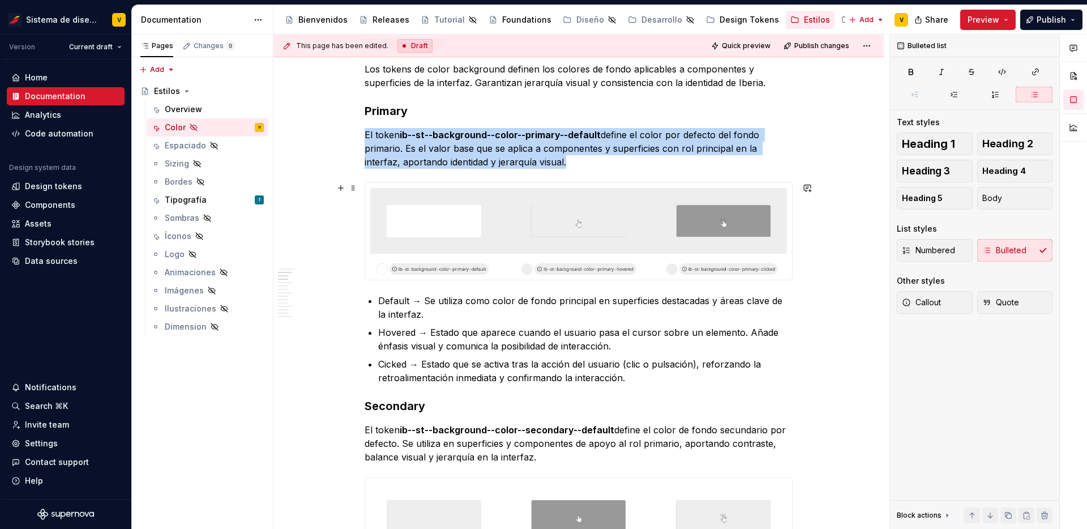
click at [603, 226] on img at bounding box center [578, 231] width 427 height 97
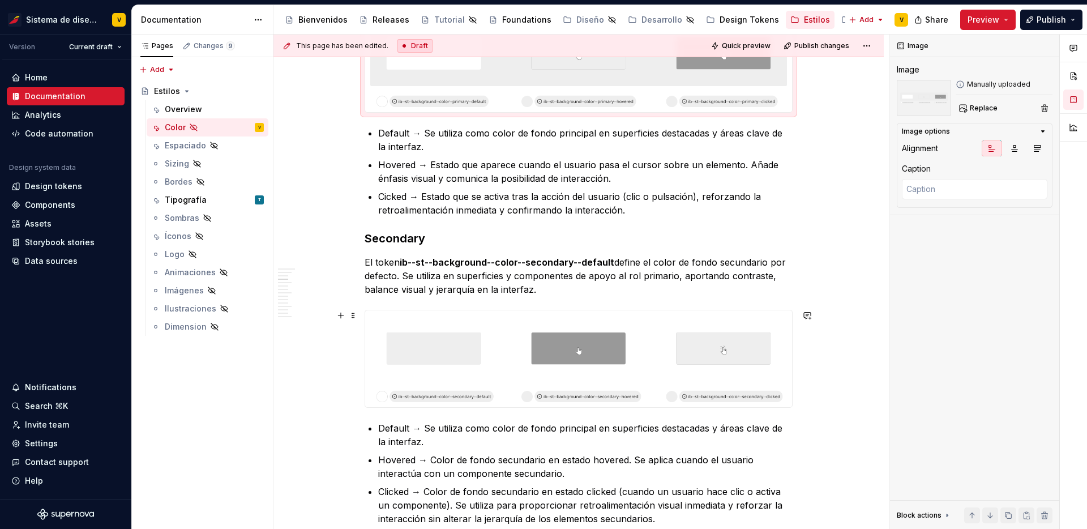
scroll to position [703, 0]
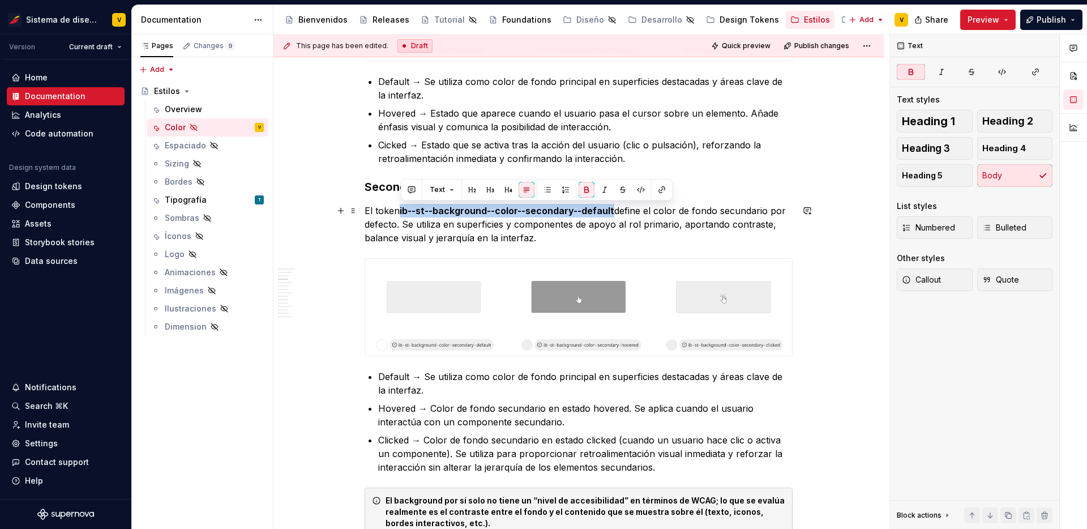
drag, startPoint x: 401, startPoint y: 210, endPoint x: 610, endPoint y: 207, distance: 209.4
click at [610, 207] on strong "ib--st--background--color--secondary--default" at bounding box center [507, 210] width 214 height 11
click at [603, 188] on button "button" at bounding box center [604, 190] width 16 height 16
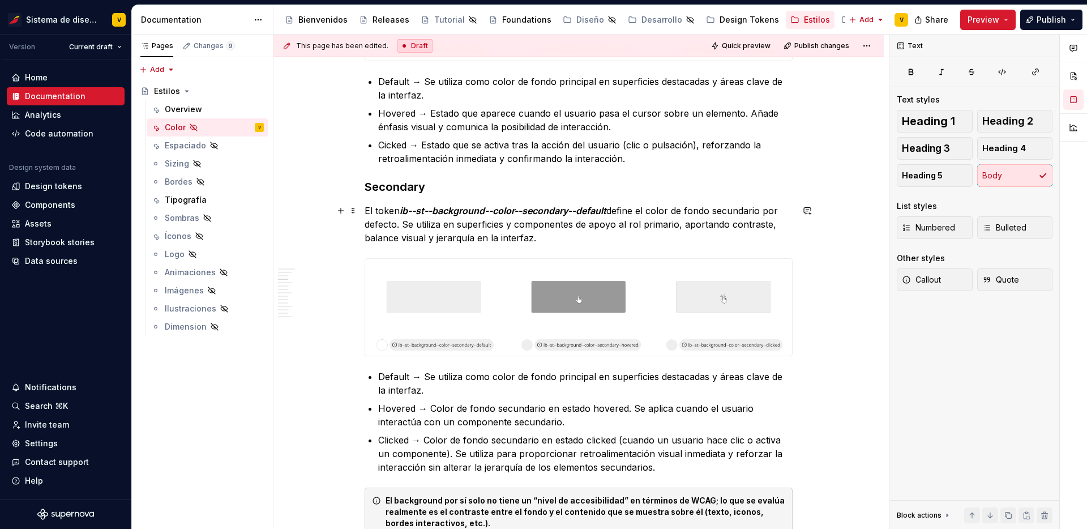
click at [603, 229] on p "El token ib--st--background--color--secondary--default define el color de fondo…" at bounding box center [578, 224] width 428 height 41
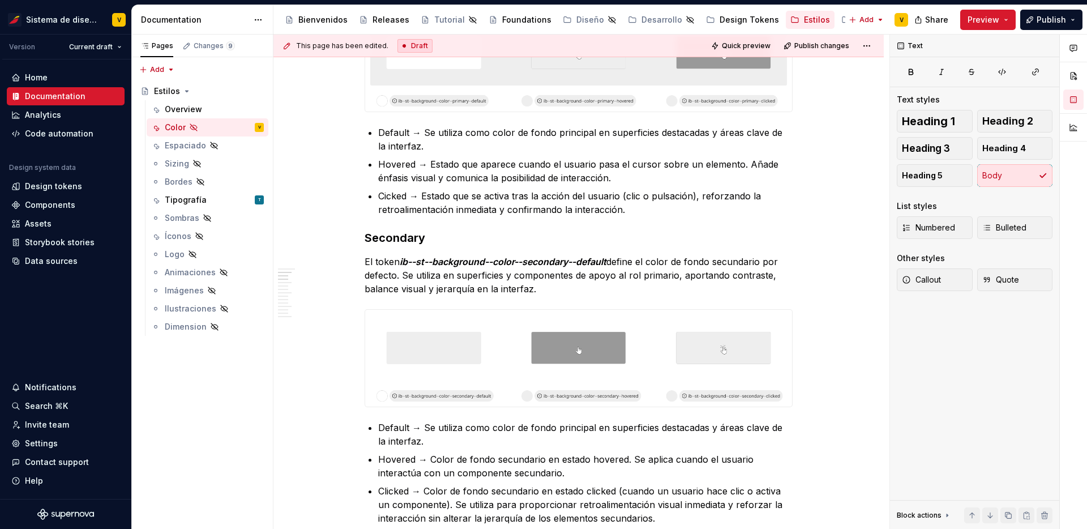
scroll to position [473, 0]
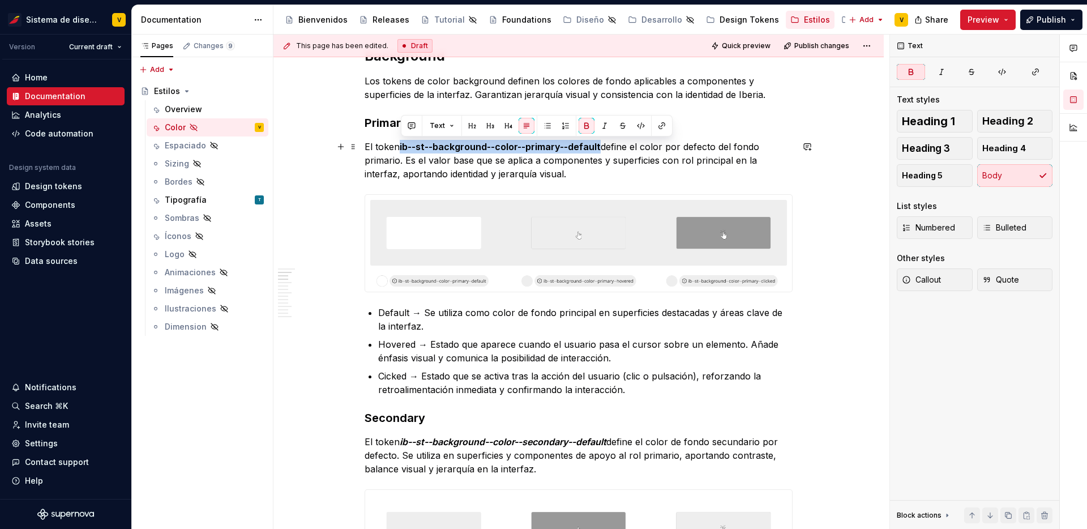
drag, startPoint x: 400, startPoint y: 143, endPoint x: 599, endPoint y: 143, distance: 198.6
click at [599, 143] on p "El token ib--st--background--color--primary--default define el color por defect…" at bounding box center [578, 160] width 428 height 41
click at [602, 129] on button "button" at bounding box center [604, 126] width 16 height 16
click at [579, 167] on p "El token ib--st--background--color--primary--default define el color por defect…" at bounding box center [578, 160] width 428 height 41
drag, startPoint x: 401, startPoint y: 147, endPoint x: 599, endPoint y: 144, distance: 198.7
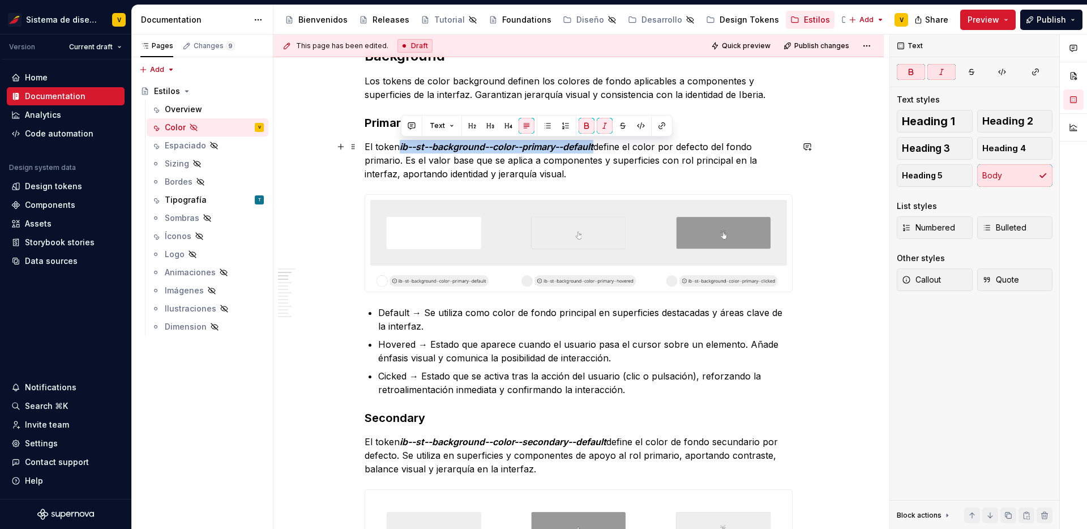
click at [599, 144] on p "El token ib--st--background--color--primary--default define el color por defect…" at bounding box center [578, 160] width 428 height 41
click at [580, 123] on button "button" at bounding box center [586, 126] width 16 height 16
drag, startPoint x: 577, startPoint y: 138, endPoint x: 575, endPoint y: 145, distance: 7.7
drag, startPoint x: 593, startPoint y: 145, endPoint x: 401, endPoint y: 144, distance: 191.3
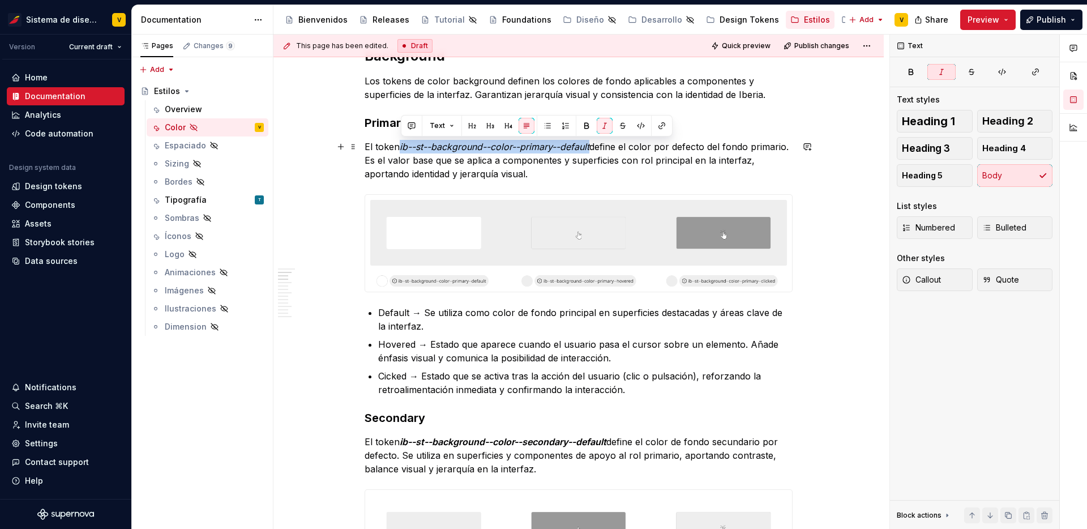
click at [401, 144] on p "El token ib--st--background--color--primary--default define el color por defect…" at bounding box center [578, 160] width 428 height 41
click at [582, 120] on button "button" at bounding box center [586, 126] width 16 height 16
click at [558, 157] on p "El token ib--st--background--color--primary--default define el color por defect…" at bounding box center [578, 160] width 428 height 41
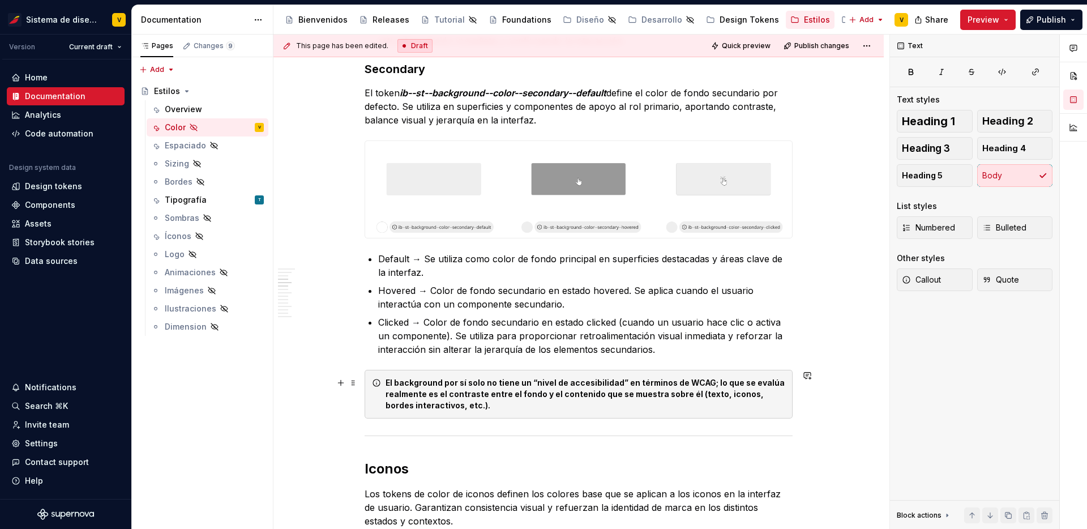
scroll to position [835, 0]
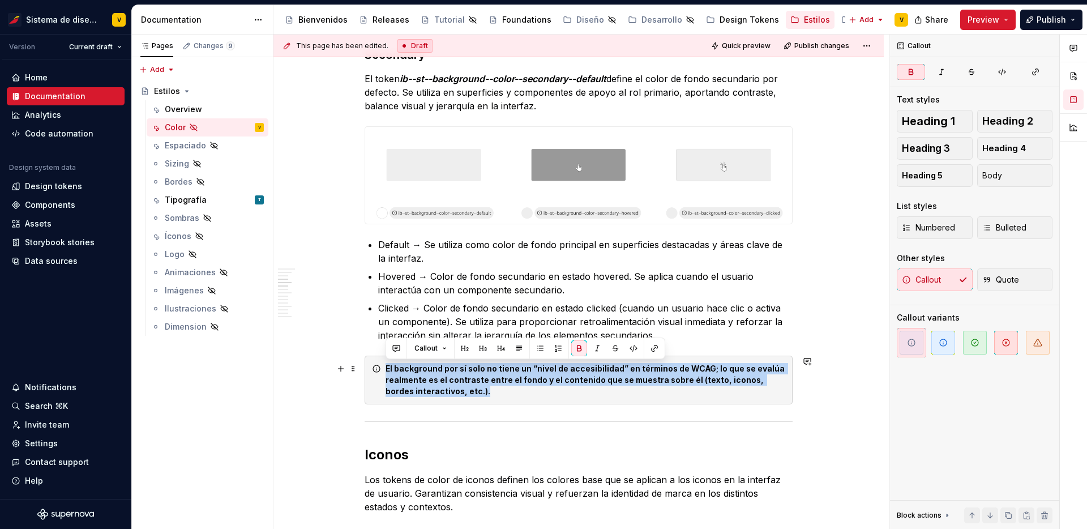
drag, startPoint x: 385, startPoint y: 366, endPoint x: 476, endPoint y: 399, distance: 96.5
click at [476, 399] on div "El background por sí solo no tiene un “nivel de accesibilidad” en términos de W…" at bounding box center [578, 379] width 428 height 49
click at [455, 379] on strong "El background por sí solo no tiene un “nivel de accesibilidad” en términos de W…" at bounding box center [585, 379] width 401 height 32
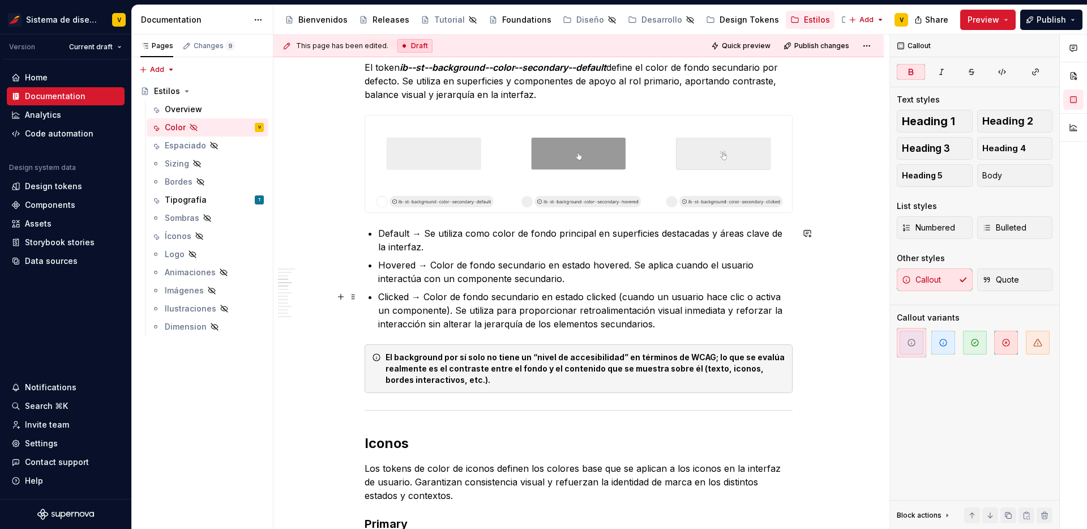
scroll to position [957, 0]
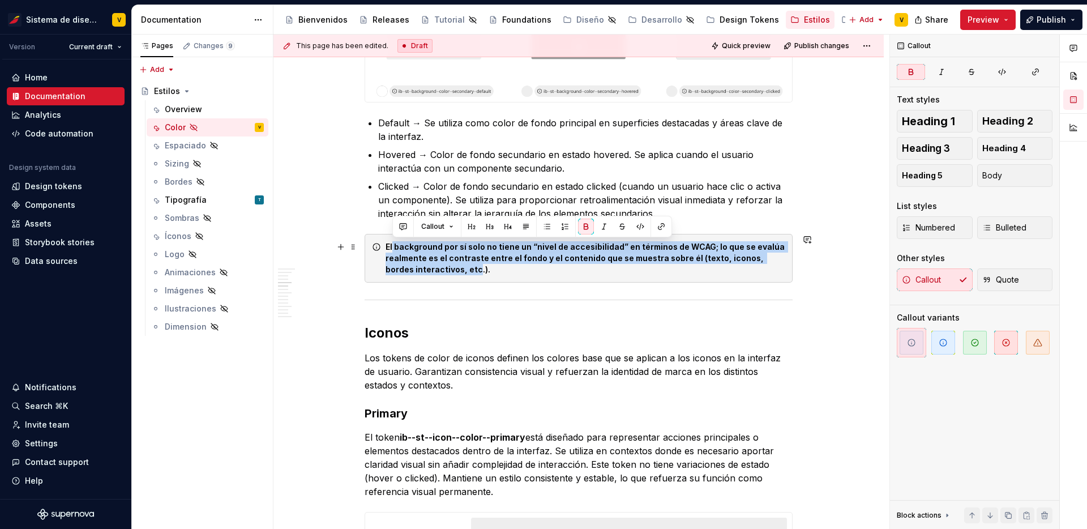
drag, startPoint x: 394, startPoint y: 247, endPoint x: 449, endPoint y: 279, distance: 63.4
click at [449, 279] on div "El background por sí solo no tiene un “nivel de accesibilidad” en términos de W…" at bounding box center [578, 258] width 428 height 49
click at [449, 273] on strong "El background por sí solo no tiene un “nivel de accesibilidad” en términos de W…" at bounding box center [585, 258] width 401 height 32
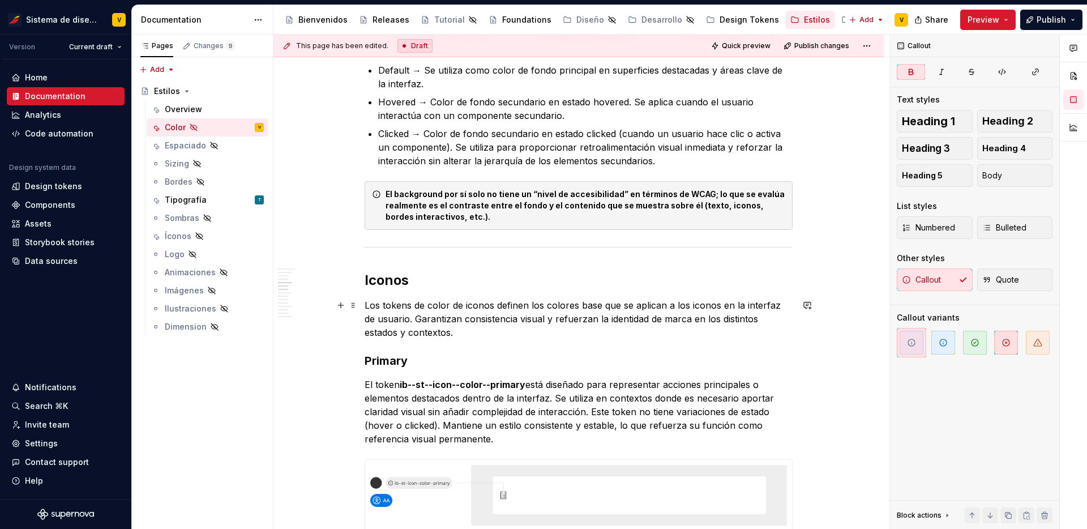
scroll to position [1055, 0]
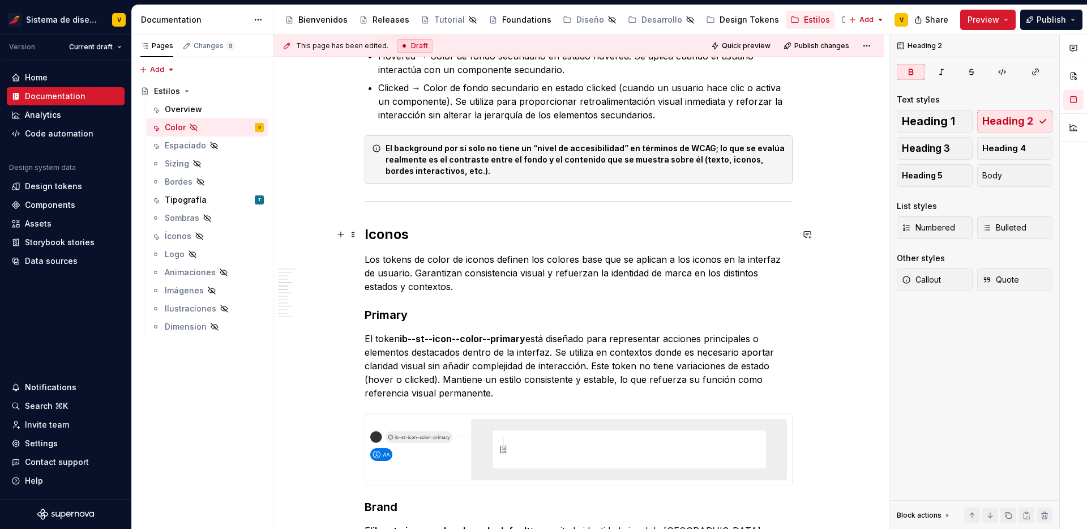
click at [381, 234] on strong "Iconos" at bounding box center [386, 234] width 44 height 16
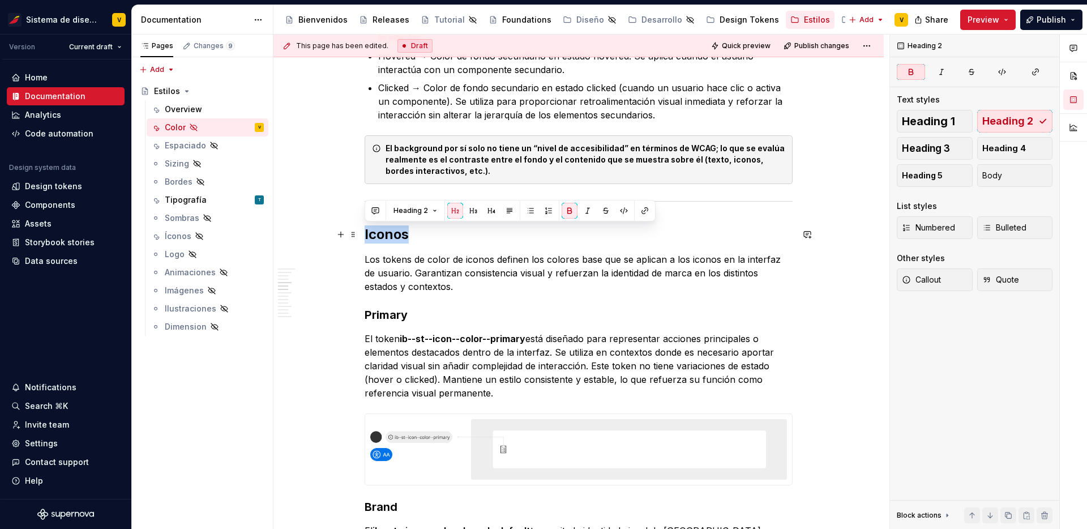
click at [381, 234] on strong "Iconos" at bounding box center [386, 234] width 44 height 16
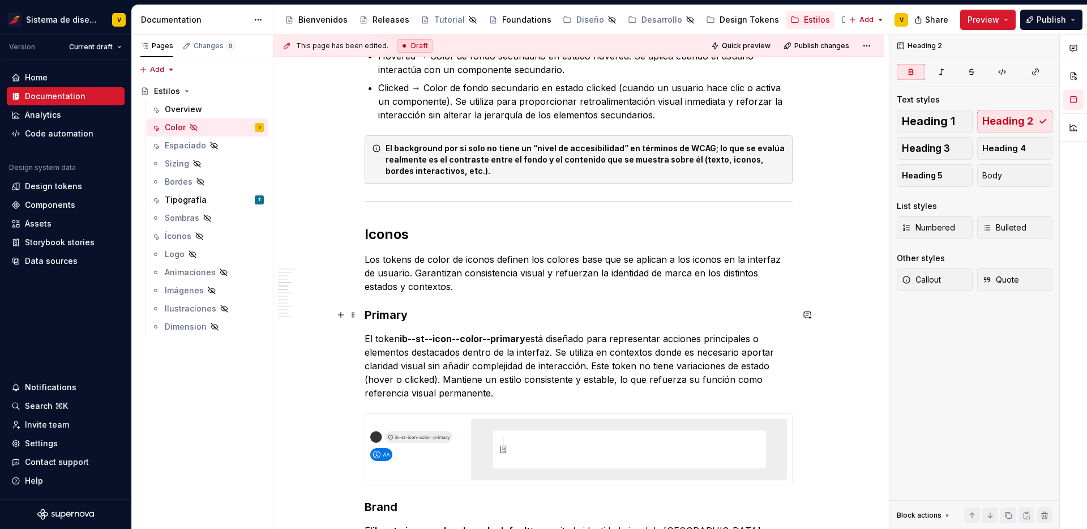
click at [396, 316] on h3 "Primary" at bounding box center [578, 315] width 428 height 16
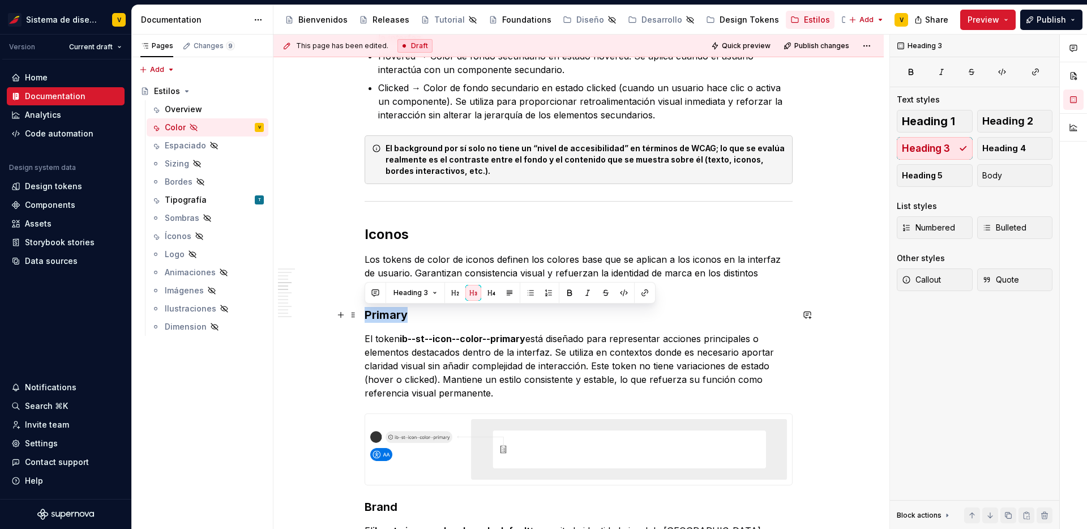
click at [396, 316] on h3 "Primary" at bounding box center [578, 315] width 428 height 16
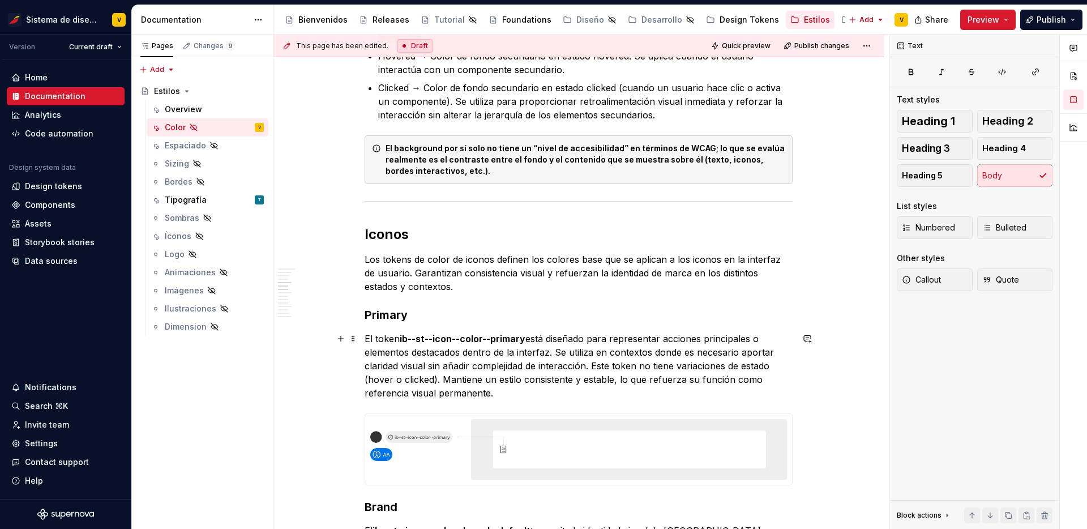
click at [397, 342] on p "El token ib--st--icon--color--primary está diseñado para representar acciones p…" at bounding box center [578, 366] width 428 height 68
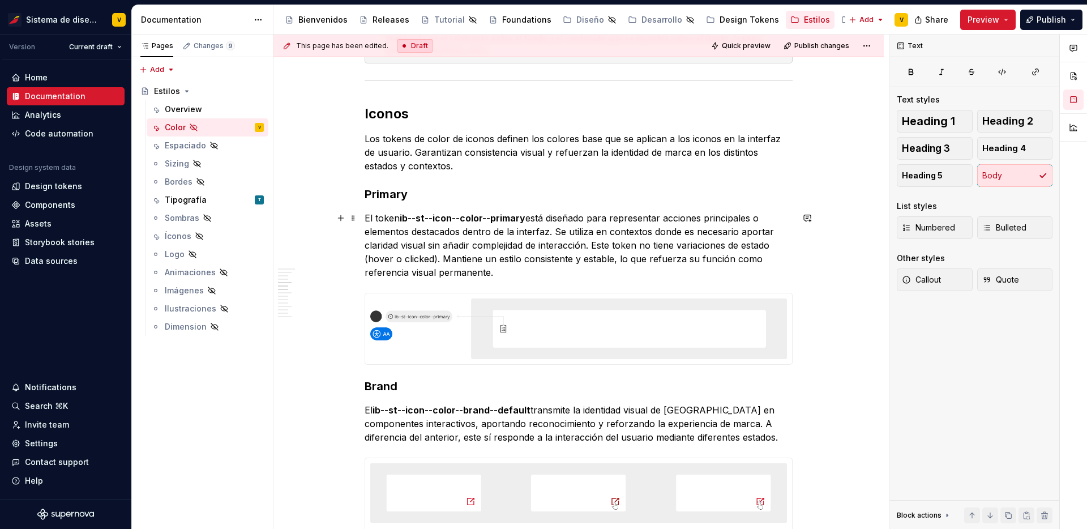
scroll to position [1286, 0]
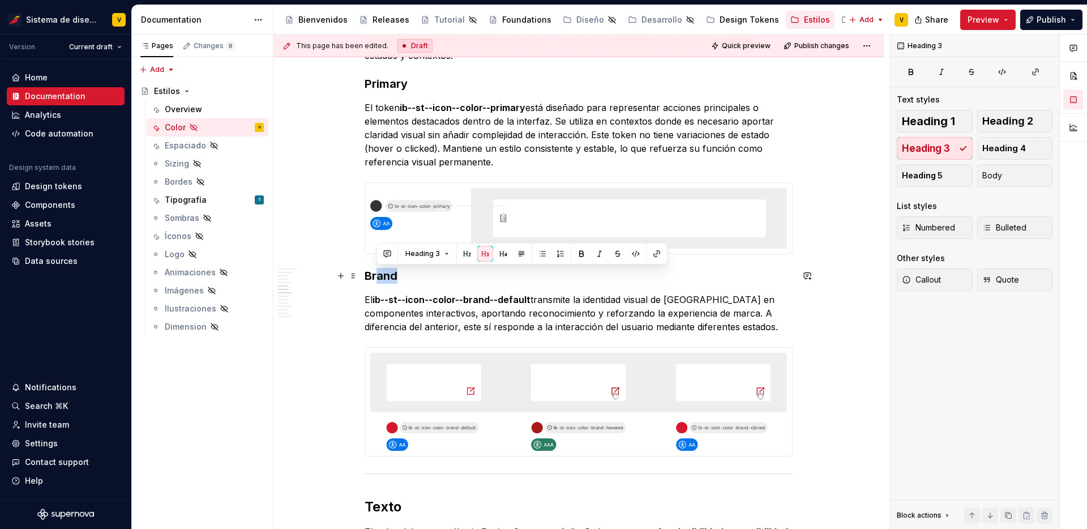
drag, startPoint x: 376, startPoint y: 272, endPoint x: 415, endPoint y: 274, distance: 39.7
click at [415, 273] on h3 "Brand" at bounding box center [578, 276] width 428 height 16
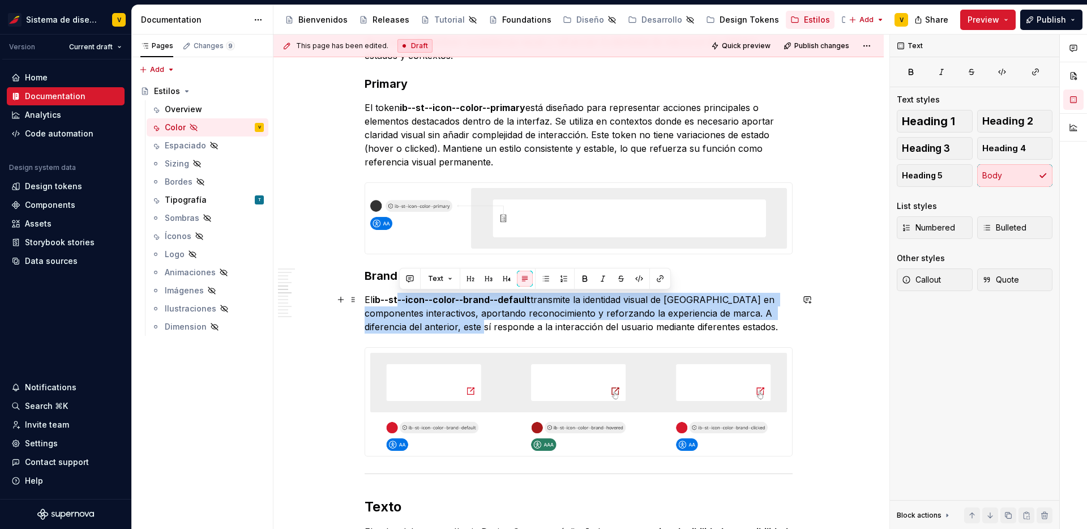
drag, startPoint x: 398, startPoint y: 305, endPoint x: 467, endPoint y: 320, distance: 70.7
click at [467, 320] on p "El ib--st--icon--color--brand--default transmite la identidad visual de Iberia …" at bounding box center [578, 313] width 428 height 41
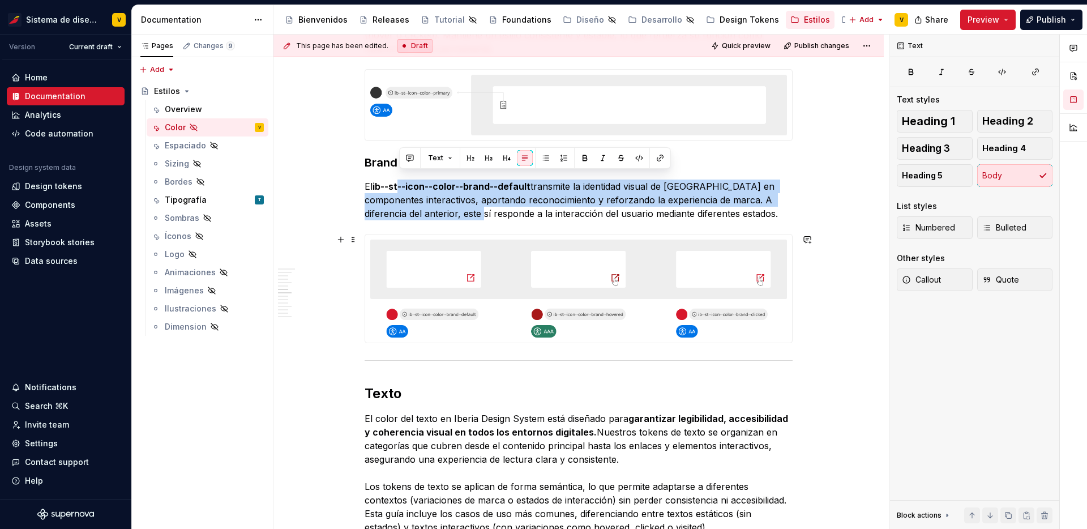
scroll to position [1430, 0]
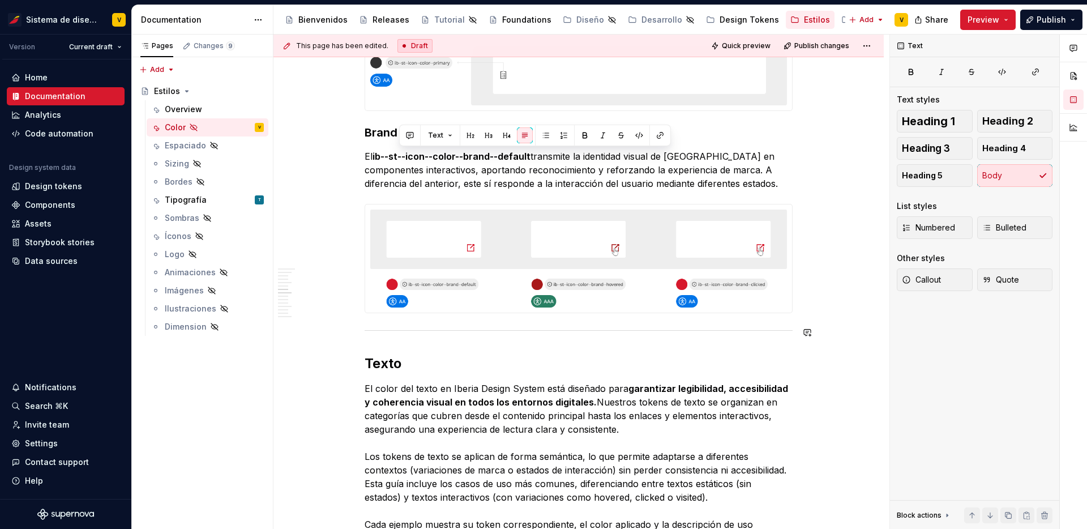
click at [374, 320] on div "La paleta Iberia Nuestra paleta de colores se inspira en la identidad visual de…" at bounding box center [578, 480] width 428 height 3265
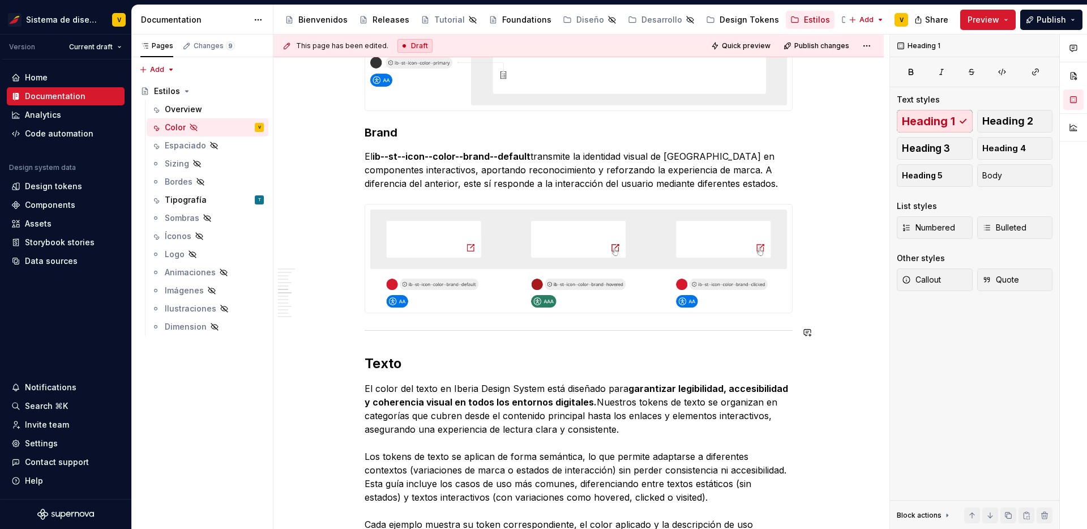
click at [374, 320] on div "La paleta Iberia Nuestra paleta de colores se inspira en la identidad visual de…" at bounding box center [578, 480] width 428 height 3265
click at [726, 190] on p "El ib--st--icon--color--brand--default transmite la identidad visual de Iberia …" at bounding box center [578, 169] width 428 height 41
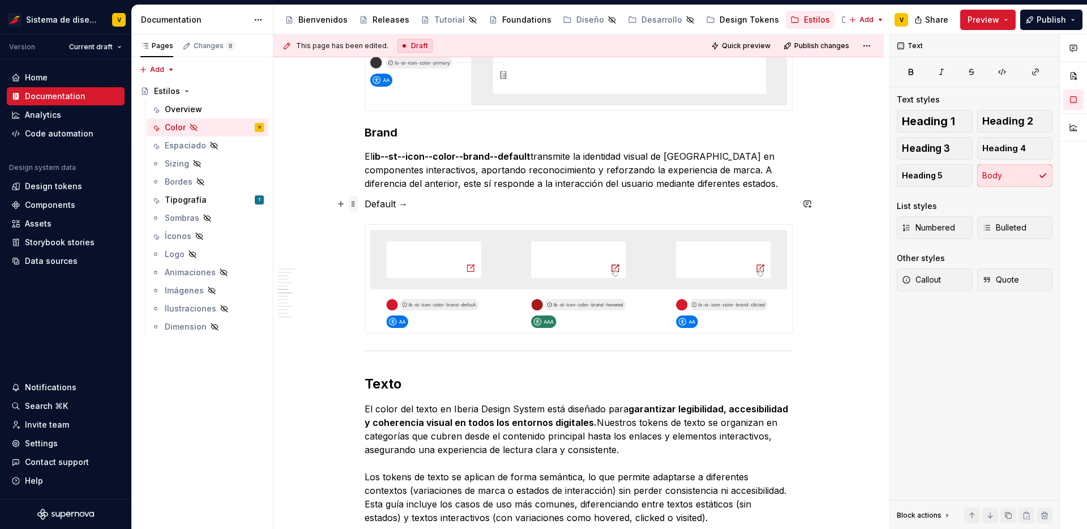
click at [352, 205] on span at bounding box center [353, 204] width 9 height 16
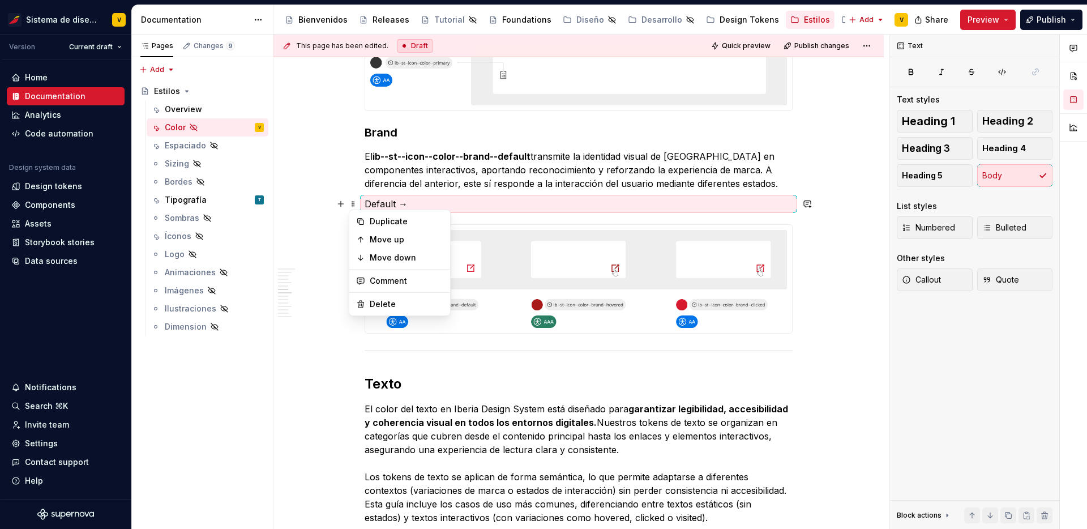
click at [462, 201] on p "Default →" at bounding box center [578, 204] width 428 height 14
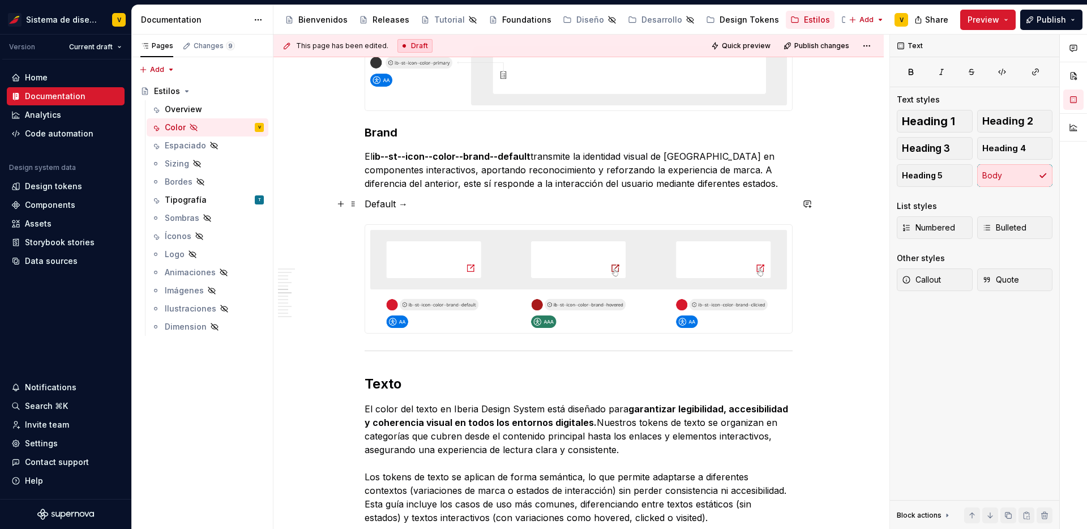
click at [420, 203] on p "Default →" at bounding box center [578, 204] width 428 height 14
click at [510, 182] on button "button" at bounding box center [511, 183] width 16 height 16
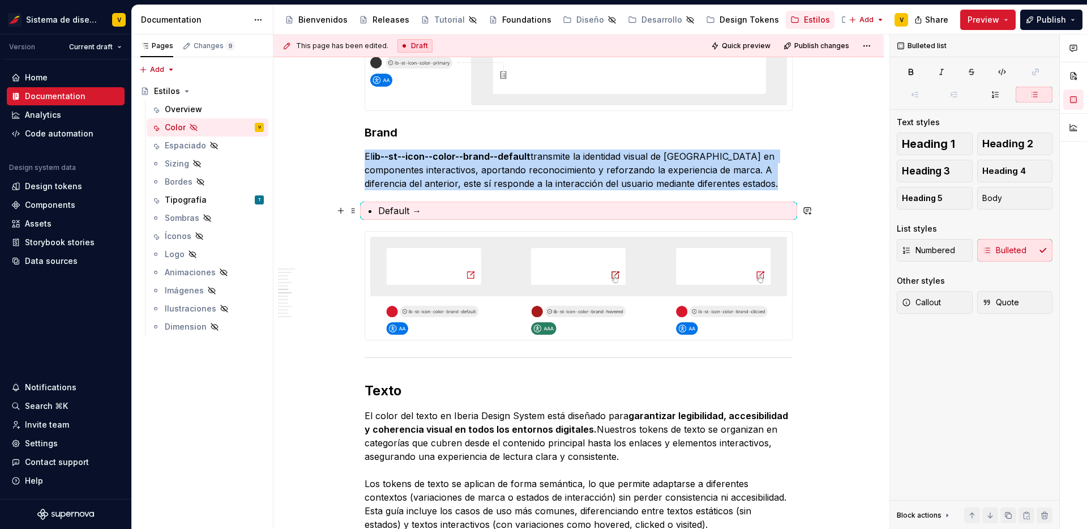
click at [444, 206] on p "Default →" at bounding box center [585, 211] width 414 height 14
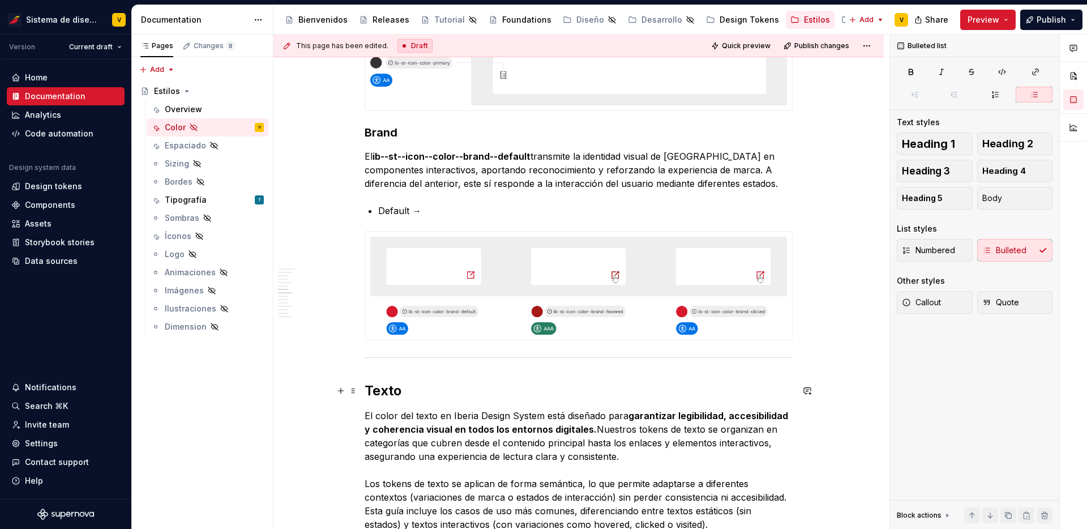
scroll to position [1436, 0]
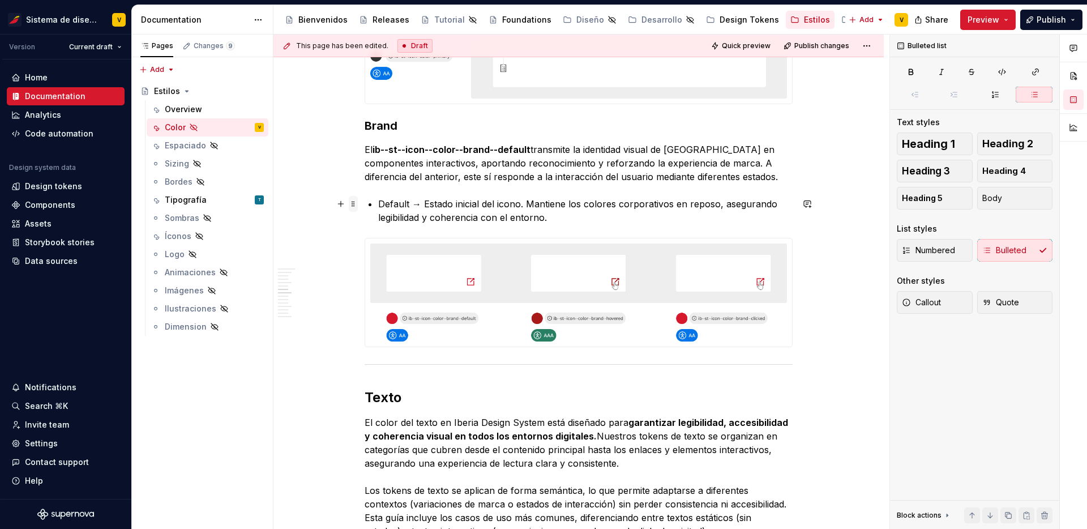
click at [353, 203] on span at bounding box center [353, 204] width 9 height 16
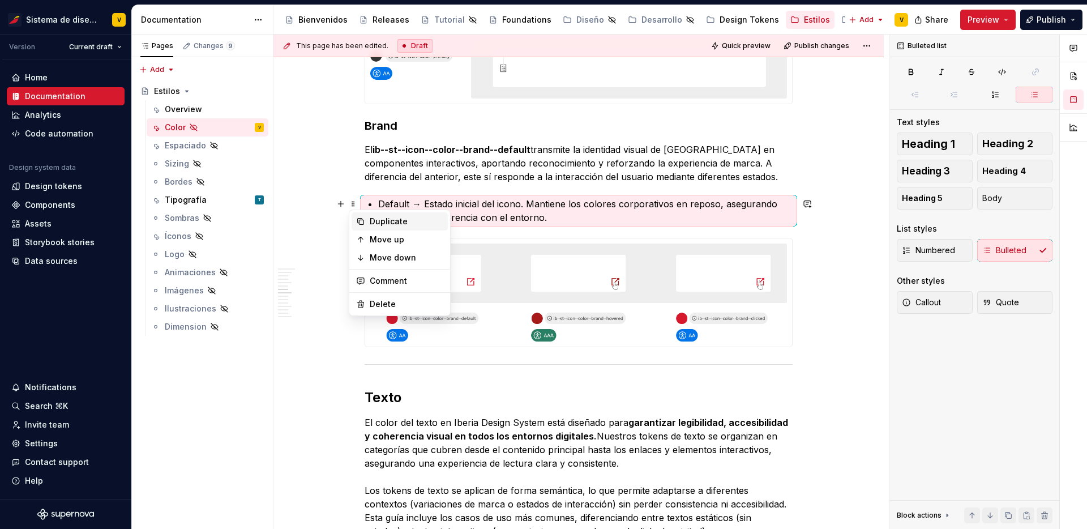
click at [388, 221] on div "Duplicate" at bounding box center [407, 221] width 74 height 11
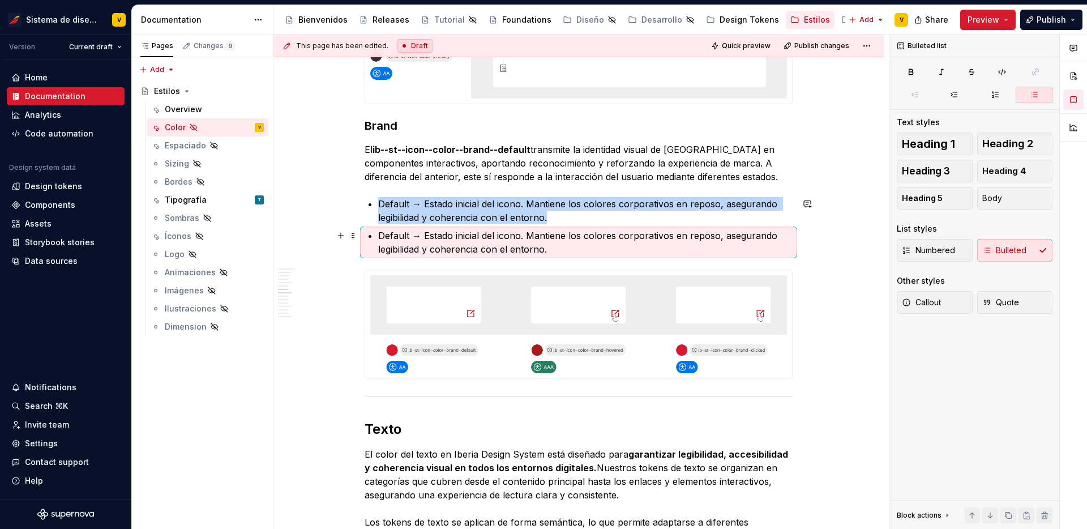
click at [392, 237] on p "Default → Estado inicial del icono. Mantiene los colores corporativos en reposo…" at bounding box center [585, 242] width 414 height 27
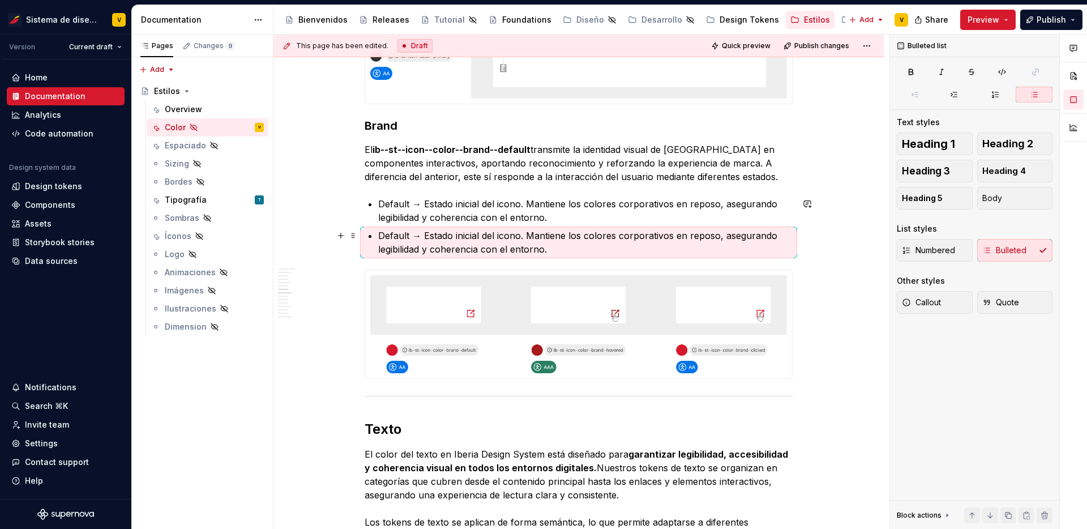
click at [392, 237] on p "Default → Estado inicial del icono. Mantiene los colores corporativos en reposo…" at bounding box center [585, 242] width 414 height 27
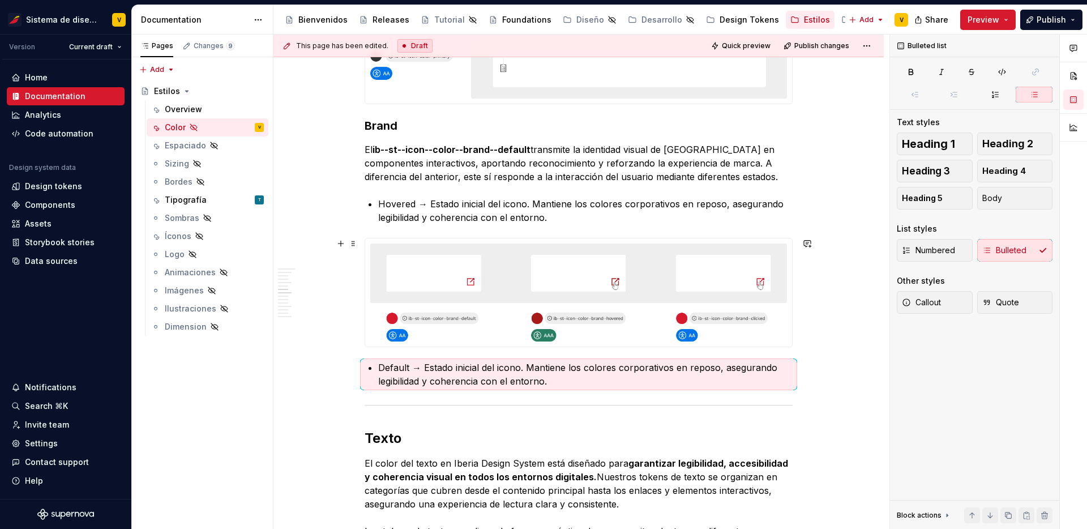
scroll to position [1477, 0]
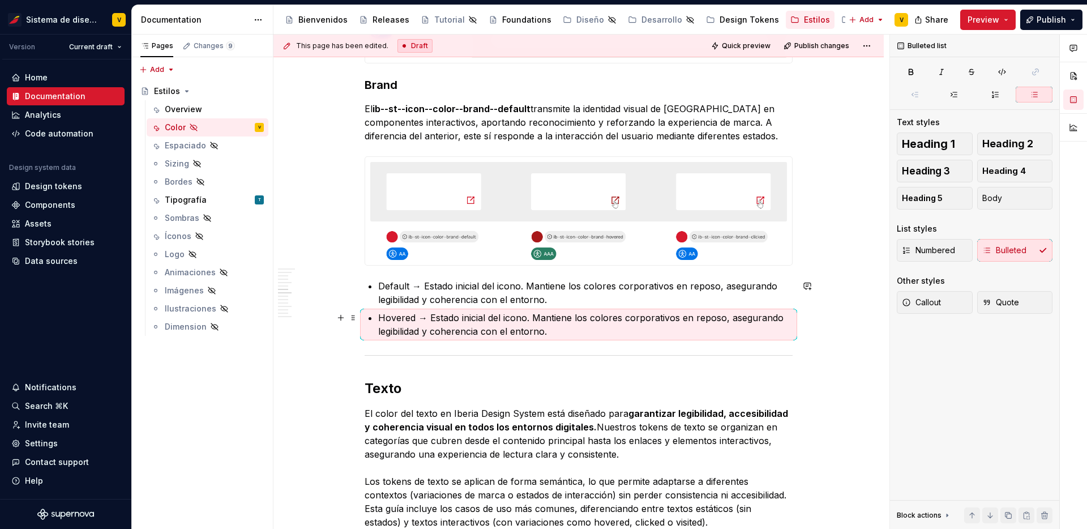
click at [487, 327] on p "Hovered → Estado inicial del icono. Mantiene los colores corporativos en reposo…" at bounding box center [585, 324] width 414 height 27
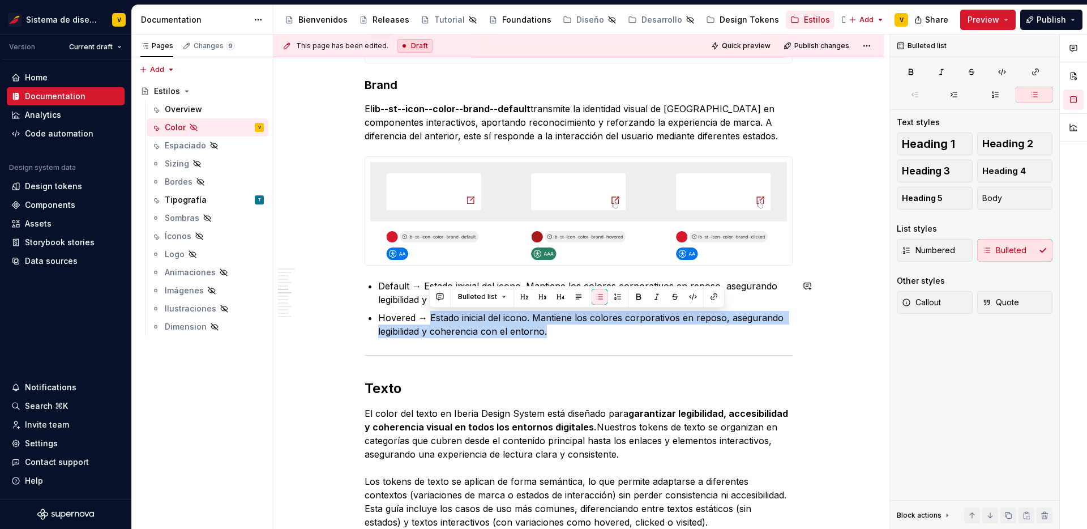
drag, startPoint x: 431, startPoint y: 317, endPoint x: 571, endPoint y: 344, distance: 142.7
click at [571, 344] on div "La paleta Iberia Nuestra paleta de colores se inspira en la identidad visual de…" at bounding box center [578, 470] width 428 height 3338
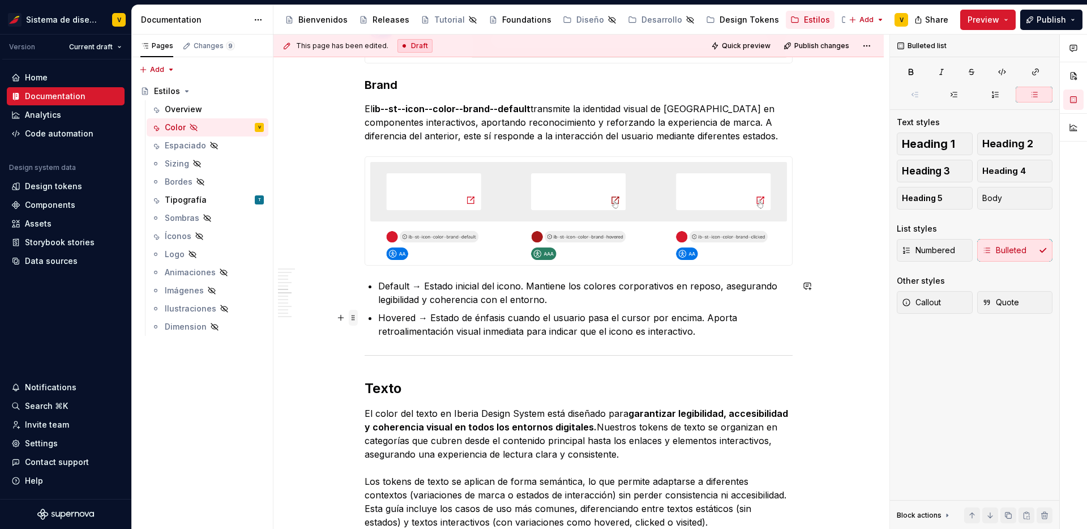
click at [357, 315] on span at bounding box center [353, 318] width 9 height 16
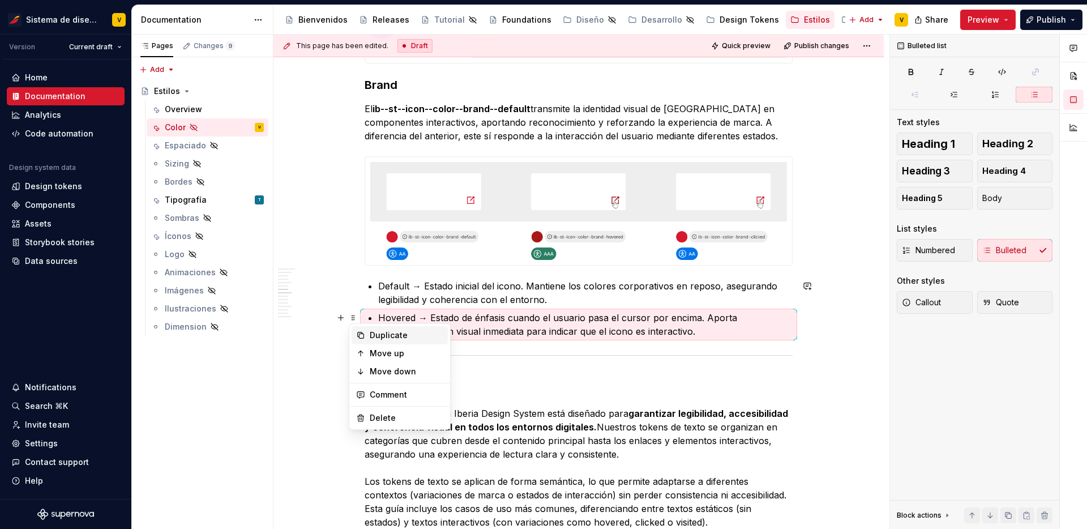
click at [384, 338] on div "Duplicate" at bounding box center [407, 334] width 74 height 11
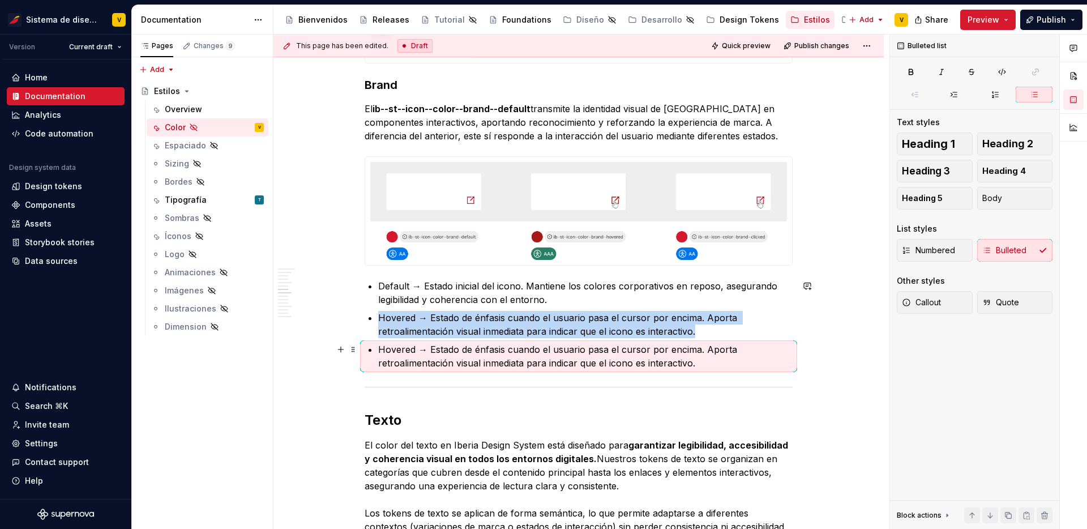
click at [434, 349] on p "Hovered → Estado de énfasis cuando el usuario pasa el cursor por encima. Aporta…" at bounding box center [585, 355] width 414 height 27
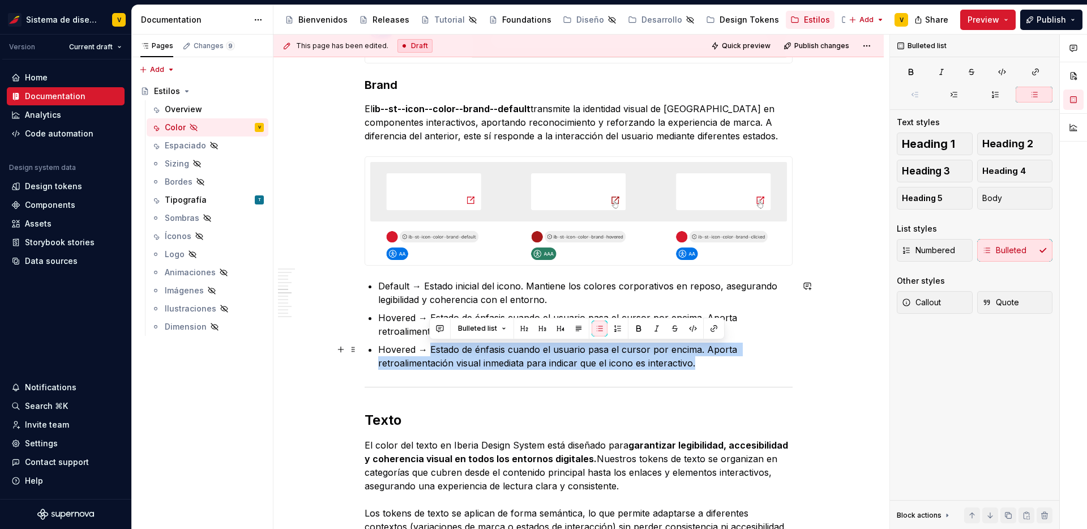
drag, startPoint x: 429, startPoint y: 350, endPoint x: 801, endPoint y: 369, distance: 372.3
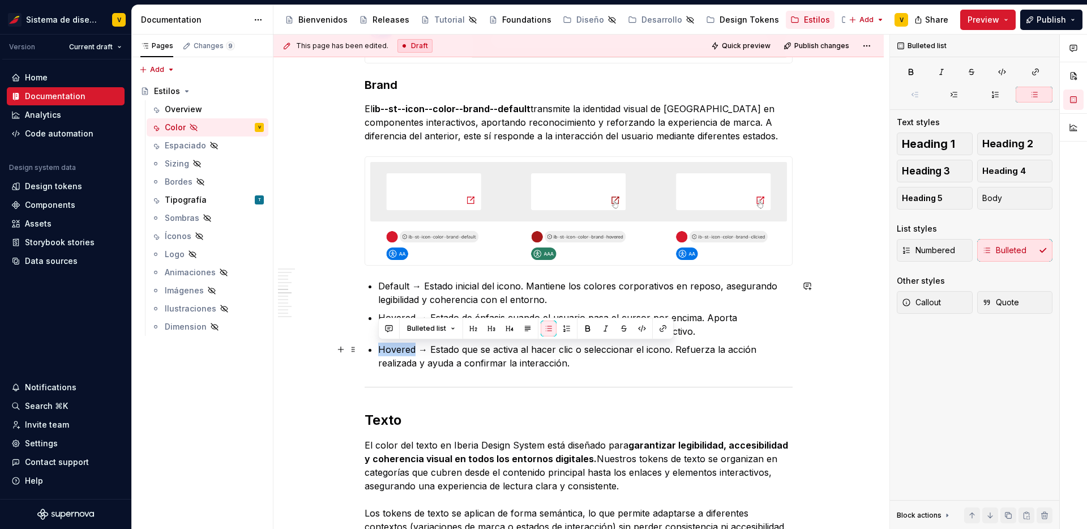
drag, startPoint x: 412, startPoint y: 348, endPoint x: 380, endPoint y: 351, distance: 31.8
click at [380, 351] on p "Hovered → Estado que se activa al hacer clic o seleccionar el icono. Refuerza l…" at bounding box center [585, 355] width 414 height 27
click at [898, 392] on div "Bulleted list Text styles Heading 1 Heading 2 Heading 3 Heading 4 Heading 5 Bod…" at bounding box center [974, 282] width 169 height 495
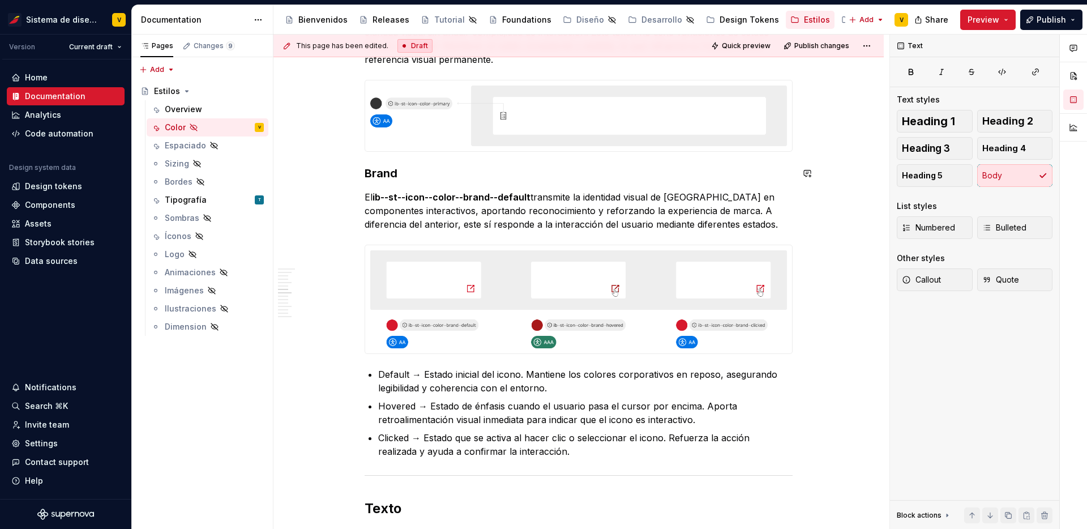
drag, startPoint x: 368, startPoint y: 174, endPoint x: 430, endPoint y: 189, distance: 63.4
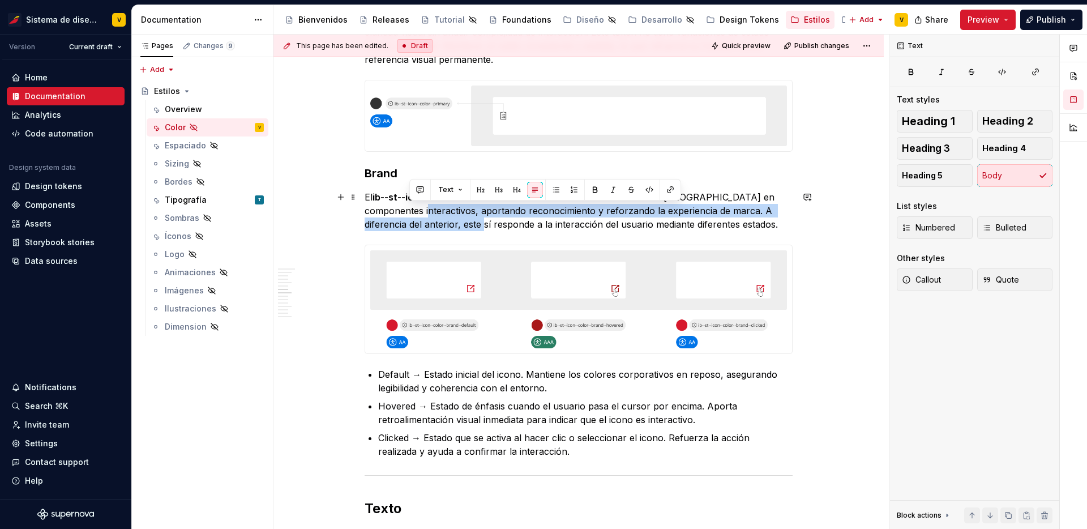
drag, startPoint x: 407, startPoint y: 207, endPoint x: 469, endPoint y: 228, distance: 65.0
click at [469, 228] on p "El ib--st--icon--color--brand--default transmite la identidad visual de Iberia …" at bounding box center [578, 210] width 428 height 41
click at [462, 219] on p "El ib--st--icon--color--brand--default transmite la identidad visual de Iberia …" at bounding box center [578, 210] width 428 height 41
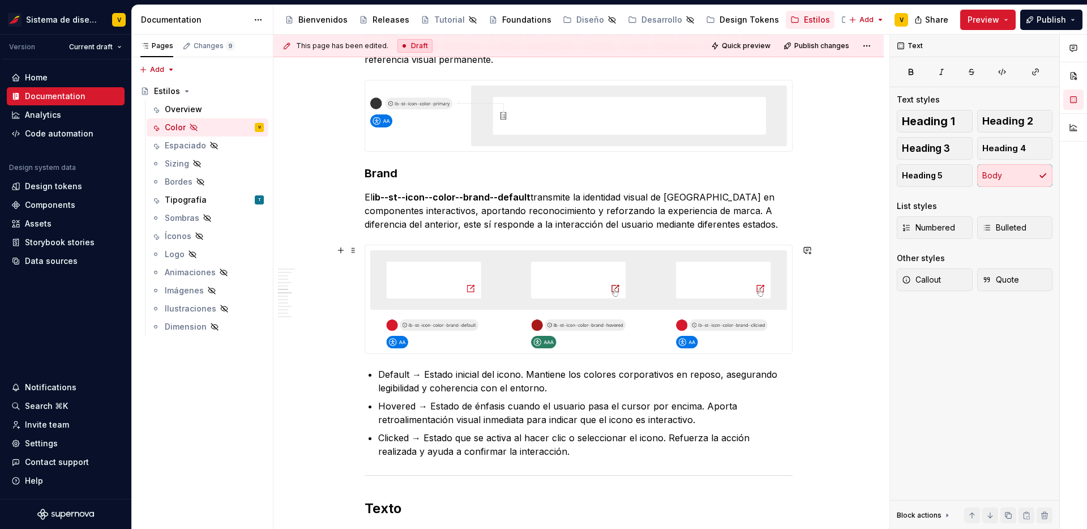
scroll to position [1496, 0]
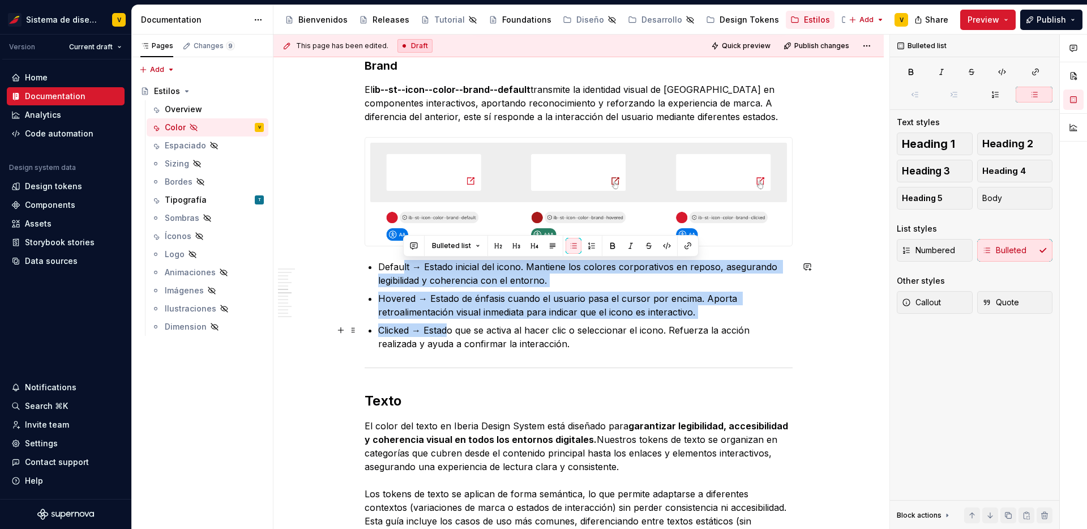
drag, startPoint x: 401, startPoint y: 272, endPoint x: 448, endPoint y: 328, distance: 72.3
click at [448, 328] on ul "Default → Estado inicial del icono. Mantiene los colores corporativos en reposo…" at bounding box center [585, 305] width 414 height 91
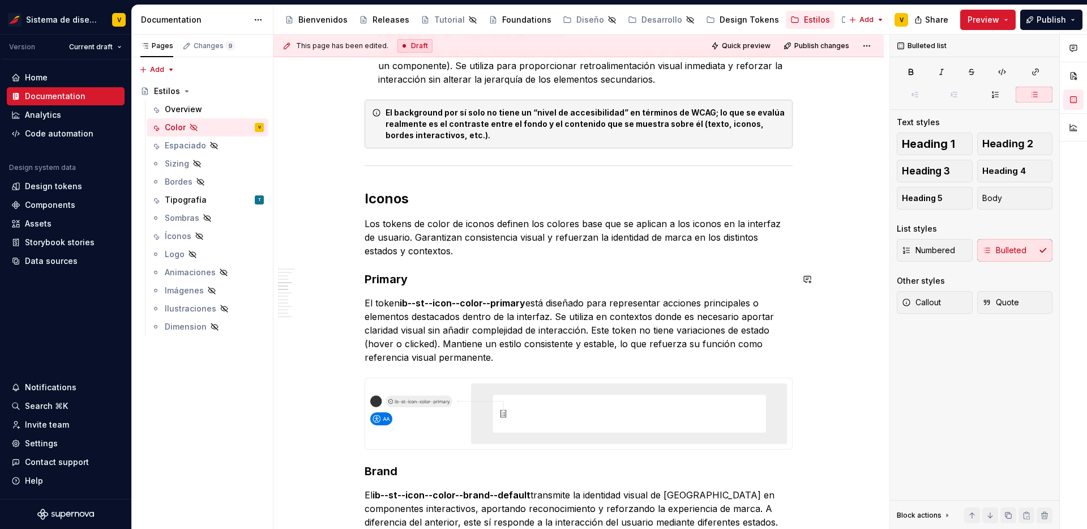
scroll to position [925, 0]
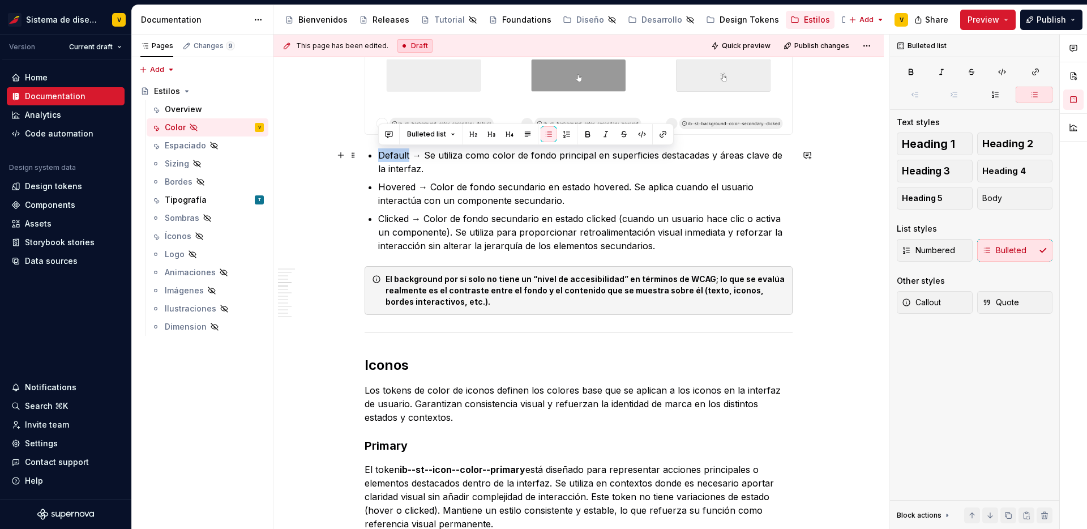
drag, startPoint x: 407, startPoint y: 156, endPoint x: 363, endPoint y: 155, distance: 44.2
click at [590, 129] on button "button" at bounding box center [588, 134] width 16 height 16
click at [560, 187] on p "Hovered → Color de fondo secundario en estado hovered. Se aplica cuando el usua…" at bounding box center [585, 193] width 414 height 27
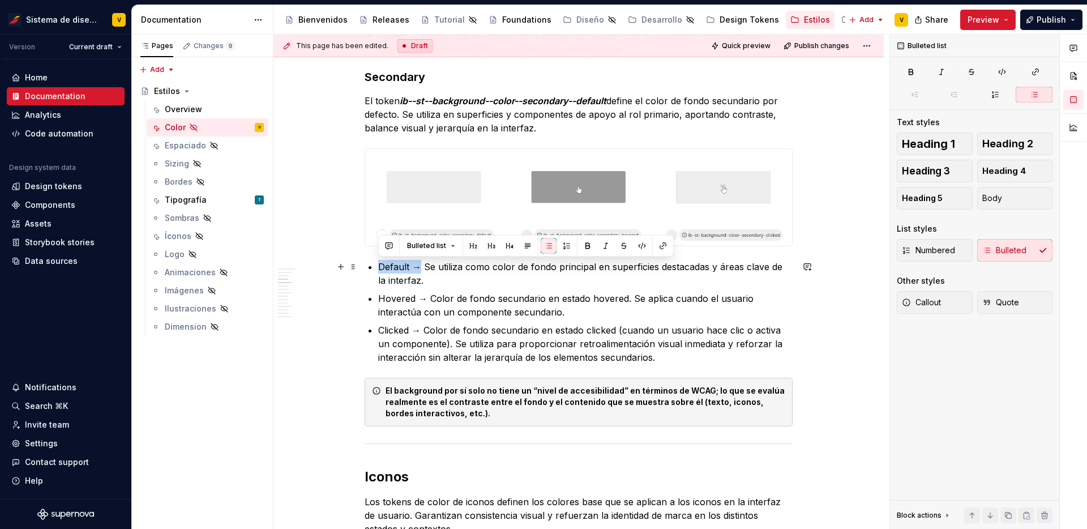
drag, startPoint x: 420, startPoint y: 267, endPoint x: 366, endPoint y: 267, distance: 53.8
click at [585, 248] on button "button" at bounding box center [588, 246] width 16 height 16
click at [402, 285] on p "Default → Se utiliza como color de fondo principal en superficies destacadas y …" at bounding box center [585, 273] width 414 height 27
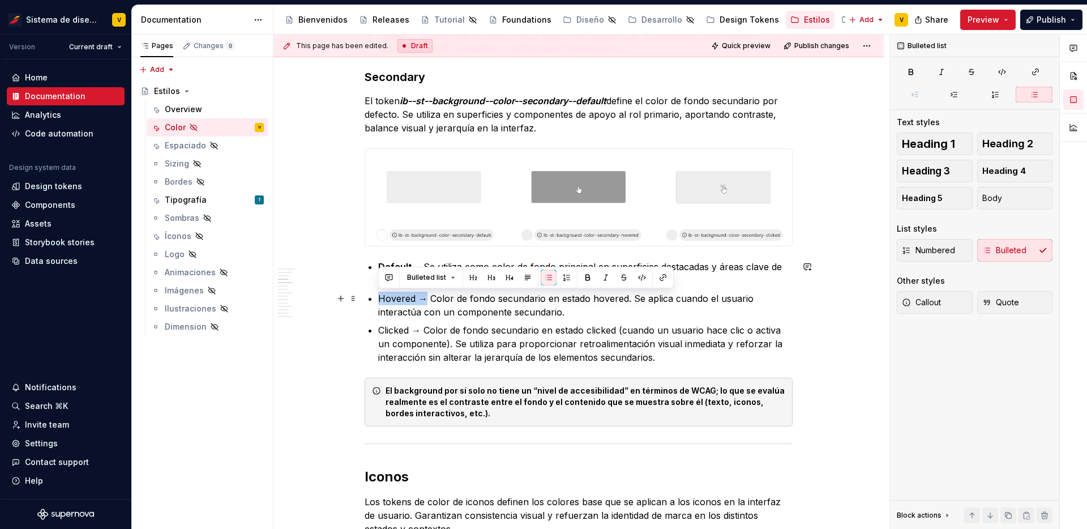
drag, startPoint x: 425, startPoint y: 298, endPoint x: 370, endPoint y: 298, distance: 54.9
click at [378, 298] on li "Hovered → Color de fondo secundario en estado hovered. Se aplica cuando el usua…" at bounding box center [585, 304] width 414 height 27
click at [586, 274] on button "button" at bounding box center [588, 277] width 16 height 16
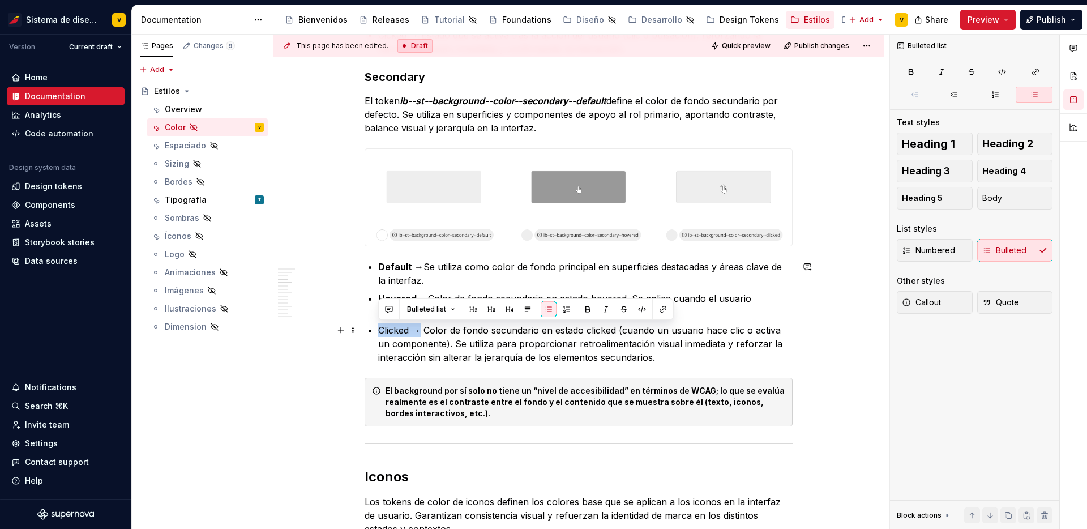
drag, startPoint x: 420, startPoint y: 329, endPoint x: 362, endPoint y: 332, distance: 58.9
click at [584, 311] on button "button" at bounding box center [588, 309] width 16 height 16
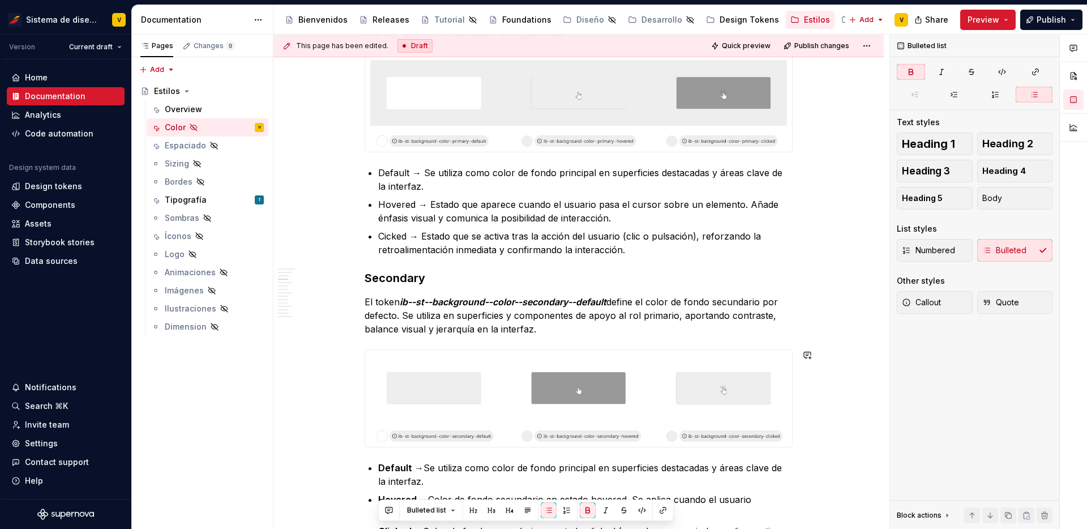
scroll to position [605, 0]
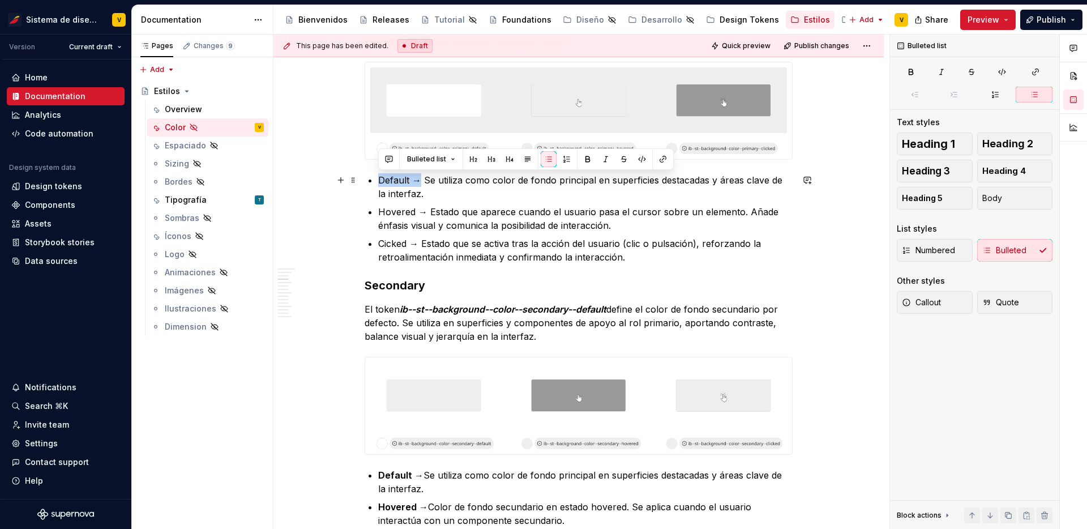
drag, startPoint x: 419, startPoint y: 177, endPoint x: 375, endPoint y: 178, distance: 44.7
click at [588, 154] on button "button" at bounding box center [588, 159] width 16 height 16
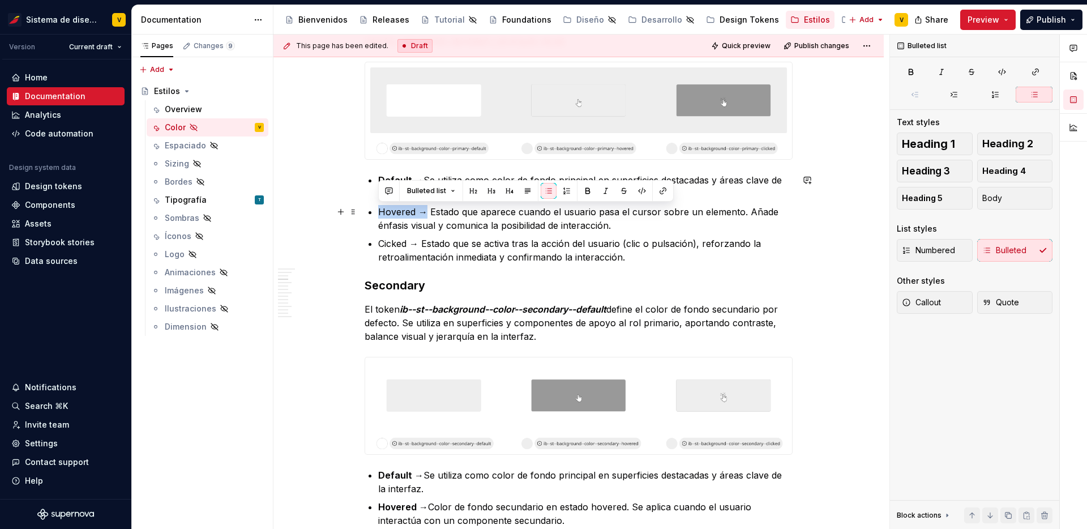
drag, startPoint x: 424, startPoint y: 212, endPoint x: 376, endPoint y: 217, distance: 49.0
click at [587, 187] on button "button" at bounding box center [588, 191] width 16 height 16
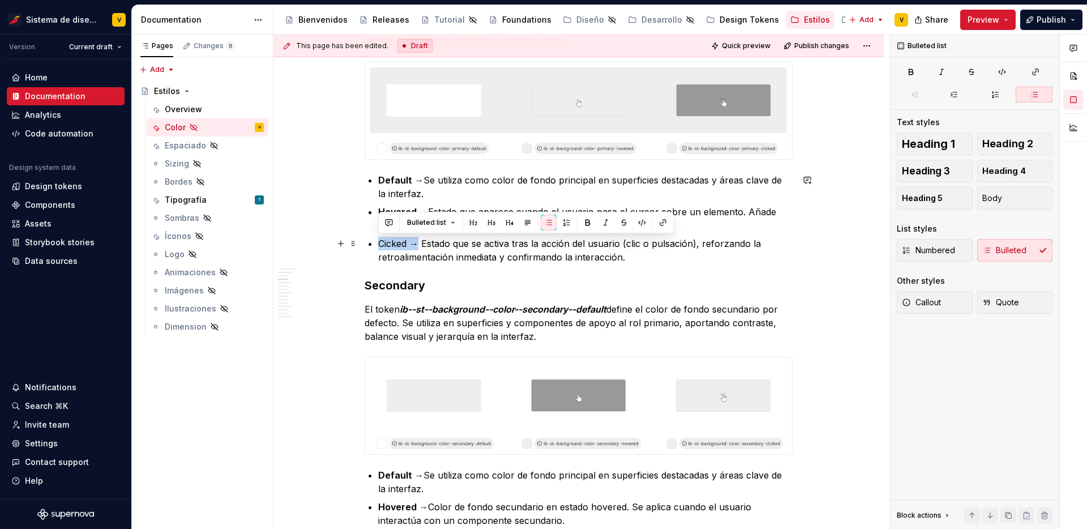
drag, startPoint x: 418, startPoint y: 244, endPoint x: 363, endPoint y: 247, distance: 55.0
click at [587, 224] on button "button" at bounding box center [588, 222] width 16 height 16
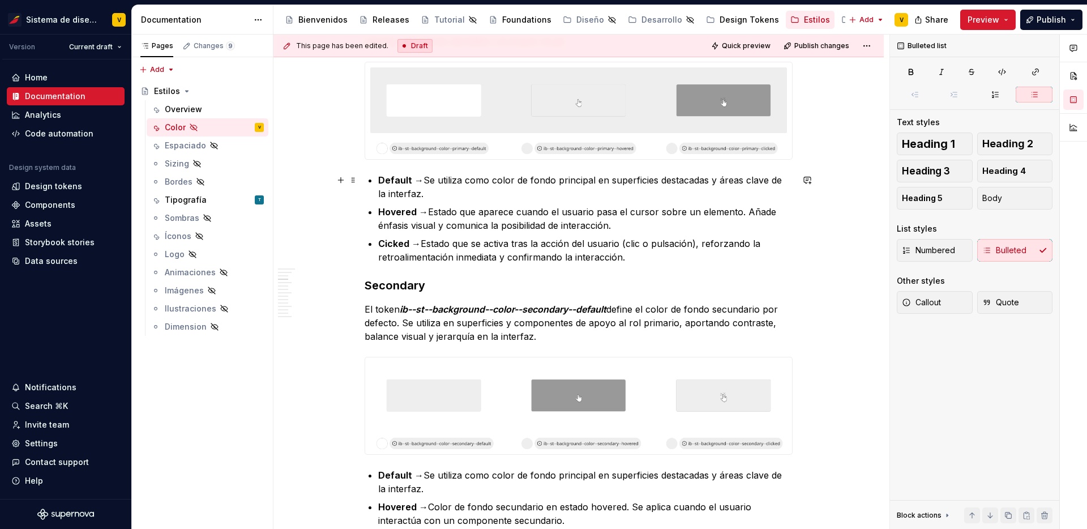
click at [540, 195] on p "Default → Se utiliza como color de fondo principal en superficies destacadas y …" at bounding box center [585, 186] width 414 height 27
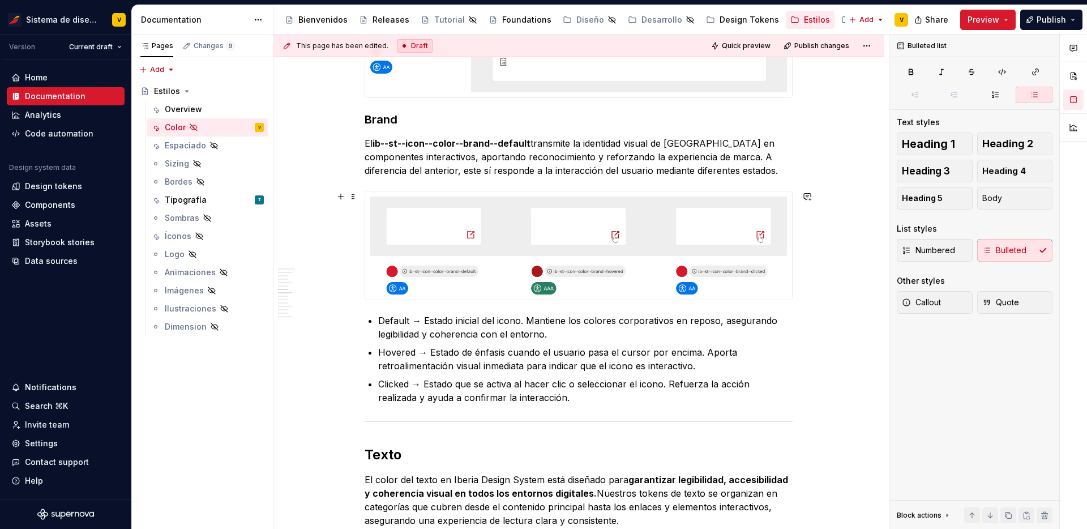
scroll to position [1501, 0]
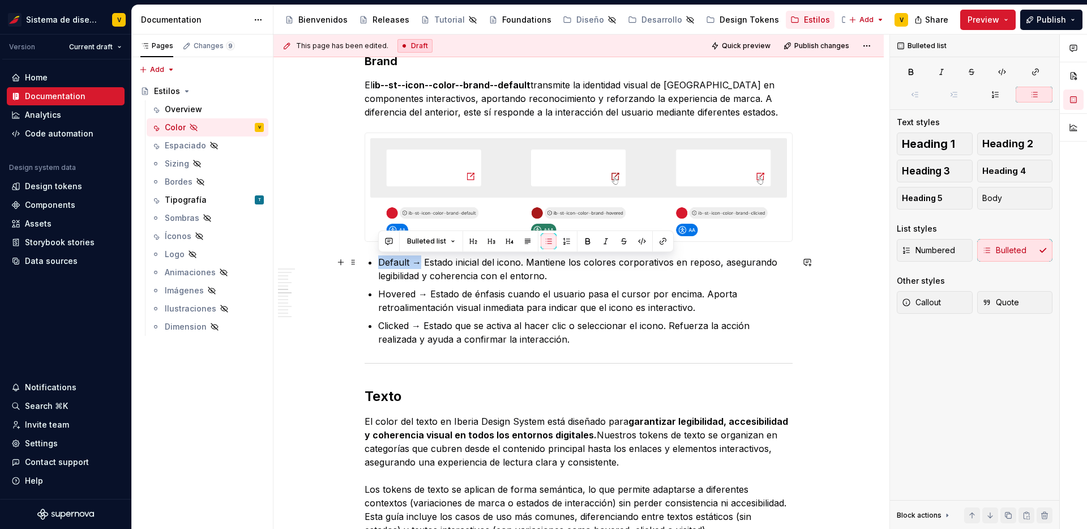
drag, startPoint x: 420, startPoint y: 263, endPoint x: 380, endPoint y: 265, distance: 39.7
click at [380, 265] on p "Default → Estado inicial del icono. Mantiene los colores corporativos en reposo…" at bounding box center [585, 268] width 414 height 27
click at [583, 240] on button "button" at bounding box center [588, 241] width 16 height 16
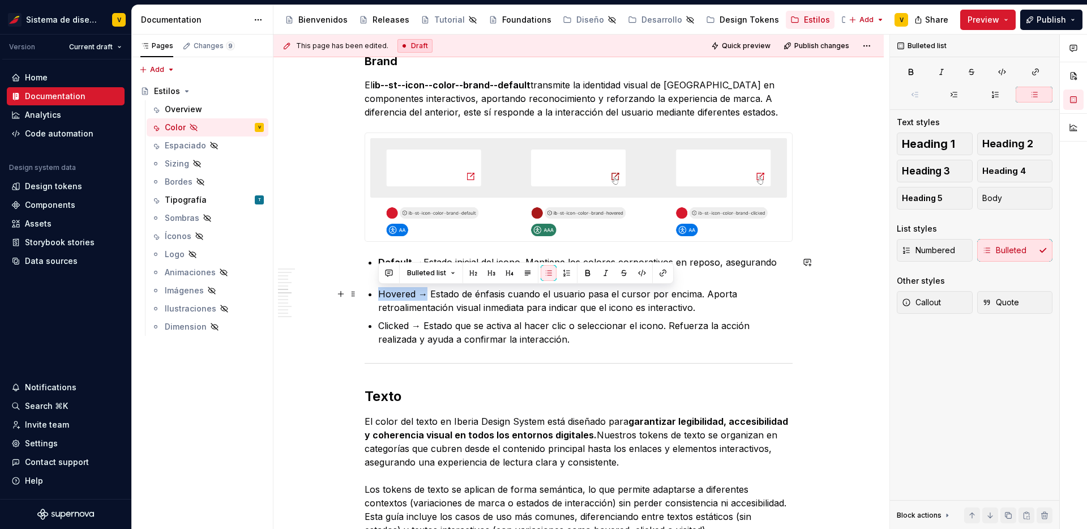
drag, startPoint x: 425, startPoint y: 293, endPoint x: 383, endPoint y: 294, distance: 41.9
click at [379, 294] on p "Hovered → Estado de énfasis cuando el usuario pasa el cursor por encima. Aporta…" at bounding box center [585, 300] width 414 height 27
click at [581, 274] on button "button" at bounding box center [588, 273] width 16 height 16
click at [439, 337] on p "Clicked → Estado que se activa al hacer clic o seleccionar el icono. Refuerza l…" at bounding box center [585, 332] width 414 height 27
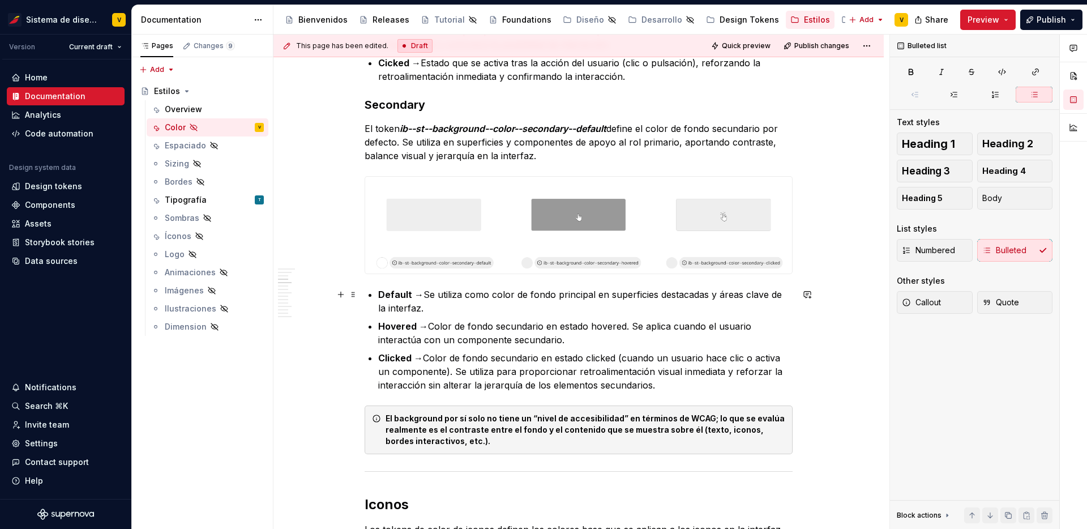
scroll to position [771, 0]
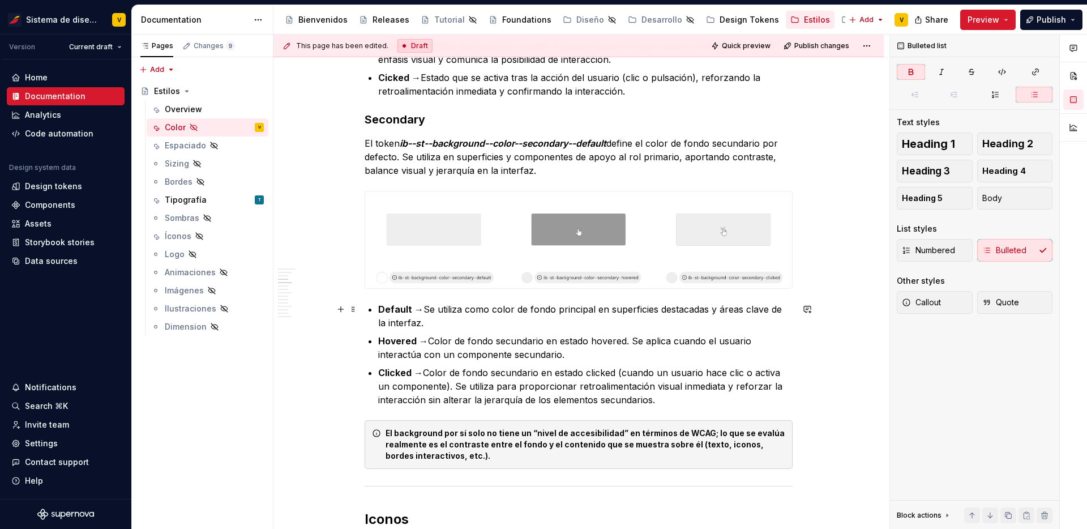
drag, startPoint x: 405, startPoint y: 305, endPoint x: 397, endPoint y: 337, distance: 33.2
click at [397, 334] on ul "Default → Se utiliza como color de fondo principal en superficies destacadas y …" at bounding box center [585, 354] width 414 height 104
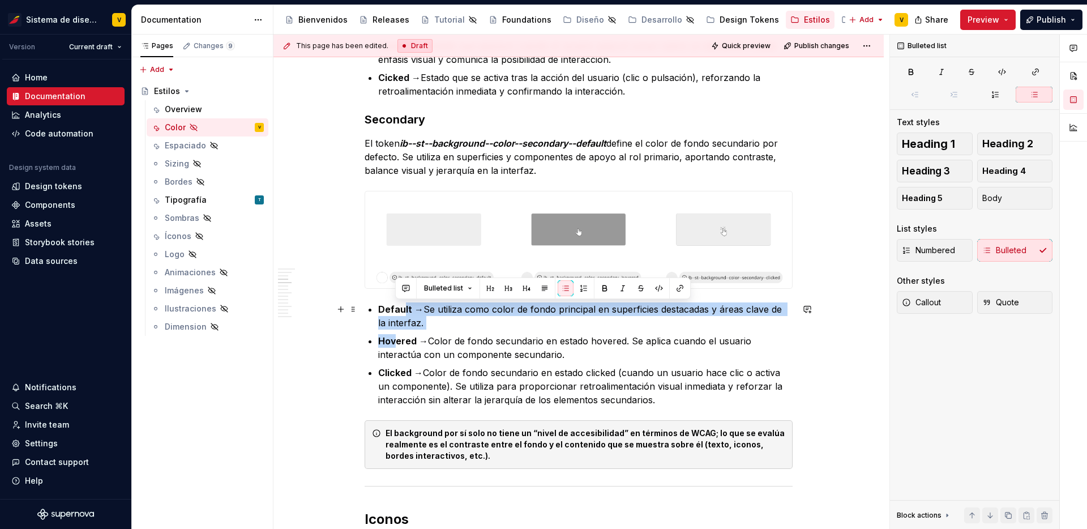
click at [520, 329] on ul "Default → Se utiliza como color de fondo principal en superficies destacadas y …" at bounding box center [585, 354] width 414 height 104
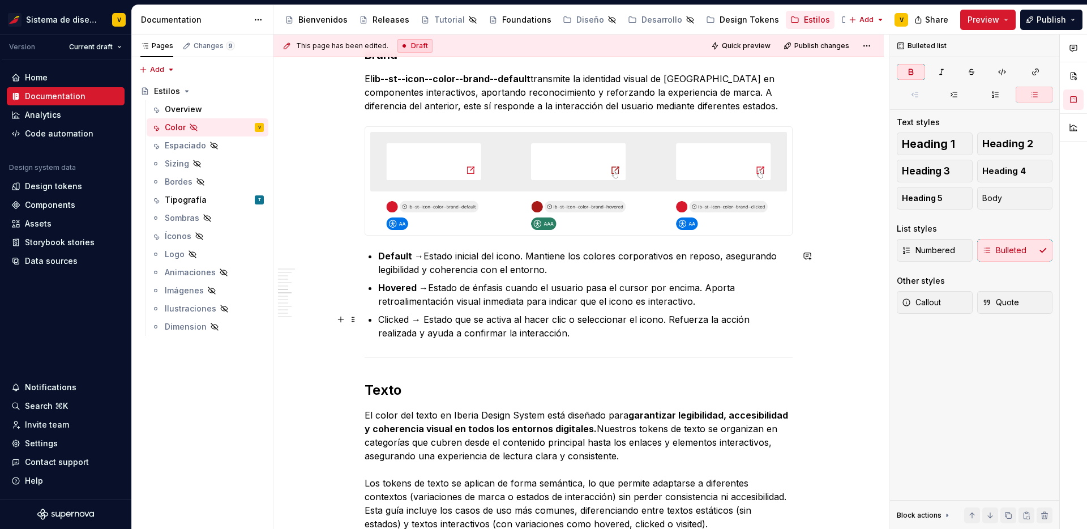
scroll to position [1514, 0]
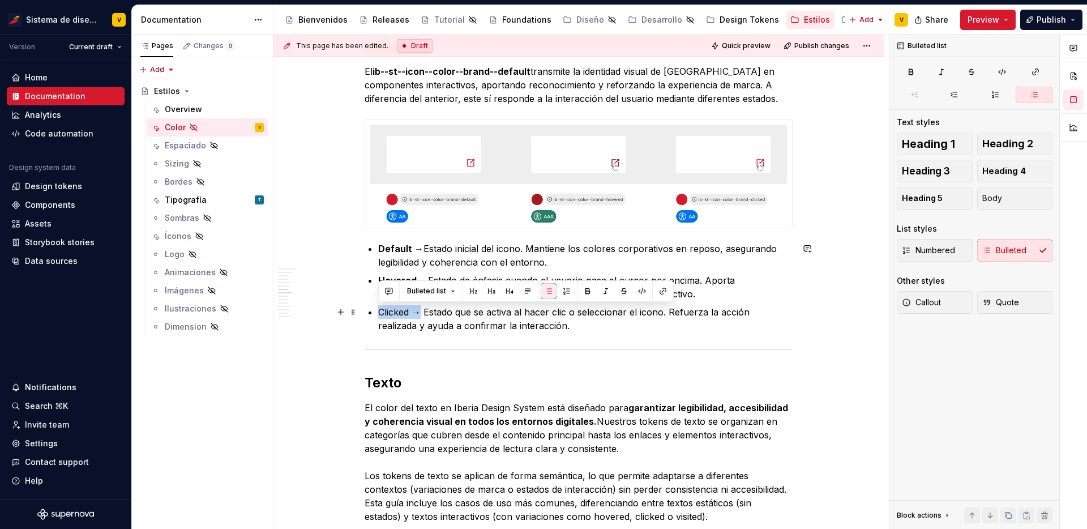
drag, startPoint x: 420, startPoint y: 312, endPoint x: 375, endPoint y: 314, distance: 44.7
click at [375, 314] on div "La paleta Iberia Nuestra paleta de colores se inspira en la identidad visual de…" at bounding box center [578, 447] width 428 height 3369
click at [585, 294] on button "button" at bounding box center [588, 291] width 16 height 16
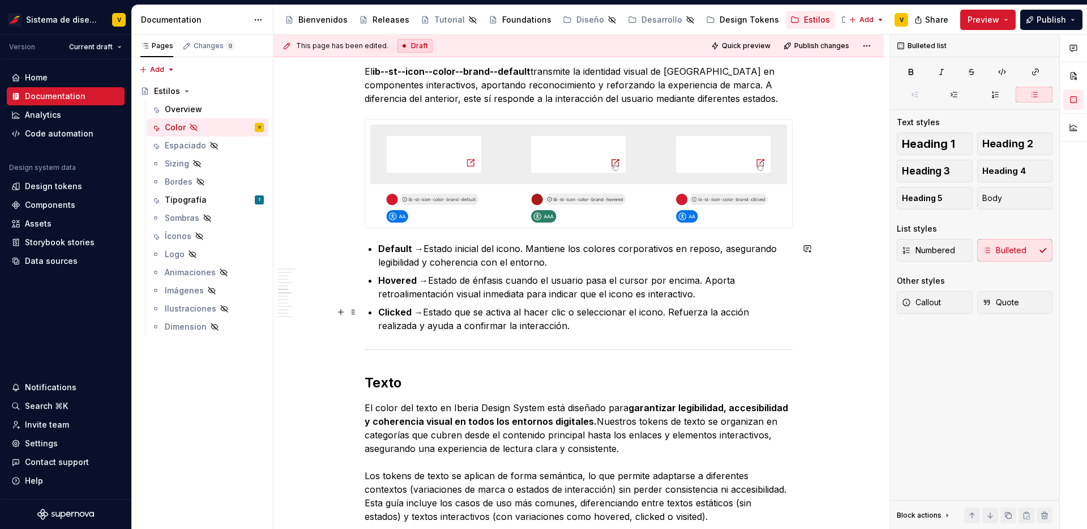
click at [574, 308] on p "Clicked → Estado que se activa al hacer clic o seleccionar el icono. Refuerza l…" at bounding box center [585, 318] width 414 height 27
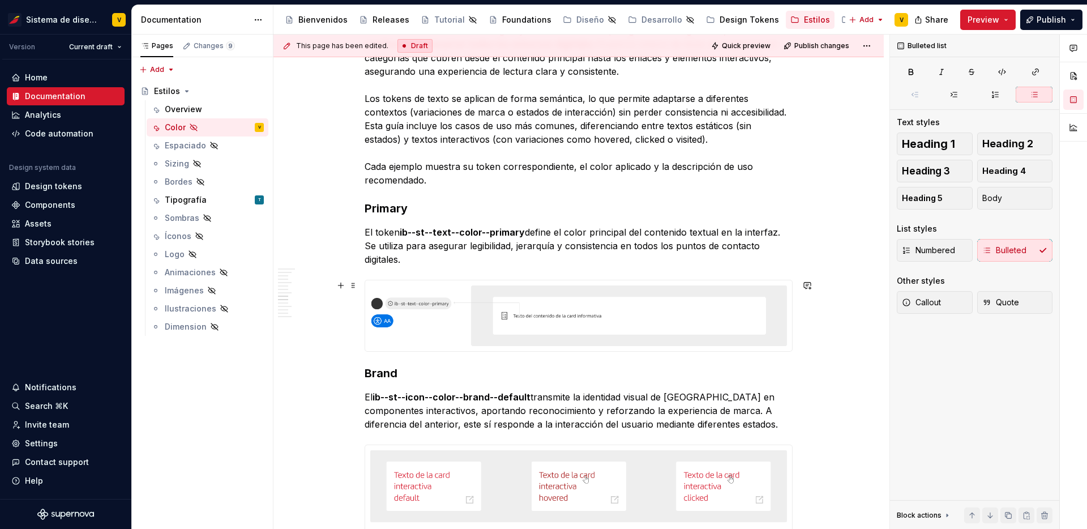
scroll to position [1899, 0]
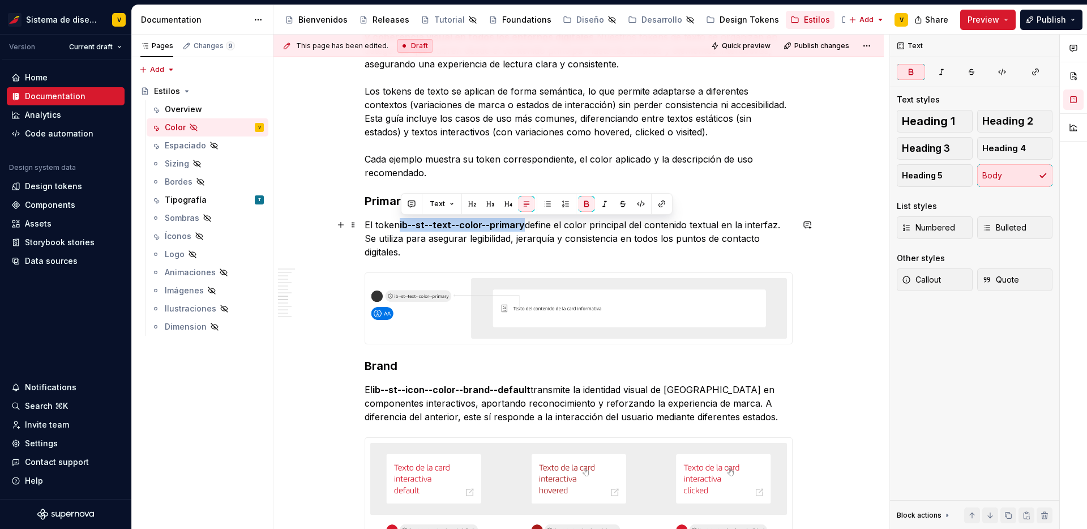
drag, startPoint x: 523, startPoint y: 225, endPoint x: 401, endPoint y: 227, distance: 122.3
click at [401, 227] on p "El token ib--st--text--color--primary define el color principal del contenido t…" at bounding box center [578, 238] width 428 height 41
click at [602, 205] on button "button" at bounding box center [604, 204] width 16 height 16
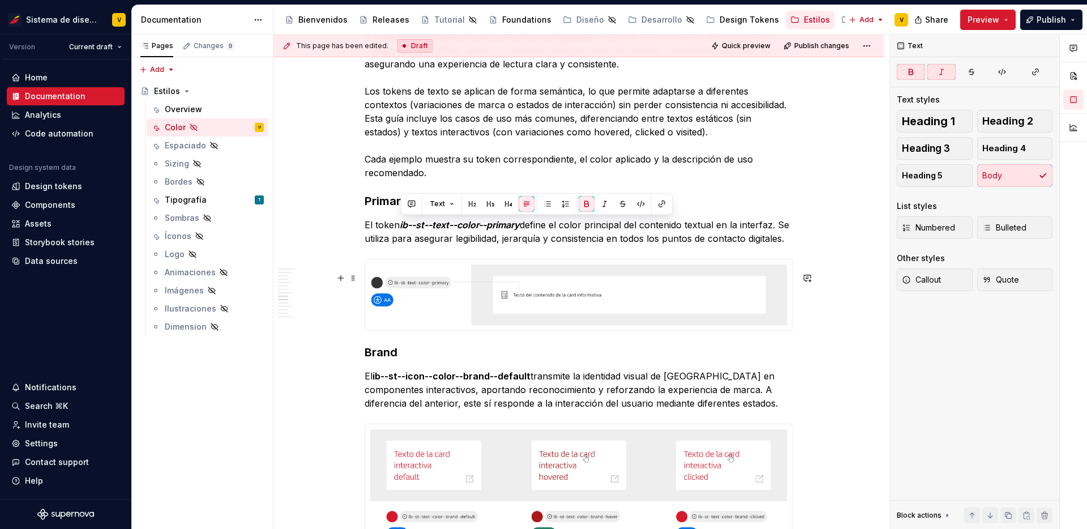
scroll to position [1913, 0]
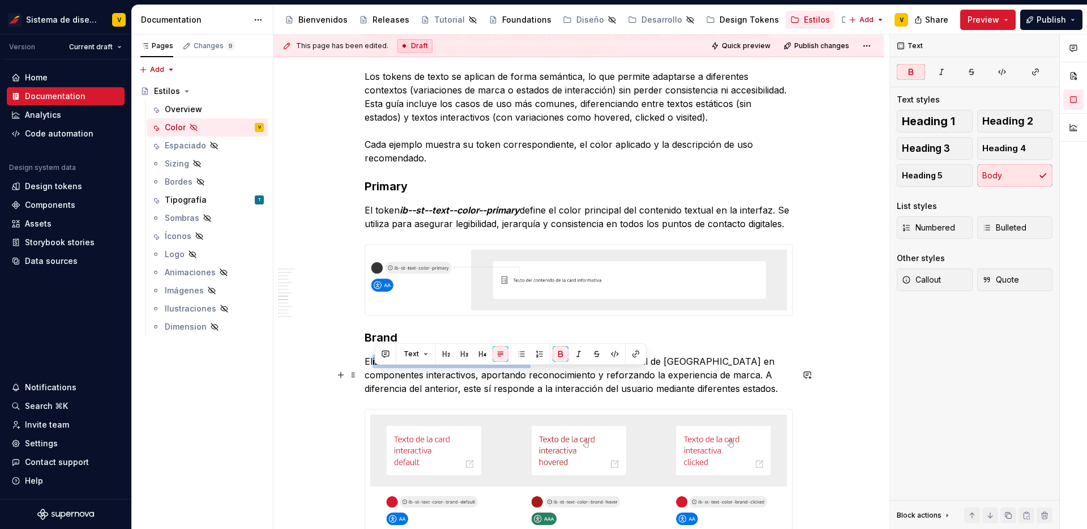
drag, startPoint x: 374, startPoint y: 374, endPoint x: 529, endPoint y: 372, distance: 155.1
click at [529, 367] on strong "ib--st--icon--color--brand--default" at bounding box center [451, 360] width 158 height 11
click at [576, 355] on button "button" at bounding box center [578, 354] width 16 height 16
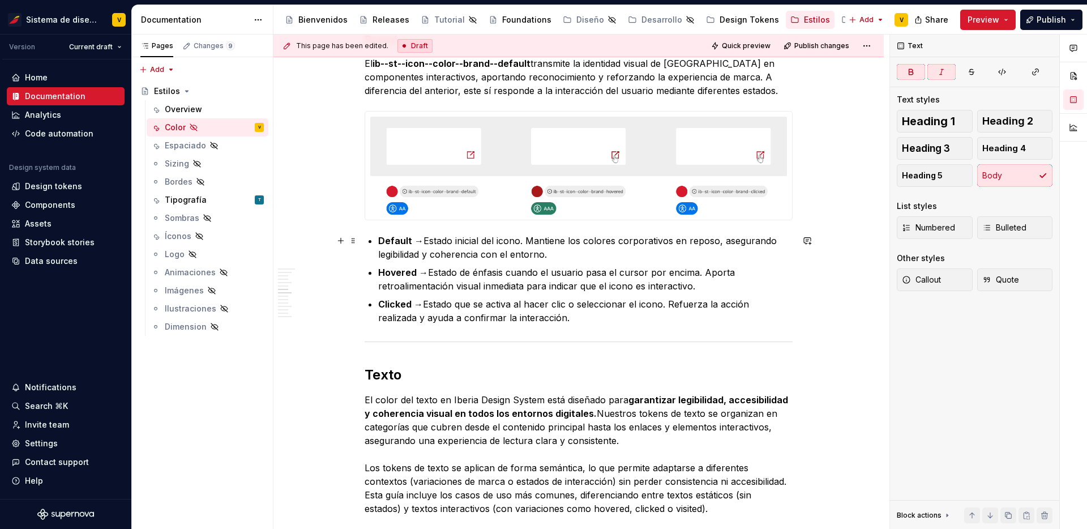
scroll to position [1364, 0]
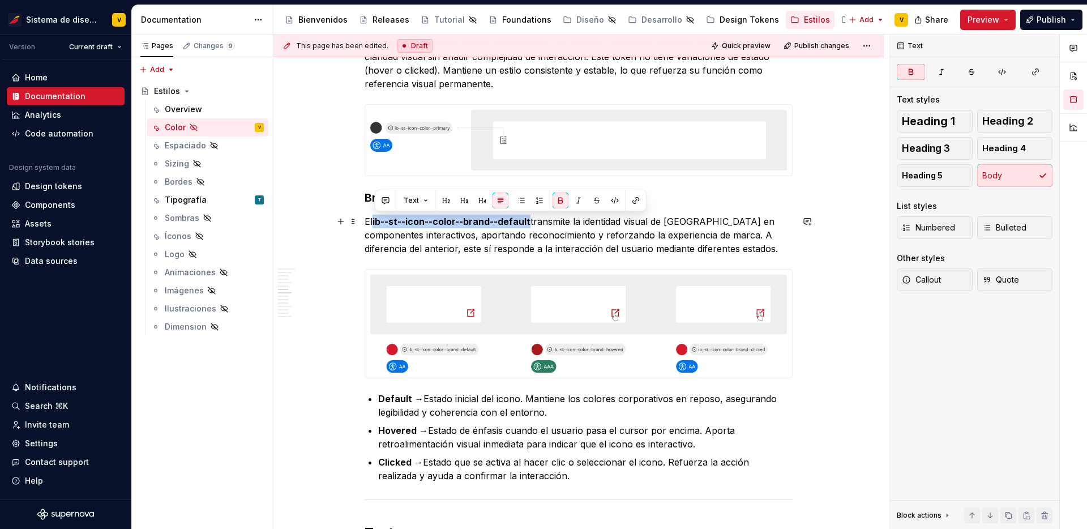
drag, startPoint x: 374, startPoint y: 222, endPoint x: 531, endPoint y: 224, distance: 157.3
click at [531, 224] on p "El ib--st--icon--color--brand--default transmite la identidad visual de Iberia …" at bounding box center [578, 234] width 428 height 41
click at [574, 199] on button "button" at bounding box center [578, 200] width 16 height 16
click at [561, 226] on p "El ib--st--icon--color--brand--default transmite la identidad visual de Iberia …" at bounding box center [578, 234] width 428 height 41
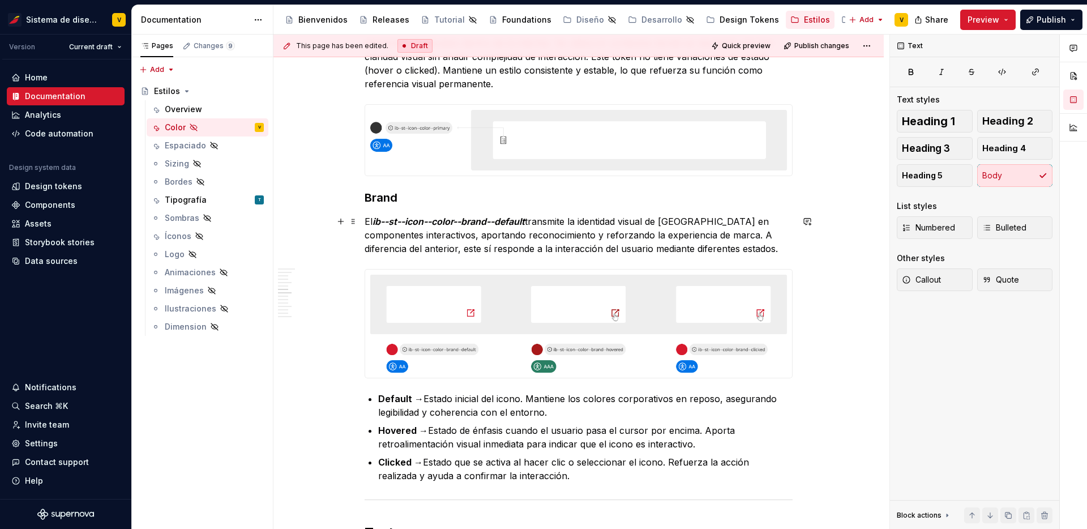
scroll to position [1295, 0]
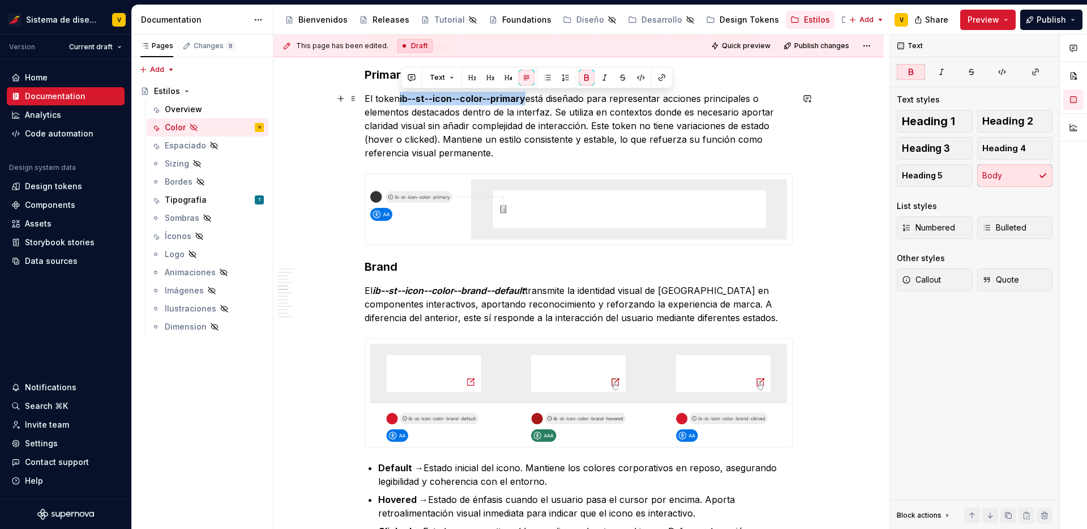
drag, startPoint x: 401, startPoint y: 96, endPoint x: 526, endPoint y: 98, distance: 124.5
click at [526, 98] on p "El token ib--st--icon--color--primary está diseñado para representar acciones p…" at bounding box center [578, 126] width 428 height 68
click at [599, 78] on button "button" at bounding box center [604, 78] width 16 height 16
click at [575, 121] on p "El token ib--st--icon--color--primary está diseñado para representar acciones p…" at bounding box center [578, 126] width 428 height 68
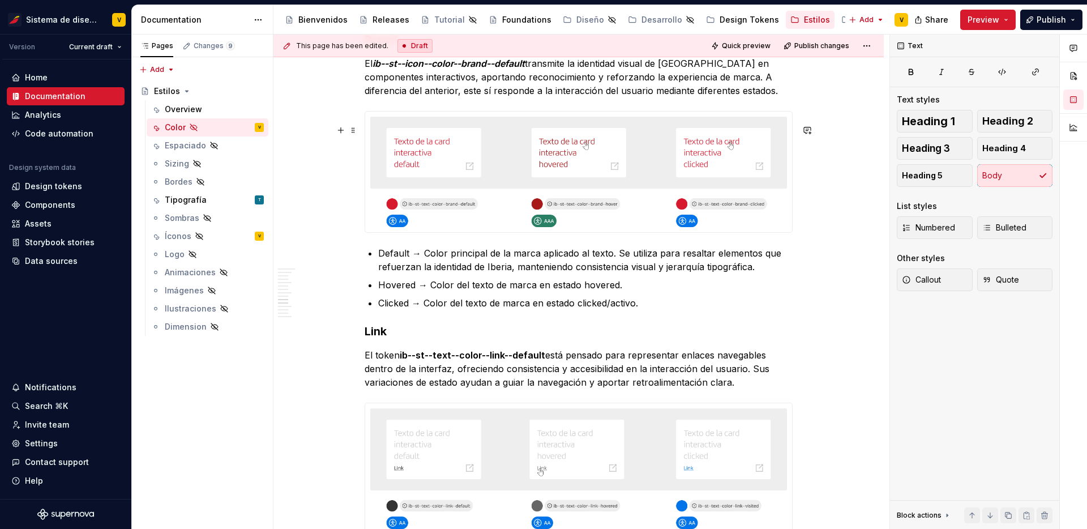
scroll to position [2218, 0]
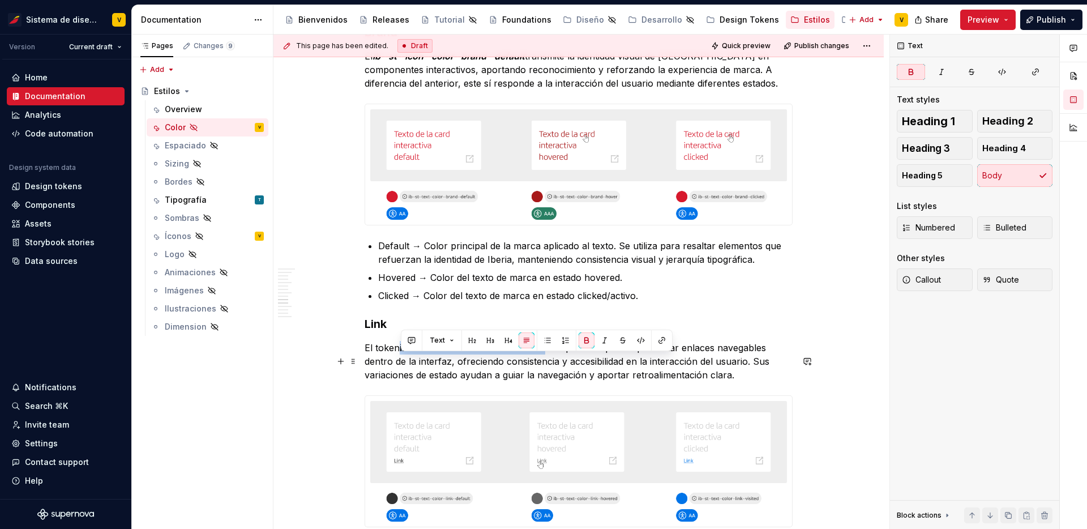
drag, startPoint x: 400, startPoint y: 361, endPoint x: 543, endPoint y: 356, distance: 142.7
click at [543, 353] on strong "ib--st--text--color--link--default" at bounding box center [472, 347] width 145 height 11
click at [598, 342] on button "button" at bounding box center [604, 340] width 16 height 16
click at [526, 284] on p "Hovered → Color del texto de marca en estado hovered." at bounding box center [585, 278] width 414 height 14
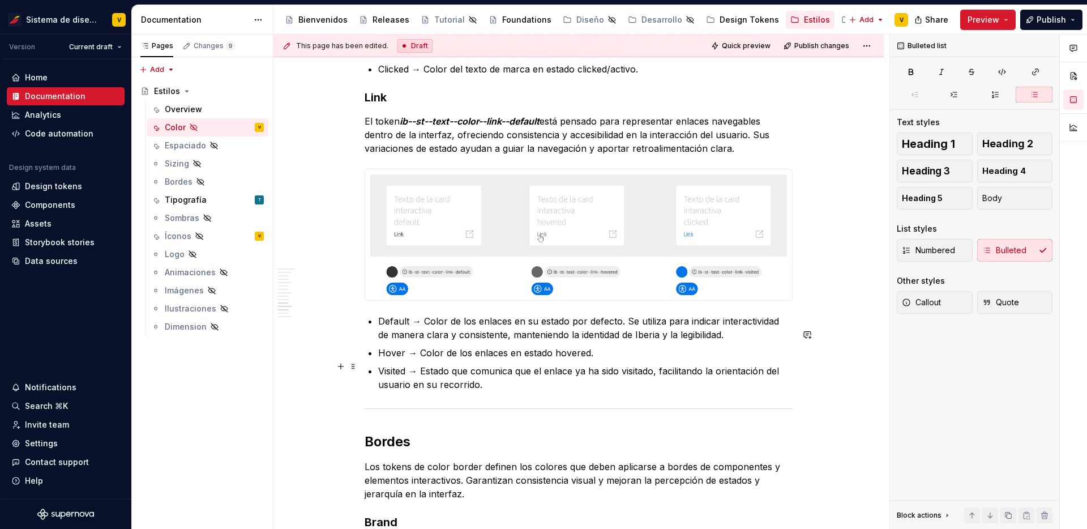
scroll to position [2561, 0]
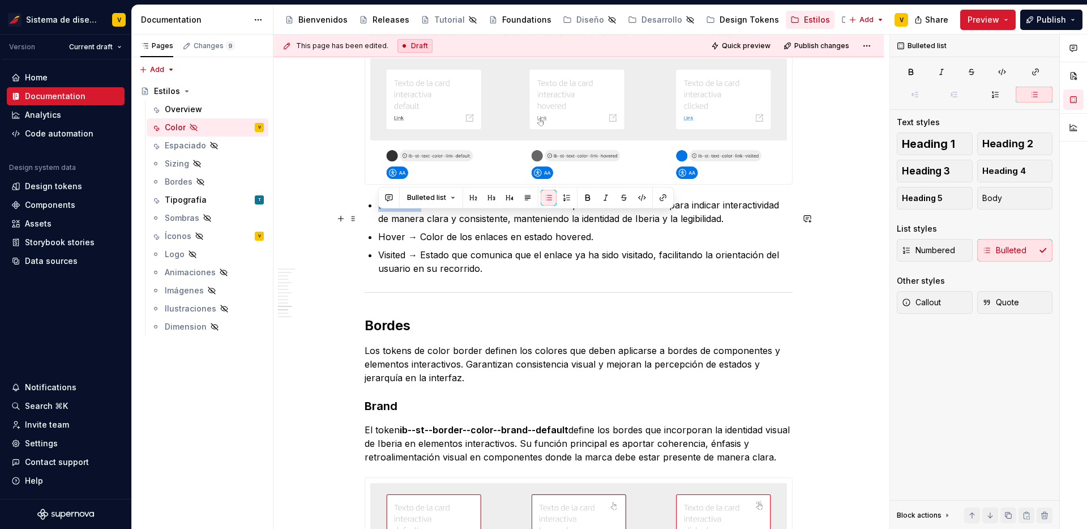
drag, startPoint x: 380, startPoint y: 218, endPoint x: 419, endPoint y: 220, distance: 39.1
click at [582, 199] on button "button" at bounding box center [588, 198] width 16 height 16
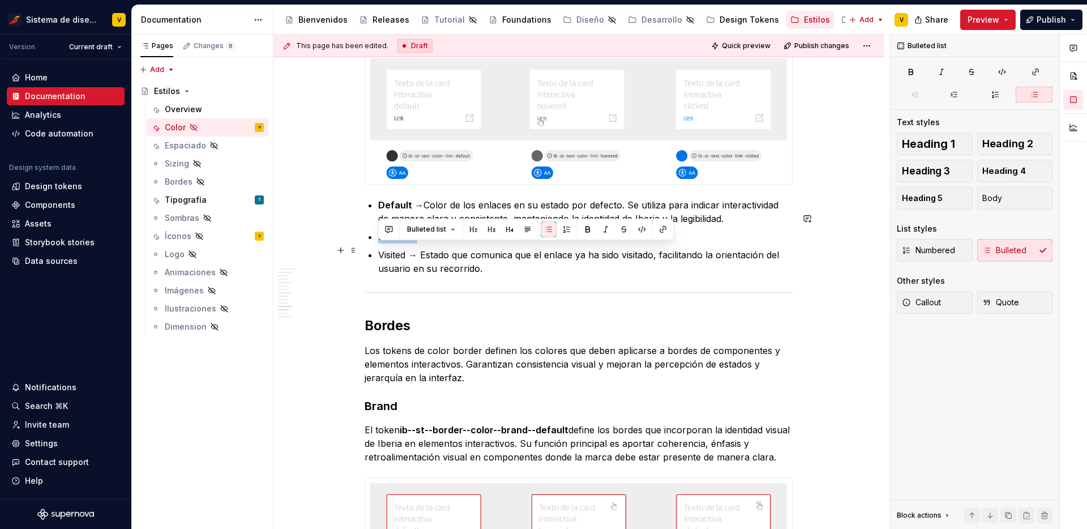
drag, startPoint x: 415, startPoint y: 249, endPoint x: 370, endPoint y: 251, distance: 44.8
click at [378, 243] on li "Hover → Color de los enlaces en estado hovered." at bounding box center [585, 237] width 414 height 14
click at [585, 231] on button "button" at bounding box center [588, 229] width 16 height 16
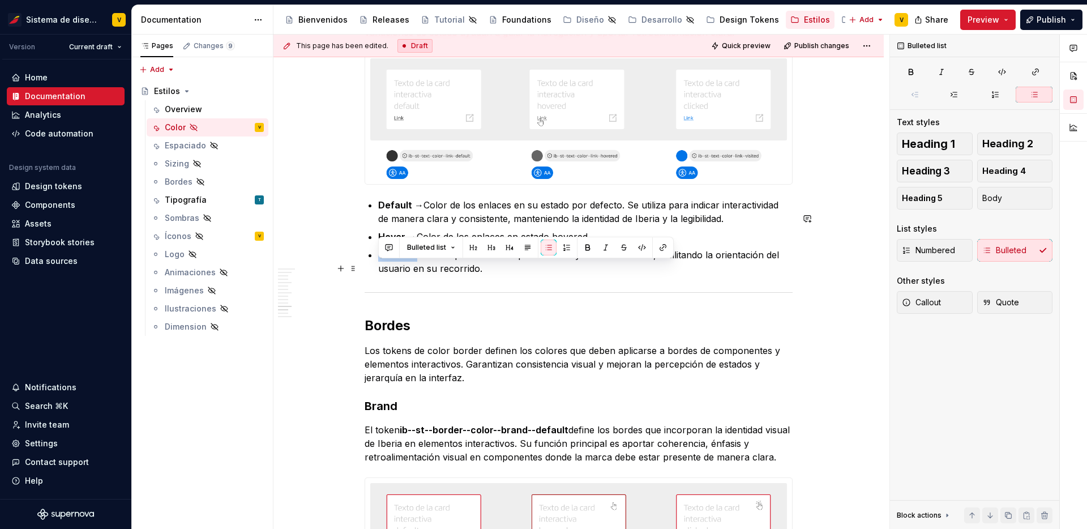
drag, startPoint x: 418, startPoint y: 267, endPoint x: 369, endPoint y: 267, distance: 49.2
click at [378, 267] on li "Visited → Estado que comunica que el enlace ya ha sido visitado, facilitando la…" at bounding box center [585, 261] width 414 height 27
click at [585, 248] on button "button" at bounding box center [588, 247] width 16 height 16
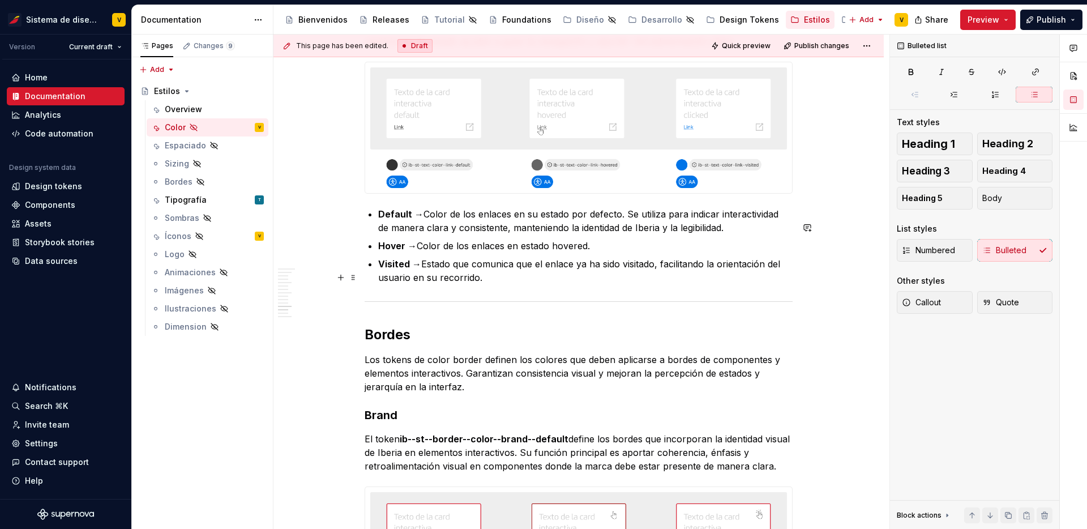
scroll to position [2708, 0]
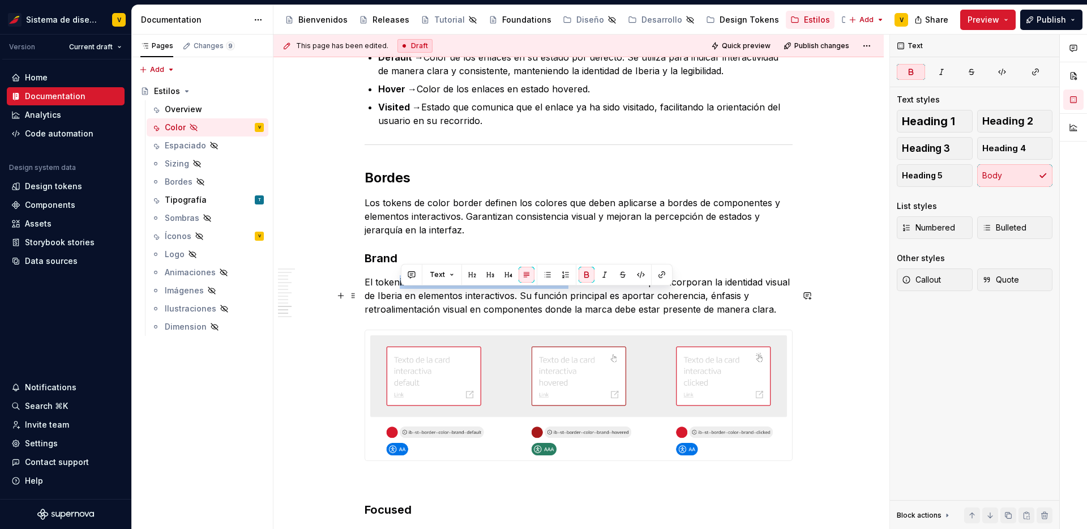
drag, startPoint x: 400, startPoint y: 294, endPoint x: 565, endPoint y: 295, distance: 165.3
click at [565, 287] on strong "ib--st--border--color--brand--default" at bounding box center [484, 281] width 169 height 11
click at [598, 275] on button "button" at bounding box center [604, 275] width 16 height 16
click at [580, 304] on p "El token ib--st--border--color--brand--default define los bordes que incorporan…" at bounding box center [578, 295] width 428 height 41
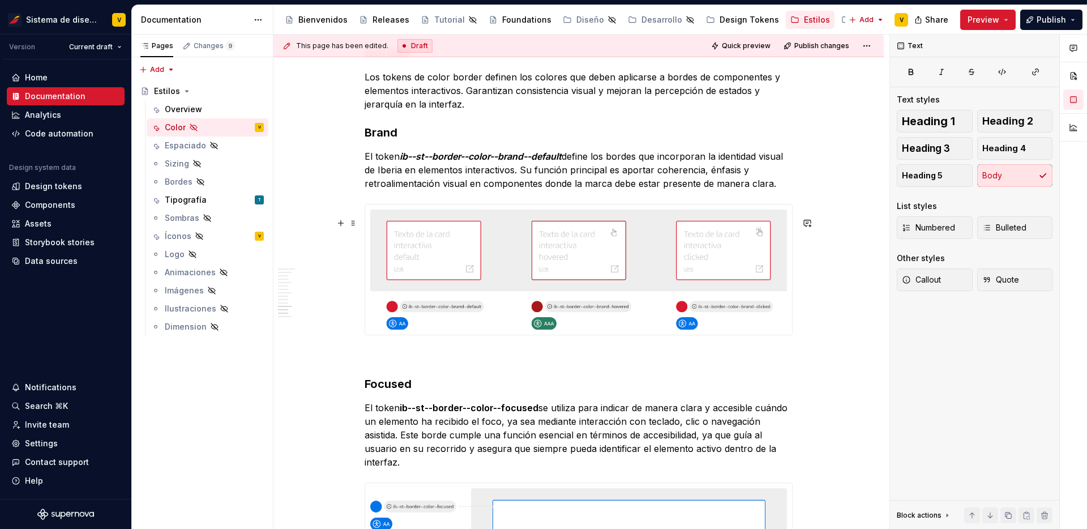
scroll to position [2842, 0]
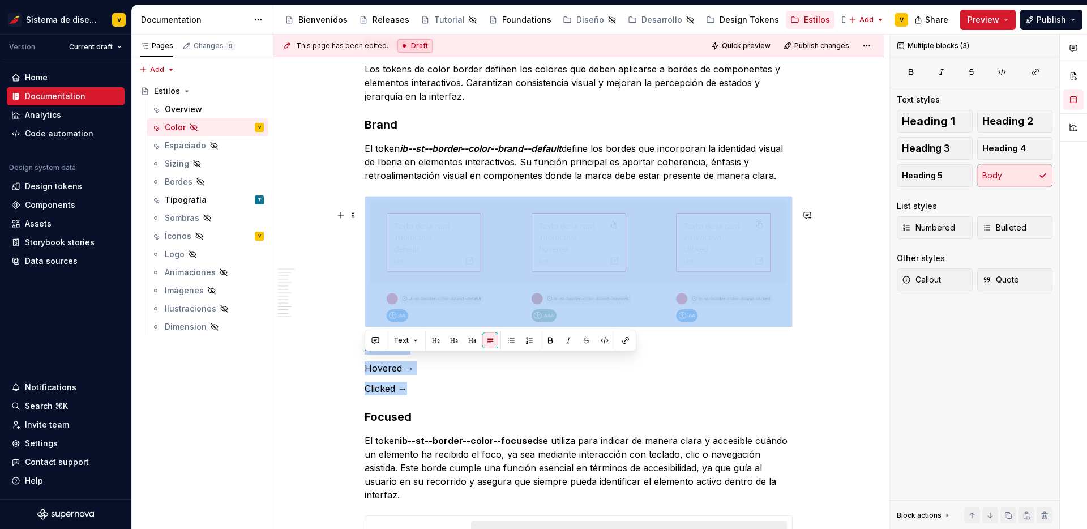
drag, startPoint x: 444, startPoint y: 404, endPoint x: 373, endPoint y: 345, distance: 92.0
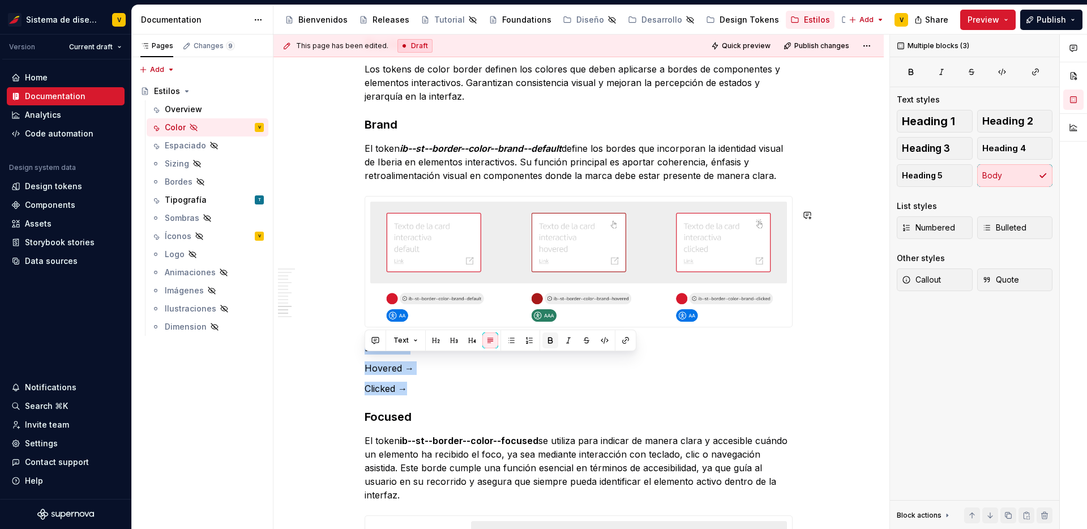
click at [545, 342] on button "button" at bounding box center [550, 340] width 16 height 16
click at [515, 340] on button "button" at bounding box center [511, 340] width 16 height 16
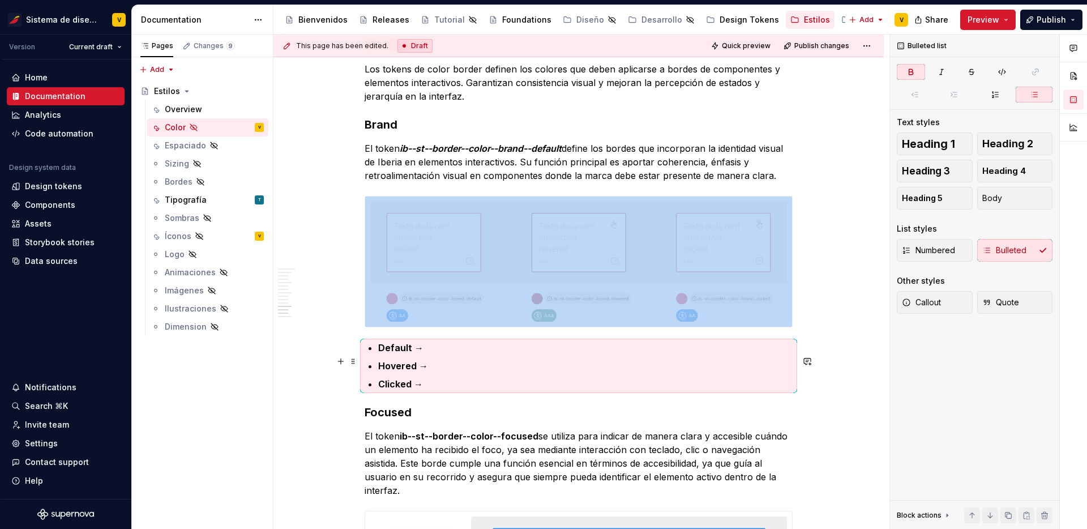
click at [444, 354] on p "Default →" at bounding box center [585, 348] width 414 height 14
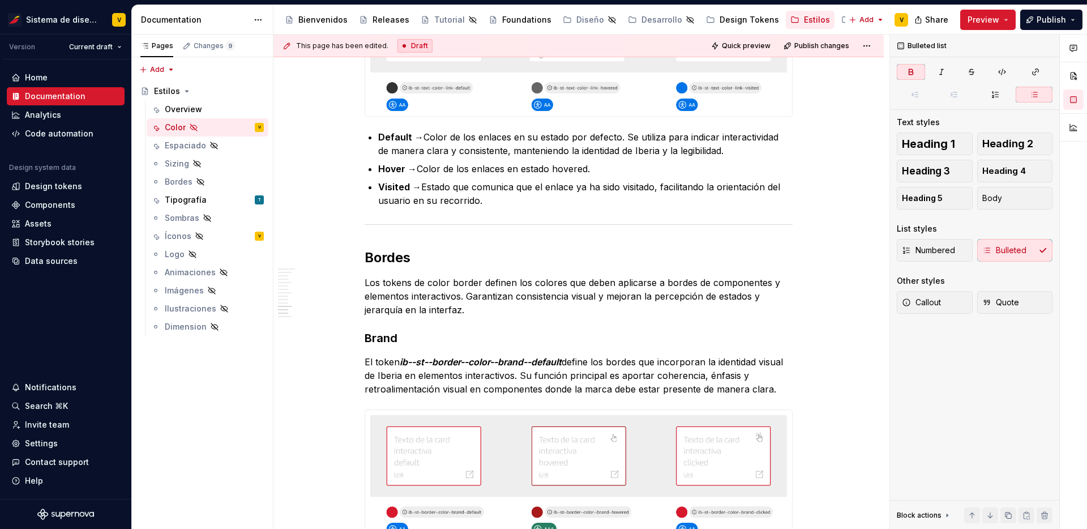
scroll to position [2853, 0]
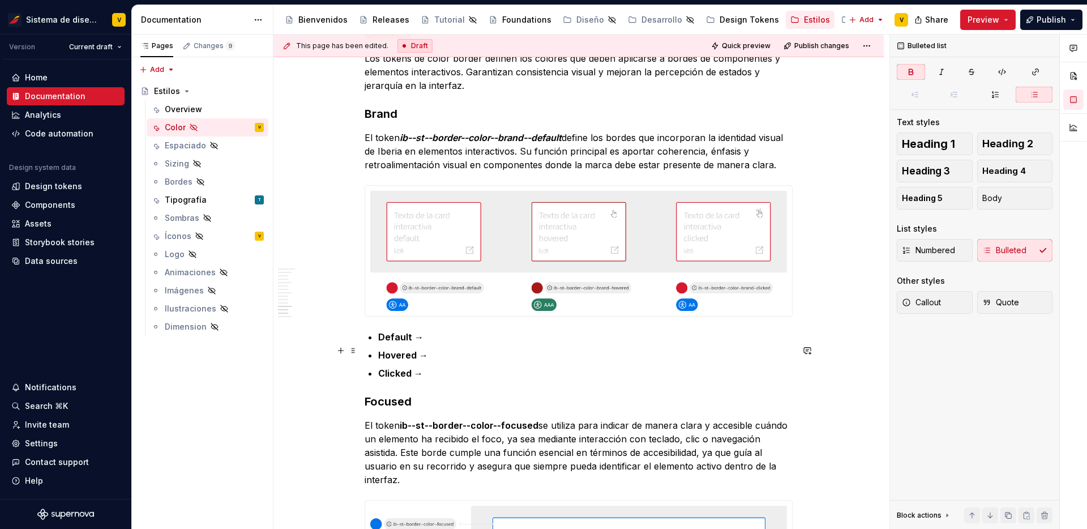
click at [435, 344] on p "Default →" at bounding box center [585, 337] width 414 height 14
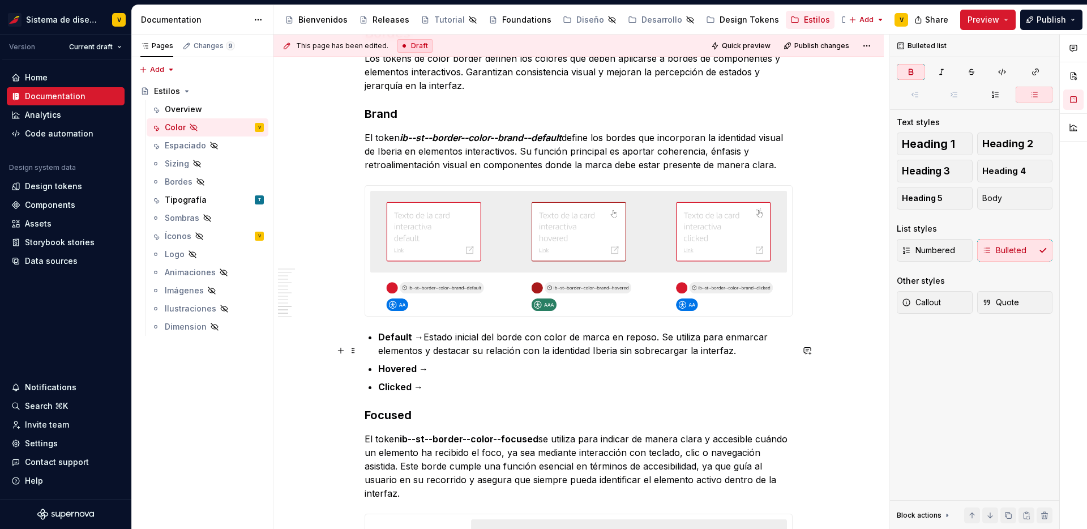
click at [422, 342] on strong "Default →" at bounding box center [400, 336] width 45 height 11
click at [426, 351] on p "Default → Estado inicial del borde con color de marca en reposo. Se utiliza par…" at bounding box center [585, 343] width 414 height 27
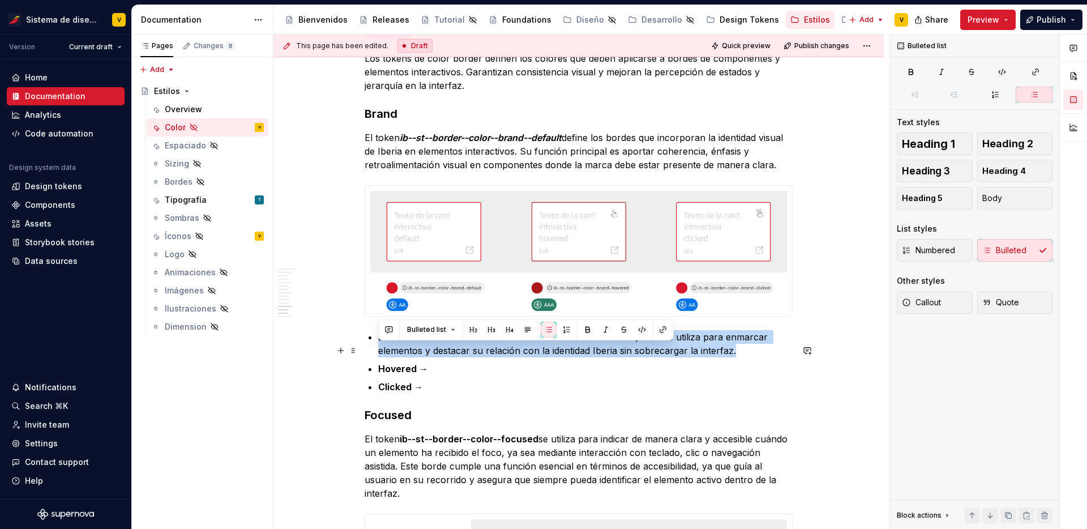
click at [426, 351] on p "Default → Estado inicial del borde con color de marca en reposo. Se utiliza par…" at bounding box center [585, 343] width 414 height 27
click at [439, 353] on p "Default → Estado inicial del borde con color de marca en reposo. Se utiliza par…" at bounding box center [585, 343] width 414 height 27
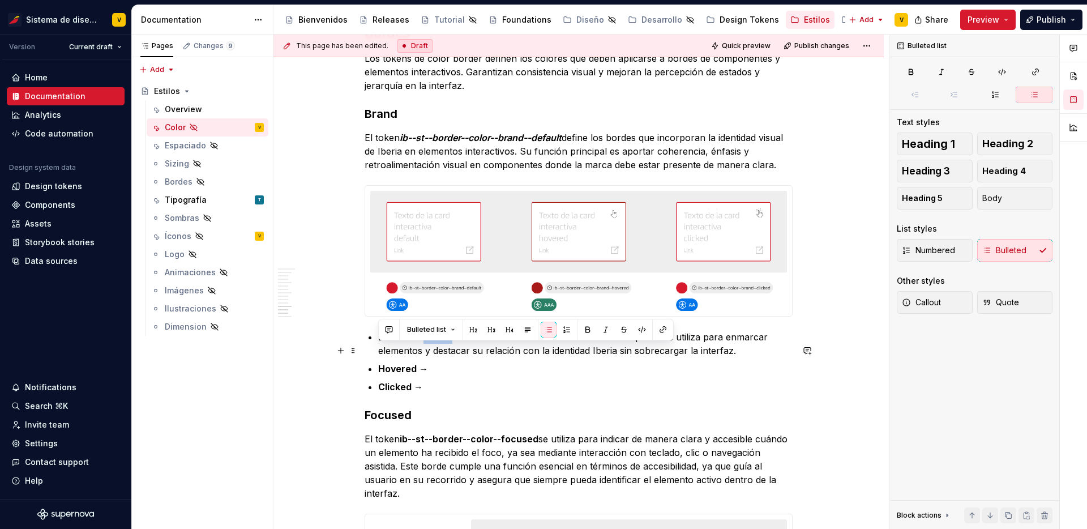
click at [439, 353] on p "Default → Estado inicial del borde con color de marca en reposo. Se utiliza par…" at bounding box center [585, 343] width 414 height 27
click at [450, 375] on p "Hovered →" at bounding box center [585, 369] width 414 height 14
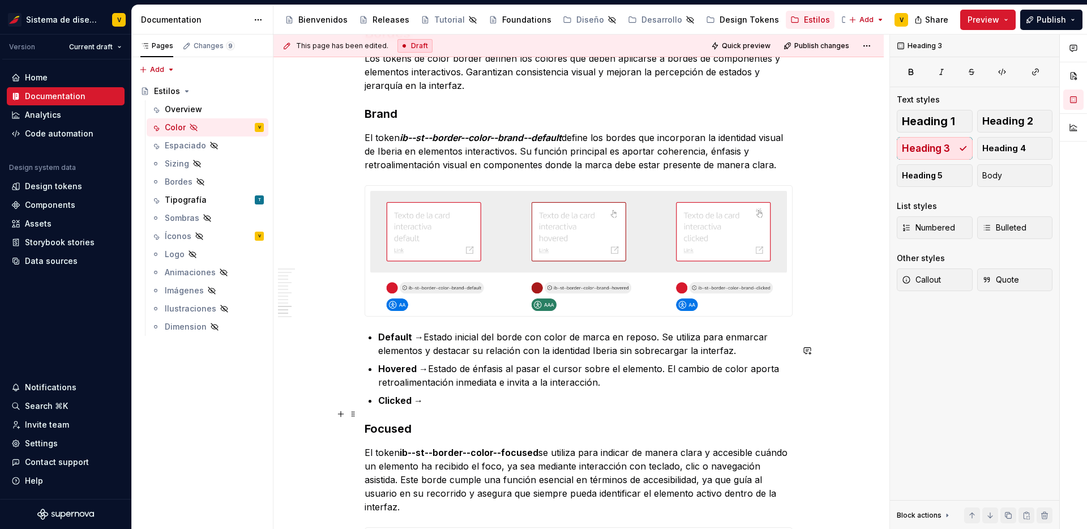
click at [465, 407] on p "Clicked →" at bounding box center [585, 400] width 414 height 14
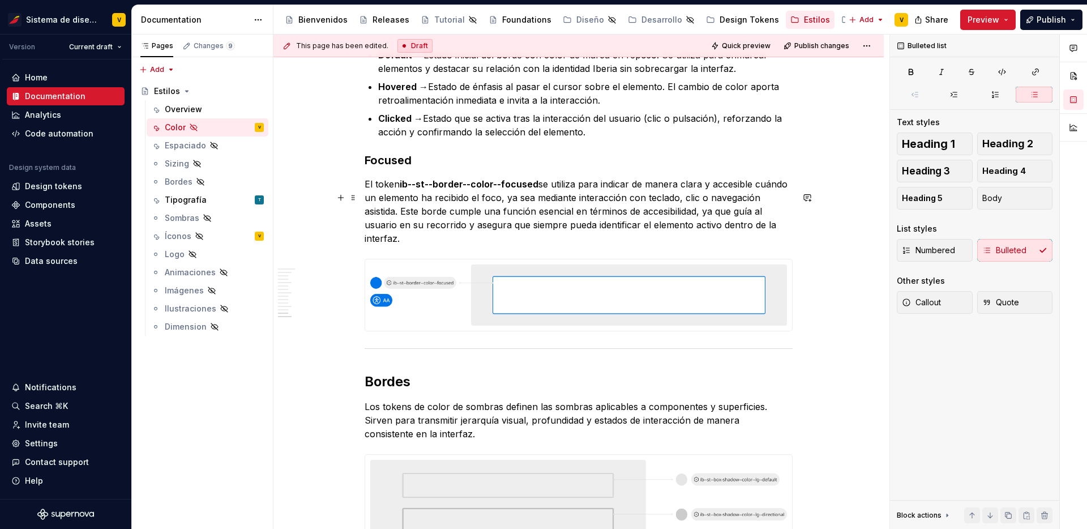
scroll to position [3249, 0]
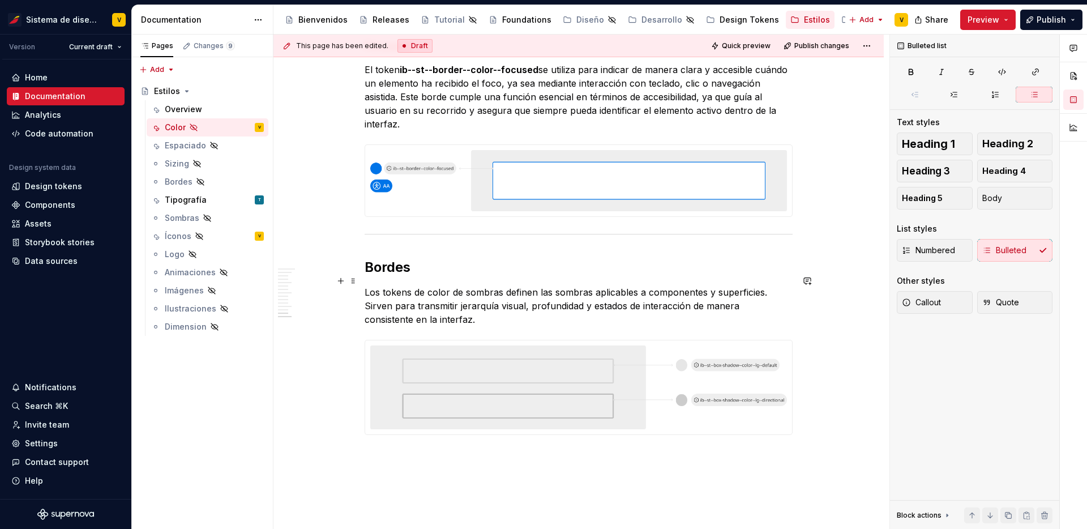
click at [390, 275] on strong "Bordes" at bounding box center [387, 267] width 46 height 16
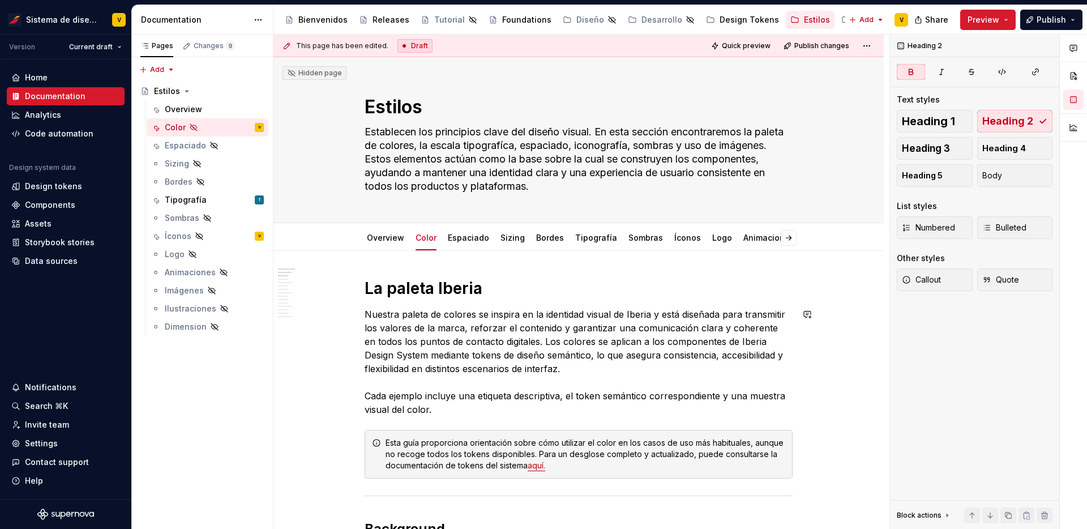
scroll to position [397, 0]
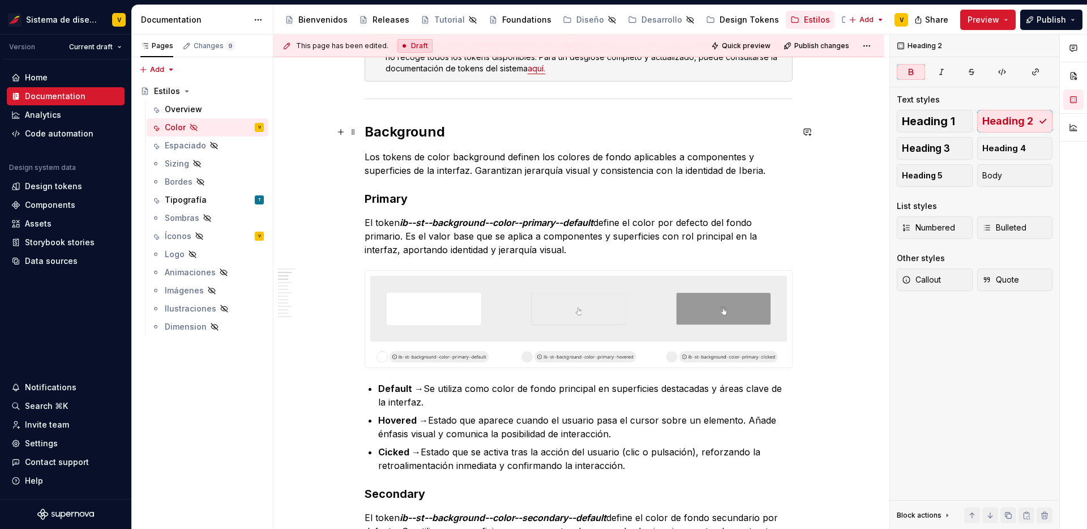
click at [435, 135] on strong "Background" at bounding box center [404, 131] width 80 height 16
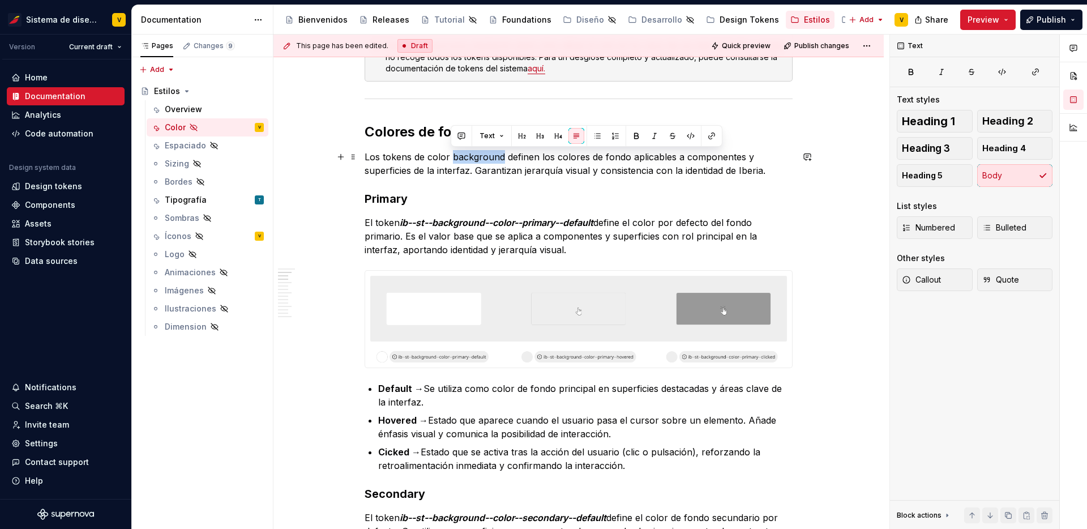
drag, startPoint x: 451, startPoint y: 156, endPoint x: 503, endPoint y: 152, distance: 51.7
click at [503, 152] on p "Los tokens de color background definen los colores de fondo aplicables a compon…" at bounding box center [578, 163] width 428 height 27
drag, startPoint x: 493, startPoint y: 153, endPoint x: 613, endPoint y: 157, distance: 120.6
click at [613, 157] on p "Los tokens de color de fondo definen los colores de fondo aplicables a componen…" at bounding box center [578, 163] width 428 height 27
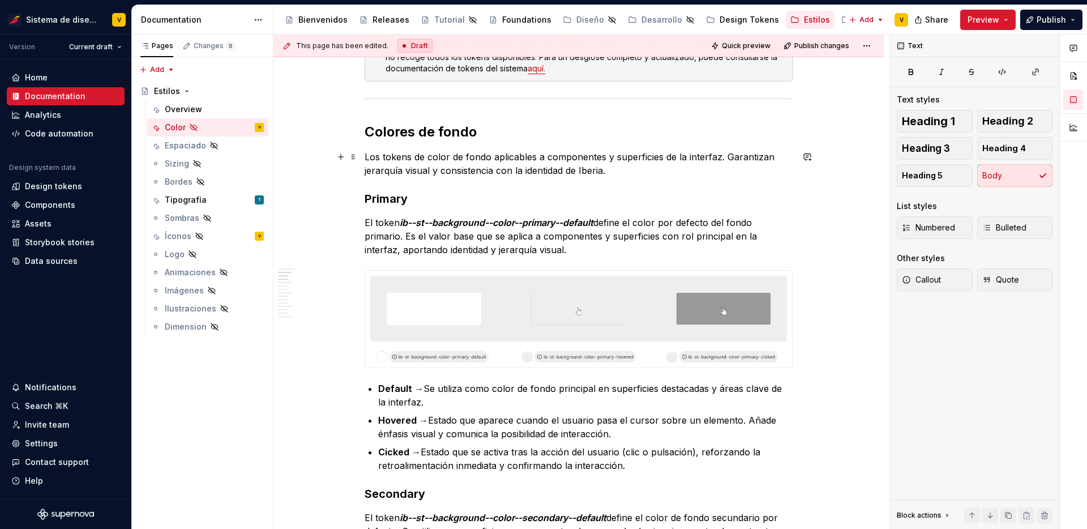
click at [724, 156] on p "Los tokens de color de fondo aplicables a componentes y superficies de la inter…" at bounding box center [578, 163] width 428 height 27
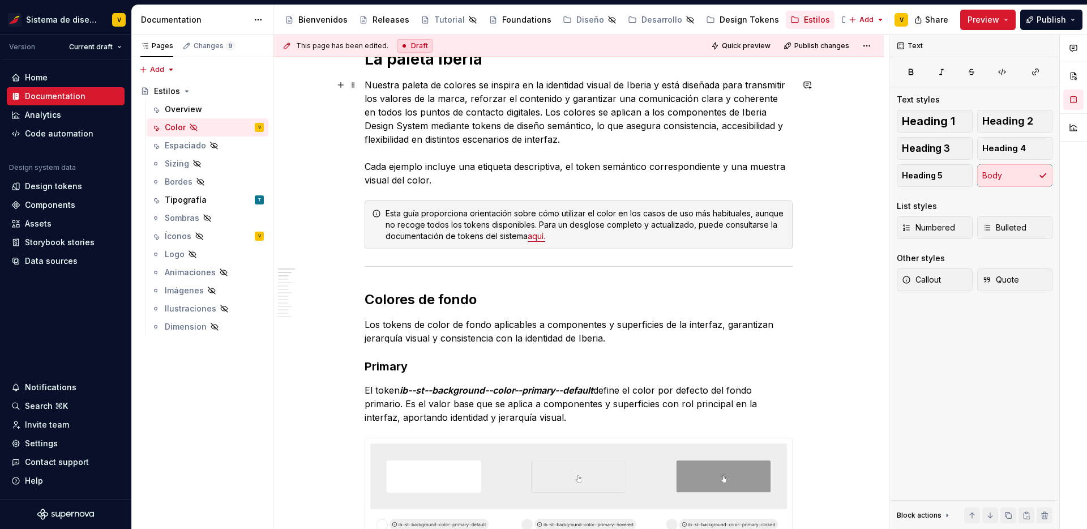
scroll to position [214, 0]
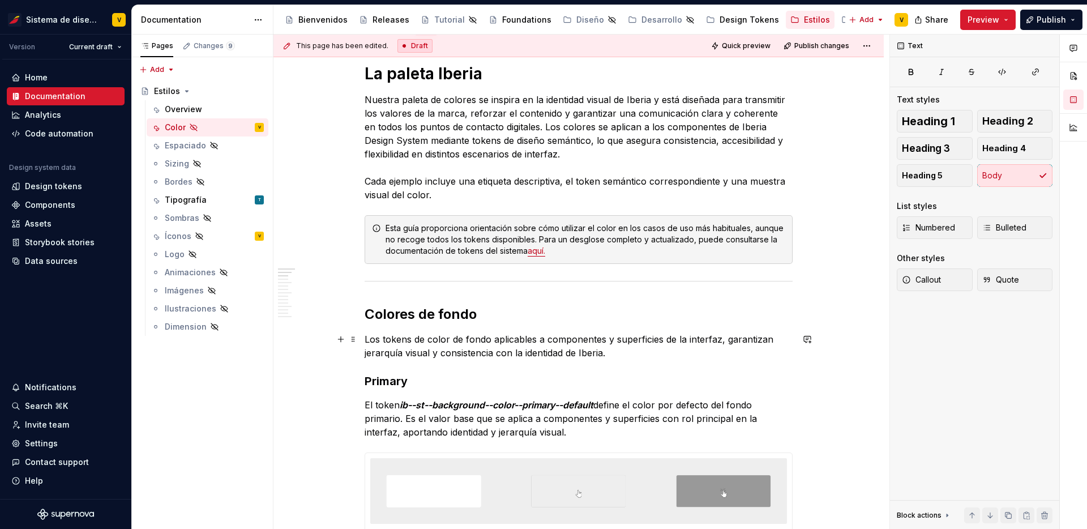
click at [477, 352] on p "Los tokens de color de fondo aplicables a componentes y superficies de la inter…" at bounding box center [578, 345] width 428 height 27
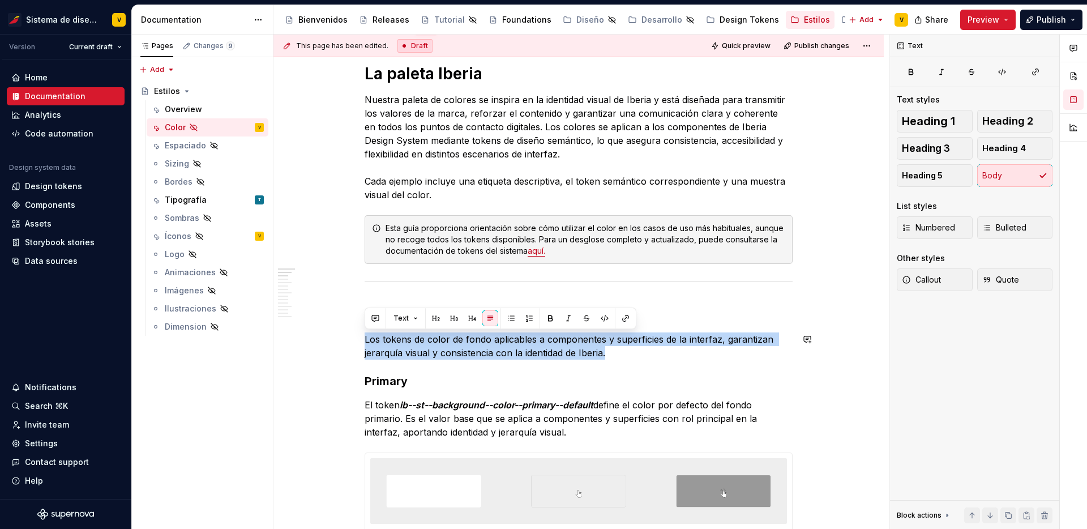
copy p "Los tokens de color de fondo aplicables a componentes y superficies de la inter…"
click at [541, 349] on p "Los tokens de color de fondo aplicables a componentes y superficies de la inter…" at bounding box center [578, 345] width 428 height 27
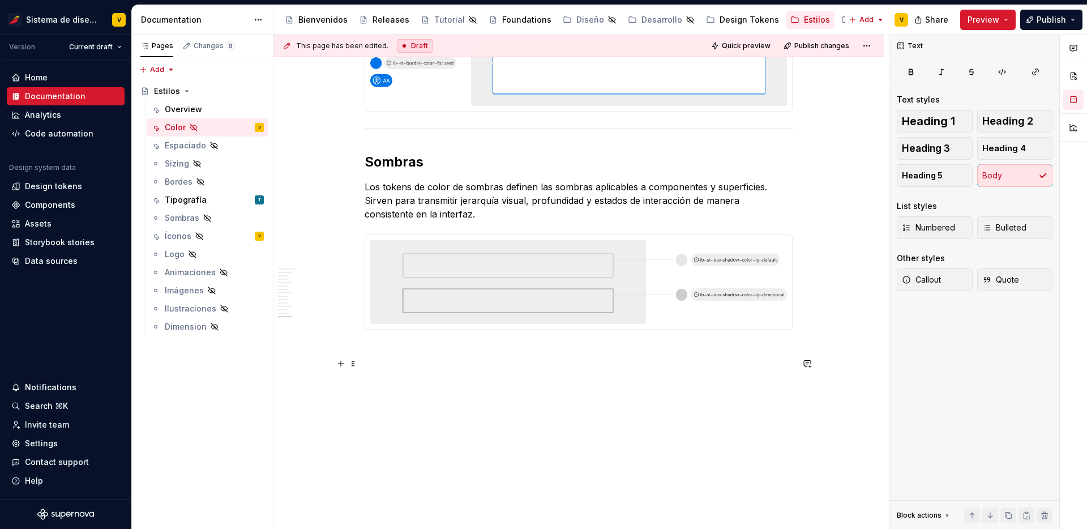
scroll to position [3293, 0]
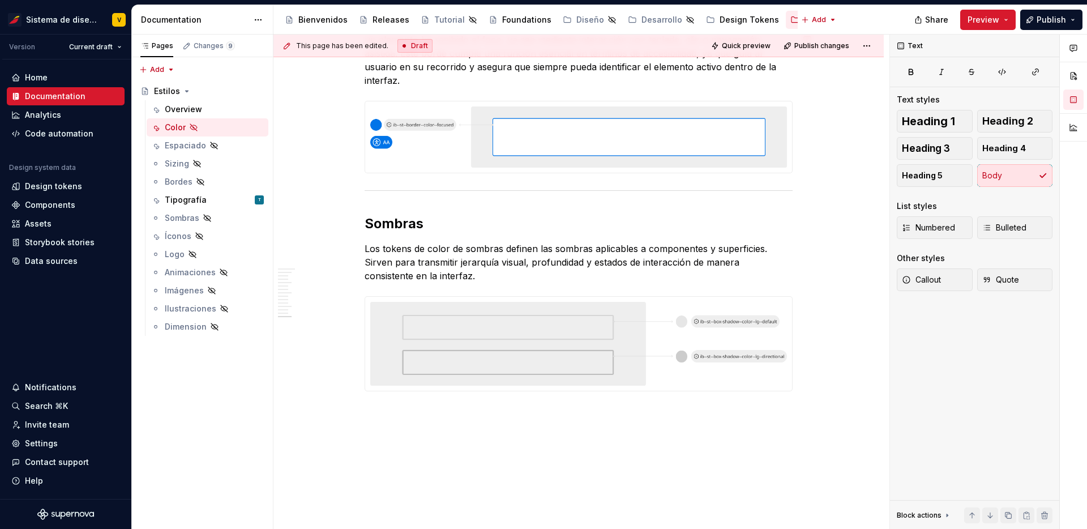
type textarea "*"
